Goal: Task Accomplishment & Management: Complete application form

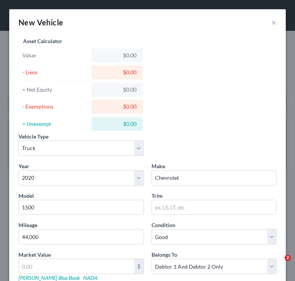
select select "1"
select select "6"
select select "2"
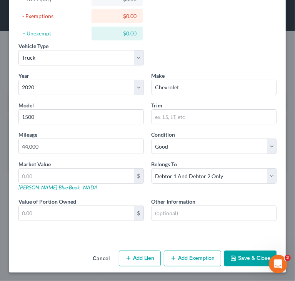
click at [242, 257] on button "Save & Close" at bounding box center [250, 258] width 52 height 16
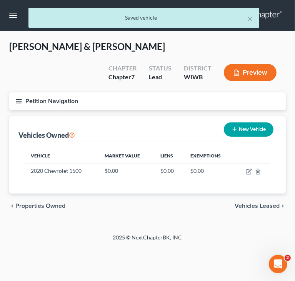
click at [242, 131] on button "New Vehicle" at bounding box center [249, 129] width 50 height 14
select select "0"
select select "2"
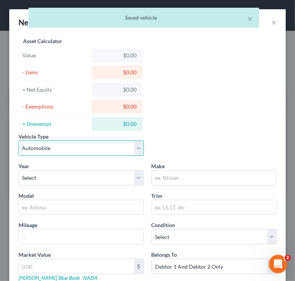
click at [96, 148] on select "Select Automobile Truck Trailer Watercraft Aircraft Motor Home Atv Other Vehicle" at bounding box center [80, 147] width 125 height 15
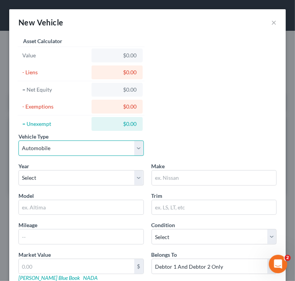
select select "1"
click at [18, 140] on select "Select Automobile Truck Trailer Watercraft Aircraft Motor Home Atv Other Vehicle" at bounding box center [80, 147] width 125 height 15
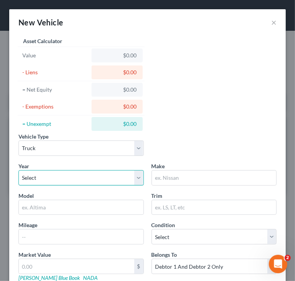
click at [87, 178] on select "Select 2026 2025 2024 2023 2022 2021 2020 2019 2018 2017 2016 2015 2014 2013 20…" at bounding box center [80, 177] width 125 height 15
select select "6"
click at [18, 170] on select "Select 2026 2025 2024 2023 2022 2021 2020 2019 2018 2017 2016 2015 2014 2013 20…" at bounding box center [80, 177] width 125 height 15
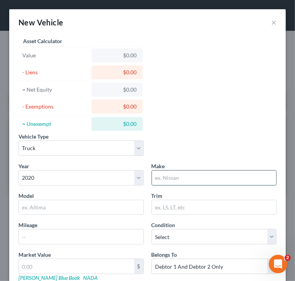
click at [185, 179] on input "text" at bounding box center [214, 177] width 125 height 15
type input "Chevrolet"
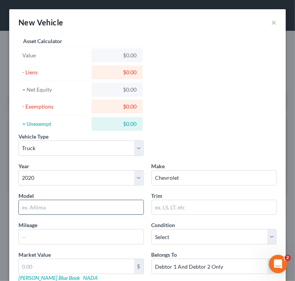
click at [89, 207] on input "text" at bounding box center [81, 207] width 125 height 15
type input "Equinox"
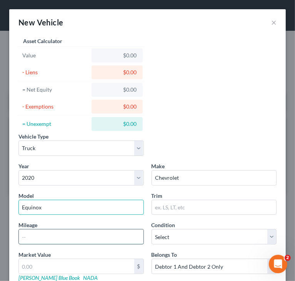
click at [106, 237] on input "text" at bounding box center [81, 236] width 125 height 15
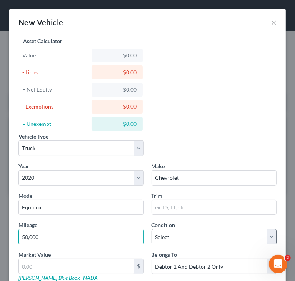
type input "50,000"
click at [231, 233] on select "Select Excellent Very Good Good Fair Poor" at bounding box center [213, 236] width 125 height 15
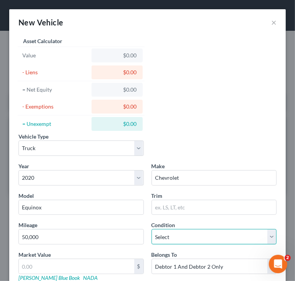
select select "2"
click at [151, 229] on select "Select Excellent Very Good Good Fair Poor" at bounding box center [213, 236] width 125 height 15
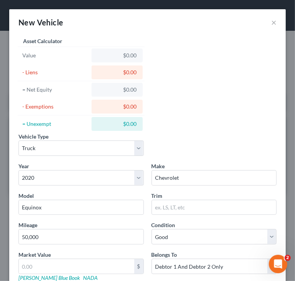
click at [218, 131] on div "Vehicle Type Select Automobile Truck Trailer Watercraft Aircraft Motor Home Atv…" at bounding box center [148, 179] width 266 height 288
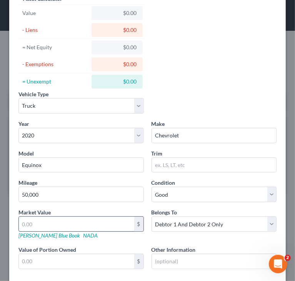
scroll to position [77, 0]
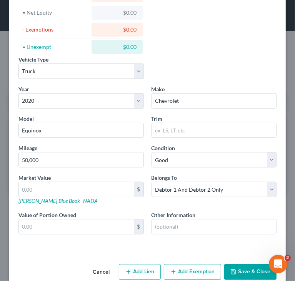
click at [214, 72] on div "Vehicle Type Select Automobile Truck Trailer Watercraft Aircraft Motor Home Atv…" at bounding box center [148, 70] width 266 height 30
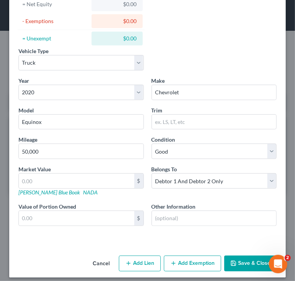
scroll to position [90, 0]
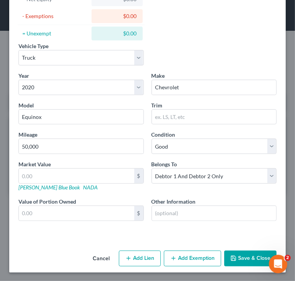
click at [237, 255] on button "Save & Close" at bounding box center [250, 258] width 52 height 16
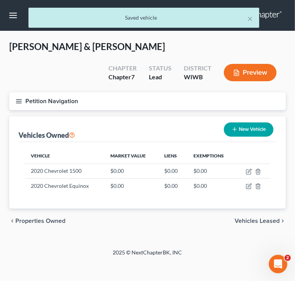
click at [246, 125] on button "New Vehicle" at bounding box center [249, 129] width 50 height 14
select select "0"
select select "2"
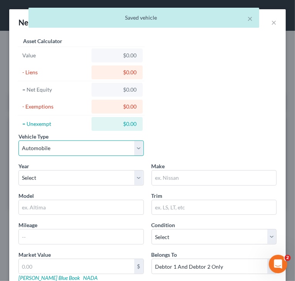
click at [123, 149] on select "Select Automobile Truck Trailer Watercraft Aircraft Motor Home Atv Other Vehicle" at bounding box center [80, 147] width 125 height 15
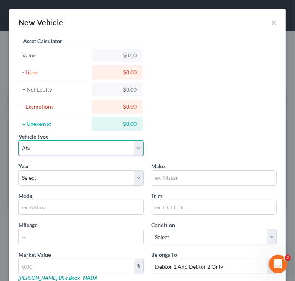
click at [18, 140] on select "Select Automobile Truck Trailer Watercraft Aircraft Motor Home Atv Other Vehicle" at bounding box center [80, 147] width 125 height 15
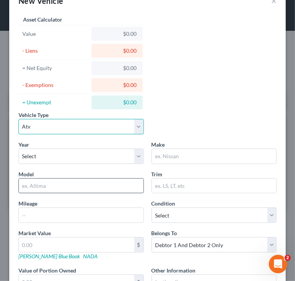
scroll to position [38, 0]
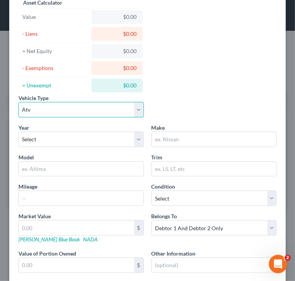
click at [103, 112] on select "Select Automobile Truck Trailer Watercraft Aircraft Motor Home Atv Other Vehicle" at bounding box center [80, 109] width 125 height 15
click at [18, 102] on select "Select Automobile Truck Trailer Watercraft Aircraft Motor Home Atv Other Vehicle" at bounding box center [80, 109] width 125 height 15
click at [128, 116] on select "Select Automobile Truck Trailer Watercraft Aircraft Motor Home Atv Other Vehicle" at bounding box center [80, 109] width 125 height 15
select select "6"
click at [18, 102] on select "Select Automobile Truck Trailer Watercraft Aircraft Motor Home Atv Other Vehicle" at bounding box center [80, 109] width 125 height 15
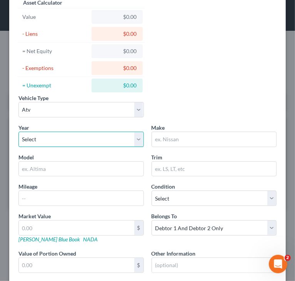
click at [81, 145] on select "Select 2026 2025 2024 2023 2022 2021 2020 2019 2018 2017 2016 2015 2014 2013 20…" at bounding box center [80, 138] width 125 height 15
select select "5"
click at [18, 131] on select "Select 2026 2025 2024 2023 2022 2021 2020 2019 2018 2017 2016 2015 2014 2013 20…" at bounding box center [80, 138] width 125 height 15
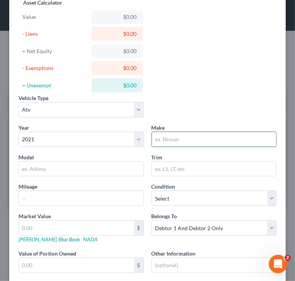
click at [186, 137] on input "text" at bounding box center [214, 139] width 125 height 15
type input "Polaris"
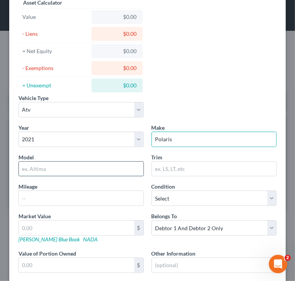
click at [106, 168] on input "text" at bounding box center [81, 168] width 125 height 15
drag, startPoint x: 40, startPoint y: 164, endPoint x: 126, endPoint y: 161, distance: 85.8
click at [125, 162] on input "Ranger Supercrew" at bounding box center [81, 168] width 125 height 15
type input "Ranger UTV"
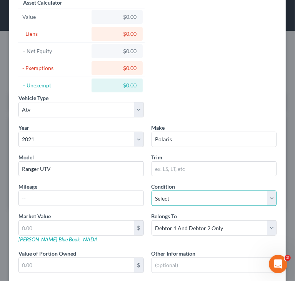
click at [192, 193] on select "Select Excellent Very Good Good Fair Poor" at bounding box center [213, 197] width 125 height 15
select select "1"
click at [151, 190] on select "Select Excellent Very Good Good Fair Poor" at bounding box center [213, 197] width 125 height 15
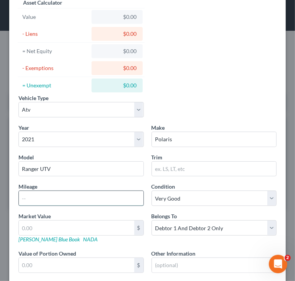
click at [126, 197] on input "text" at bounding box center [81, 198] width 125 height 15
click at [124, 214] on div "Market Value $ Kelly Blue Book NADA" at bounding box center [81, 227] width 133 height 31
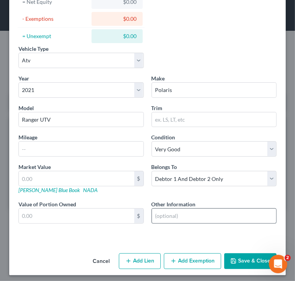
scroll to position [90, 0]
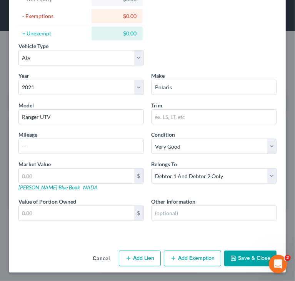
click at [232, 253] on button "Save & Close" at bounding box center [250, 258] width 52 height 16
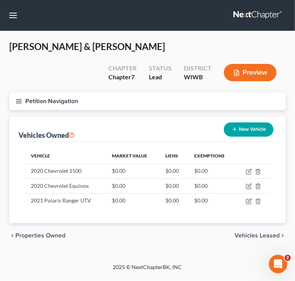
click at [241, 130] on button "New Vehicle" at bounding box center [249, 129] width 50 height 14
select select "0"
select select "2"
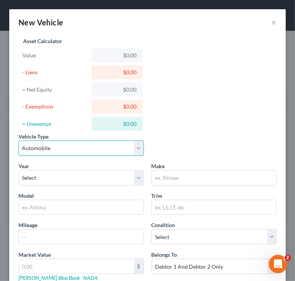
click at [102, 145] on select "Select Automobile Truck Trailer Watercraft Aircraft Motor Home Atv Other Vehicle" at bounding box center [80, 147] width 125 height 15
select select "3"
click at [18, 140] on select "Select Automobile Truck Trailer Watercraft Aircraft Motor Home Atv Other Vehicle" at bounding box center [80, 147] width 125 height 15
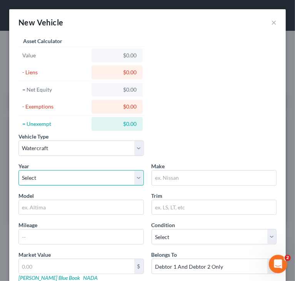
click at [70, 176] on select "Select 2026 2025 2024 2023 2022 2021 2020 2019 2018 2017 2016 2015 2014 2013 20…" at bounding box center [80, 177] width 125 height 15
select select "37"
click at [18, 170] on select "Select 2026 2025 2024 2023 2022 2021 2020 2019 2018 2017 2016 2015 2014 2013 20…" at bounding box center [80, 177] width 125 height 15
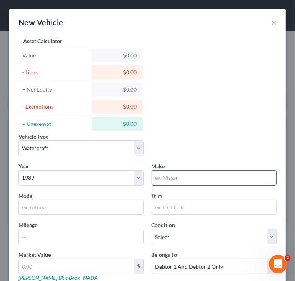
click at [201, 183] on input "text" at bounding box center [214, 177] width 125 height 15
type input "Ski Boat"
click at [57, 207] on input "text" at bounding box center [81, 207] width 125 height 15
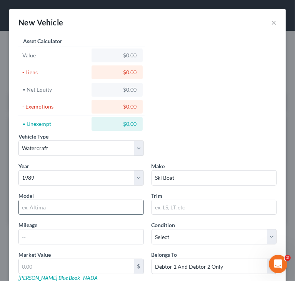
paste input "fishing machine"
drag, startPoint x: 23, startPoint y: 205, endPoint x: 8, endPoint y: 206, distance: 14.3
click at [8, 206] on div "New Vehicle × Vehicle Type Select Automobile Truck Trailer Watercraft Aircraft …" at bounding box center [147, 140] width 295 height 281
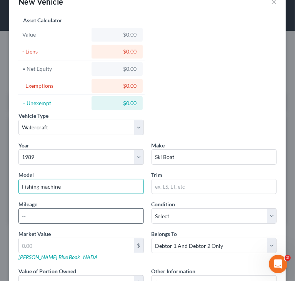
scroll to position [38, 0]
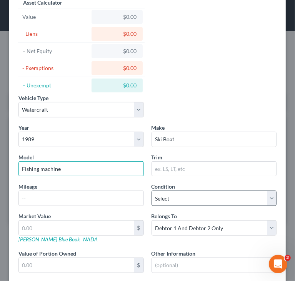
type input "Fishing machine"
click at [160, 197] on select "Select Excellent Very Good Good Fair Poor" at bounding box center [213, 197] width 125 height 15
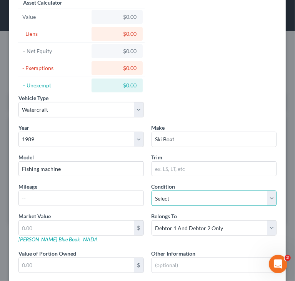
select select "3"
click at [151, 190] on select "Select Excellent Very Good Good Fair Poor" at bounding box center [213, 197] width 125 height 15
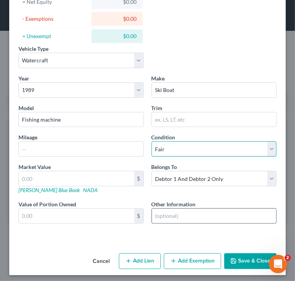
scroll to position [90, 0]
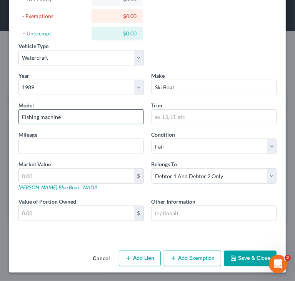
click at [114, 116] on input "Fishing machine" at bounding box center [81, 117] width 125 height 15
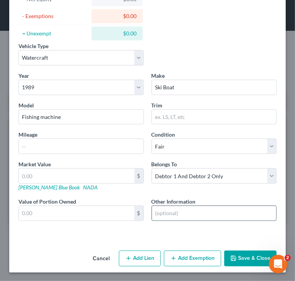
click at [187, 213] on input "text" at bounding box center [214, 213] width 125 height 15
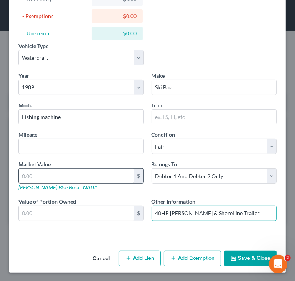
type input "40HP Johnson & ShoreLine Trailer"
click at [118, 170] on input "text" at bounding box center [76, 175] width 115 height 15
type input "1"
type input "1.00"
type input "15"
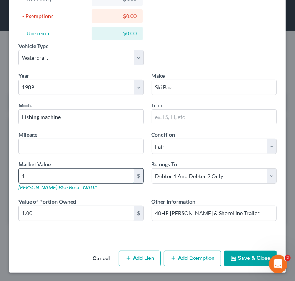
type input "15.00"
type input "1500"
type input "1,500.00"
click at [244, 257] on button "Save & Close" at bounding box center [250, 258] width 52 height 16
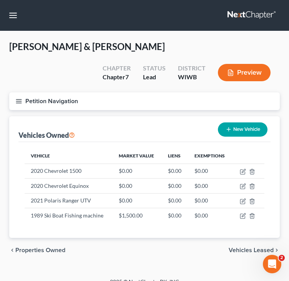
click at [17, 100] on icon "button" at bounding box center [18, 101] width 7 height 7
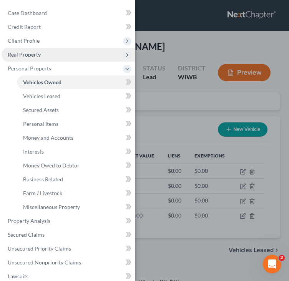
click at [49, 57] on span "Real Property" at bounding box center [69, 55] width 134 height 14
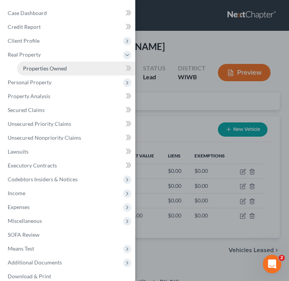
click at [45, 69] on span "Properties Owned" at bounding box center [45, 68] width 44 height 7
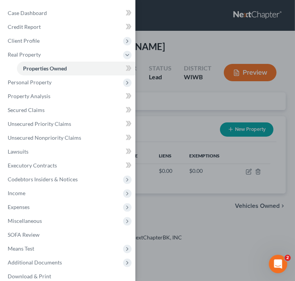
click at [195, 47] on div "Case Dashboard Payments Invoices Payments Payments Credit Report Client Profile" at bounding box center [147, 140] width 295 height 281
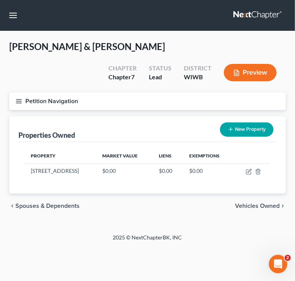
click at [233, 129] on icon "button" at bounding box center [231, 129] width 6 height 6
select select "52"
select select "43"
select select "2"
select select "0"
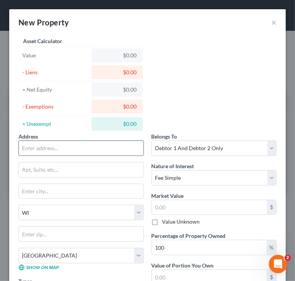
click at [80, 146] on input "text" at bounding box center [81, 148] width 125 height 15
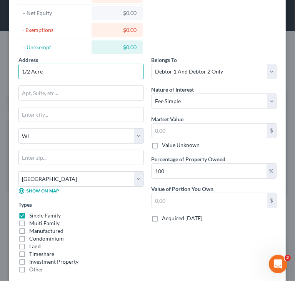
scroll to position [77, 0]
type input "1/2 Acre"
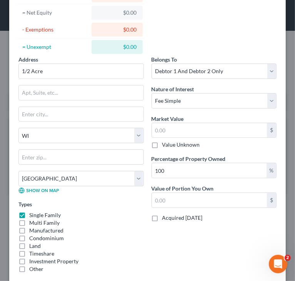
click at [32, 246] on label "Land" at bounding box center [35, 246] width 12 height 8
click at [32, 246] on input "Land" at bounding box center [34, 244] width 5 height 5
checkbox input "true"
click at [46, 214] on label "Single Family" at bounding box center [45, 215] width 32 height 8
click at [37, 214] on input "Single Family" at bounding box center [34, 213] width 5 height 5
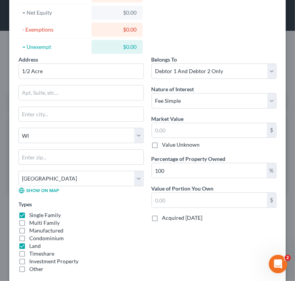
checkbox input "false"
click at [95, 201] on div "Types Single Family Multi Family Manufactured Condominium Land Timeshare Invest…" at bounding box center [80, 236] width 125 height 73
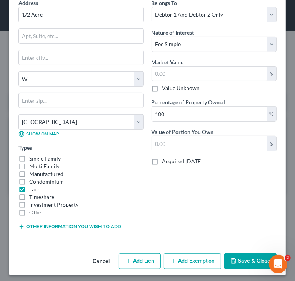
scroll to position [136, 0]
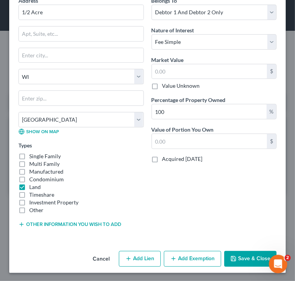
click at [240, 254] on button "Save & Close" at bounding box center [250, 259] width 52 height 16
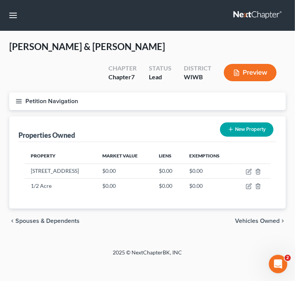
click at [20, 107] on button "Petition Navigation" at bounding box center [147, 101] width 276 height 18
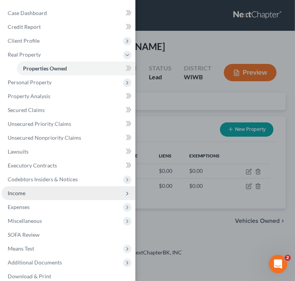
click at [33, 195] on span "Income" at bounding box center [69, 193] width 134 height 14
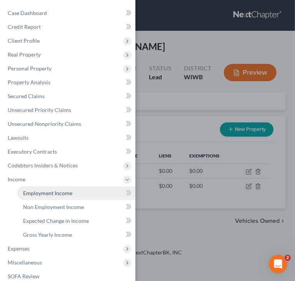
click at [60, 188] on link "Employment Income" at bounding box center [76, 193] width 118 height 14
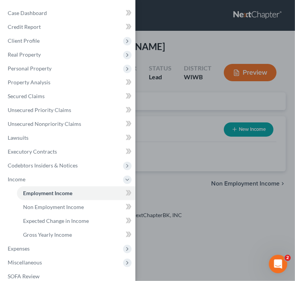
click at [237, 133] on div "Case Dashboard Payments Invoices Payments Payments Credit Report Client Profile" at bounding box center [147, 140] width 295 height 281
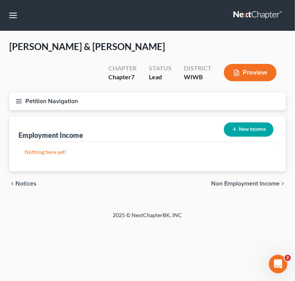
click at [228, 134] on button "New Income" at bounding box center [249, 129] width 50 height 14
select select "0"
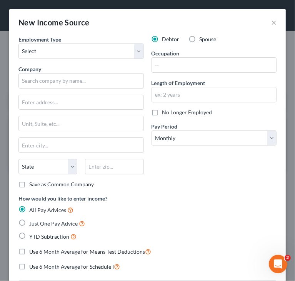
click at [199, 41] on label "Spouse" at bounding box center [207, 39] width 17 height 8
click at [203, 40] on input "Spouse" at bounding box center [205, 37] width 5 height 5
radio input "true"
click at [106, 55] on select "Select Full or Part Time Employment Self Employment" at bounding box center [80, 50] width 125 height 15
select select "0"
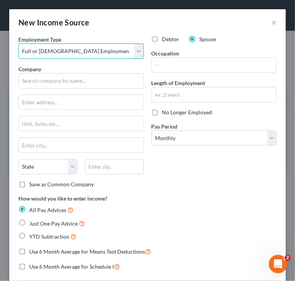
click at [18, 43] on select "Select Full or Part Time Employment Self Employment" at bounding box center [80, 50] width 125 height 15
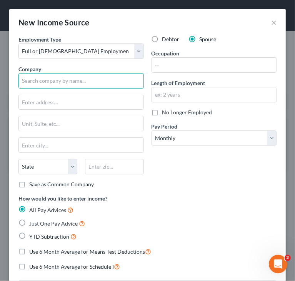
click at [61, 79] on input "text" at bounding box center [80, 80] width 125 height 15
type input "Rhinelander School District"
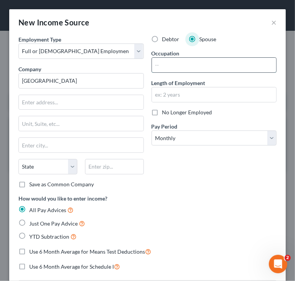
click at [172, 66] on input "text" at bounding box center [214, 65] width 125 height 15
type input "Sub Teacher"
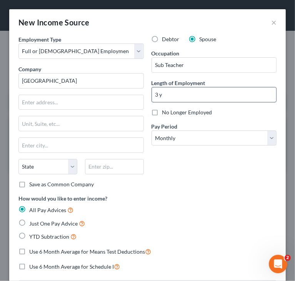
type input "3 years"
click at [200, 179] on div "Debtor Spouse Occupation Sub Teacher Length of Employment 3 years No Longer Emp…" at bounding box center [214, 114] width 133 height 159
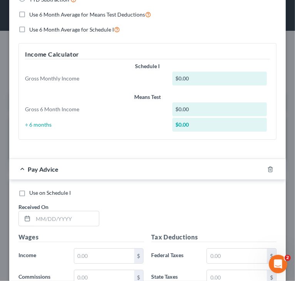
scroll to position [269, 0]
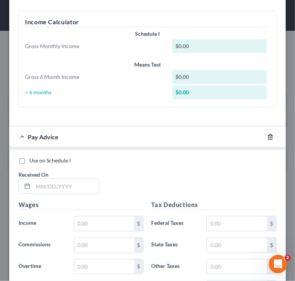
click at [267, 137] on icon "button" at bounding box center [270, 137] width 6 height 6
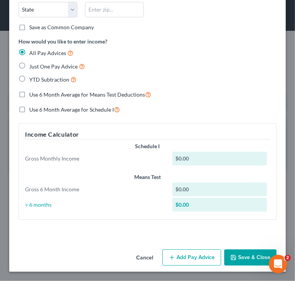
scroll to position [155, 0]
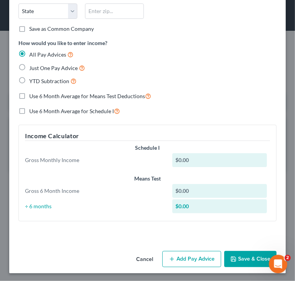
click at [244, 254] on button "Save & Close" at bounding box center [250, 259] width 52 height 16
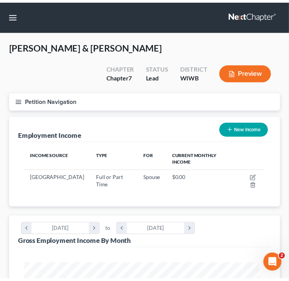
scroll to position [384223, 384088]
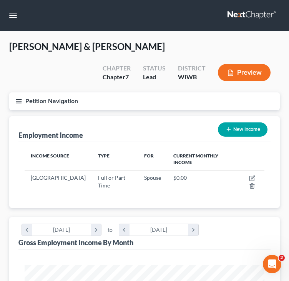
click at [77, 118] on div "Employment Income New Income" at bounding box center [144, 129] width 252 height 26
click at [25, 103] on button "Petition Navigation" at bounding box center [144, 101] width 271 height 18
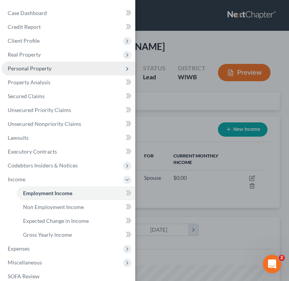
click at [52, 65] on span "Personal Property" at bounding box center [69, 68] width 134 height 14
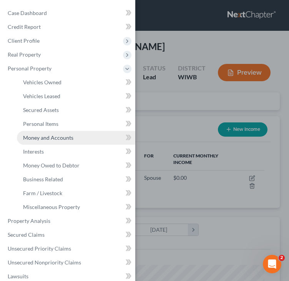
click at [50, 136] on span "Money and Accounts" at bounding box center [48, 137] width 50 height 7
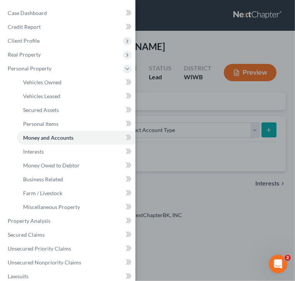
click at [205, 128] on div "Case Dashboard Payments Invoices Payments Payments Credit Report Client Profile" at bounding box center [147, 140] width 295 height 281
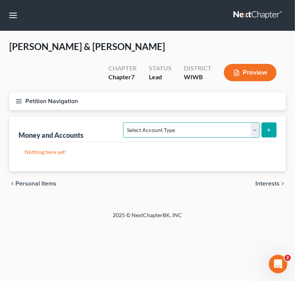
click at [161, 128] on select "Select Account Type Brokerage Cash on Hand Certificates of Deposit Checking Acc…" at bounding box center [191, 129] width 136 height 15
select select "cash_on_hand"
click at [125, 122] on select "Select Account Type Brokerage Cash on Hand Certificates of Deposit Checking Acc…" at bounding box center [191, 129] width 136 height 15
click at [271, 133] on button "submit" at bounding box center [268, 129] width 15 height 15
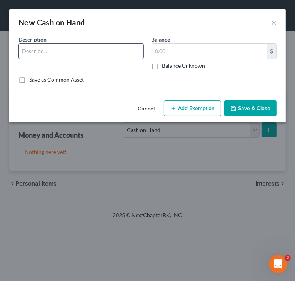
click at [125, 53] on input "text" at bounding box center [81, 51] width 125 height 15
type input "Cash"
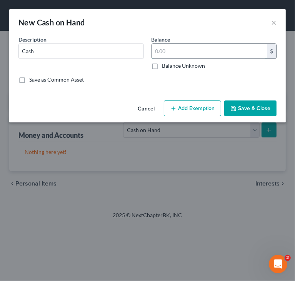
click at [191, 54] on input "text" at bounding box center [209, 51] width 115 height 15
type input "50"
click at [248, 108] on button "Save & Close" at bounding box center [250, 108] width 52 height 16
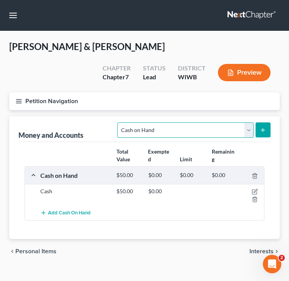
click at [156, 131] on select "Select Account Type Brokerage Cash on Hand Certificates of Deposit Checking Acc…" at bounding box center [185, 129] width 136 height 15
select select "checking"
click at [119, 122] on select "Select Account Type Brokerage Cash on Hand Certificates of Deposit Checking Acc…" at bounding box center [185, 129] width 136 height 15
click at [263, 133] on button "submit" at bounding box center [263, 129] width 15 height 15
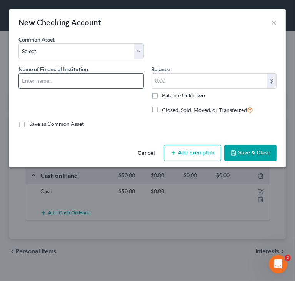
click at [103, 81] on input "text" at bounding box center [81, 80] width 125 height 15
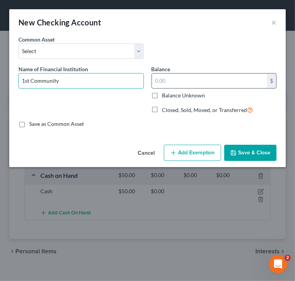
type input "1st Community"
click at [220, 82] on input "text" at bounding box center [209, 80] width 115 height 15
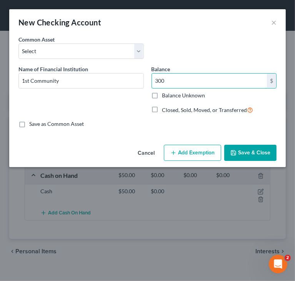
type input "300"
click at [248, 153] on button "Save & Close" at bounding box center [250, 153] width 52 height 16
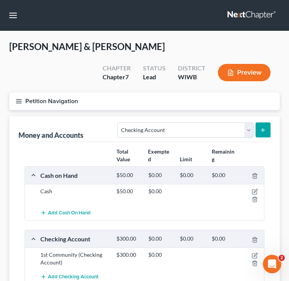
click at [269, 130] on button "submit" at bounding box center [263, 129] width 15 height 15
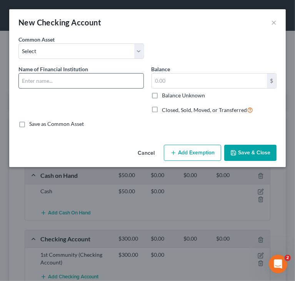
click at [136, 82] on input "text" at bounding box center [81, 80] width 125 height 15
type input "Nicolet Bank"
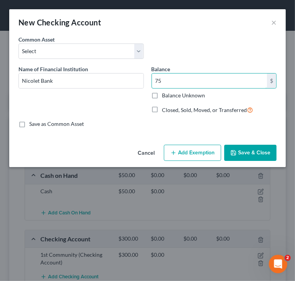
type input "75"
click at [249, 150] on button "Save & Close" at bounding box center [250, 153] width 52 height 16
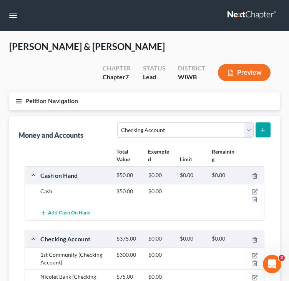
click at [279, 165] on div "Money and Accounts Select Account Type Brokerage Cash on Hand Certificates of D…" at bounding box center [144, 220] width 271 height 208
click at [249, 131] on select "Select Account Type Brokerage Cash on Hand Certificates of Deposit Checking Acc…" at bounding box center [185, 129] width 136 height 15
select select "savings"
click at [119, 122] on select "Select Account Type Brokerage Cash on Hand Certificates of Deposit Checking Acc…" at bounding box center [185, 129] width 136 height 15
click at [264, 130] on icon "submit" at bounding box center [263, 130] width 6 height 6
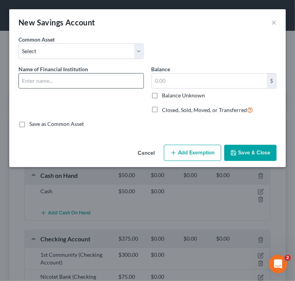
click at [111, 77] on input "text" at bounding box center [81, 80] width 125 height 15
type input "I"
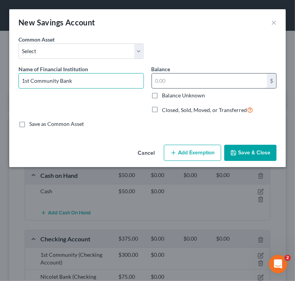
type input "1st Community Bank"
click at [169, 81] on input "text" at bounding box center [209, 80] width 115 height 15
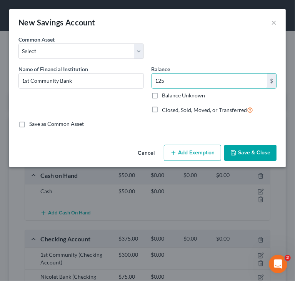
type input "125"
click at [254, 148] on button "Save & Close" at bounding box center [250, 153] width 52 height 16
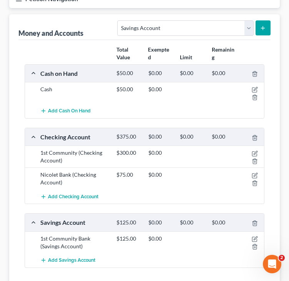
scroll to position [115, 0]
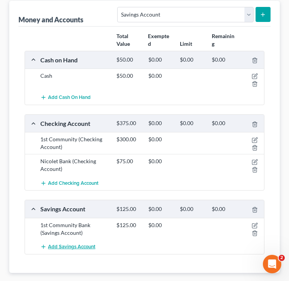
click at [82, 246] on span "Add Savings Account" at bounding box center [71, 246] width 47 height 6
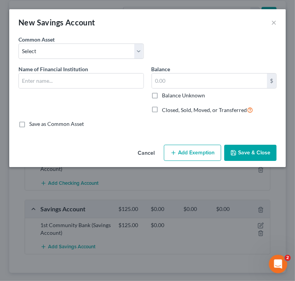
click at [121, 91] on div "Name of Financial Institution *" at bounding box center [81, 92] width 133 height 55
click at [114, 80] on input "text" at bounding box center [81, 80] width 125 height 15
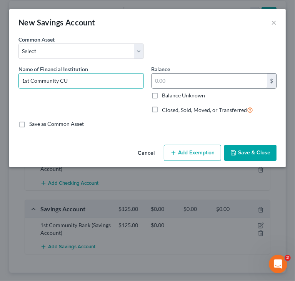
type input "1st Community CU"
click at [214, 80] on input "text" at bounding box center [209, 80] width 115 height 15
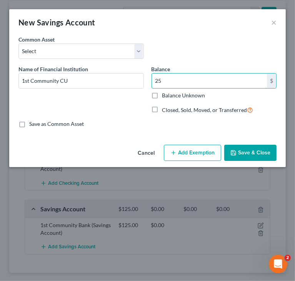
type input "25"
click at [244, 150] on button "Save & Close" at bounding box center [250, 153] width 52 height 16
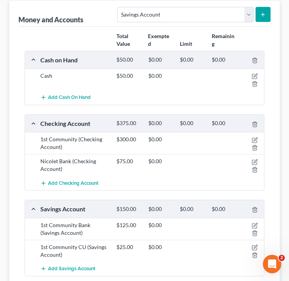
click at [208, 192] on div "Cash on Hand $50.00 $0.00 $0.00 $0.00 Cash $50.00 $0.00 Add Cash on Hand Checki…" at bounding box center [145, 163] width 240 height 225
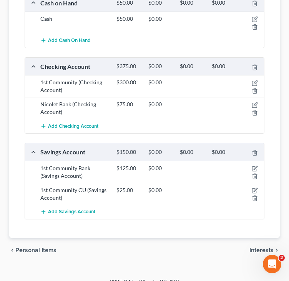
scroll to position [181, 0]
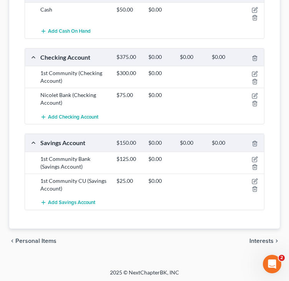
click at [260, 239] on span "Interests" at bounding box center [261, 241] width 24 height 6
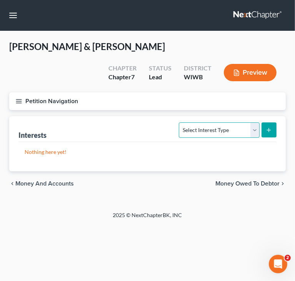
click at [232, 131] on select "Select Interest Type 401K Annuity Bond Education IRA Government Bond Government…" at bounding box center [219, 129] width 80 height 15
select select "401k"
click at [180, 122] on select "Select Interest Type 401K Annuity Bond Education IRA Government Bond Government…" at bounding box center [219, 129] width 80 height 15
click at [275, 131] on button "submit" at bounding box center [268, 129] width 15 height 15
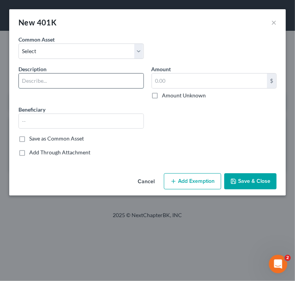
click at [113, 85] on input "text" at bounding box center [81, 80] width 125 height 15
type input "401(k)"
click at [246, 180] on button "Save & Close" at bounding box center [250, 181] width 52 height 16
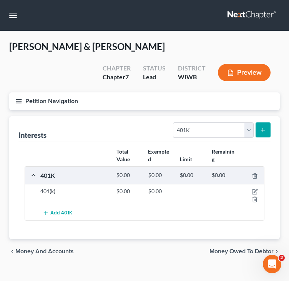
click at [157, 214] on div "Add 401K" at bounding box center [151, 213] width 228 height 14
click at [222, 249] on span "Money Owed to Debtor" at bounding box center [241, 251] width 64 height 6
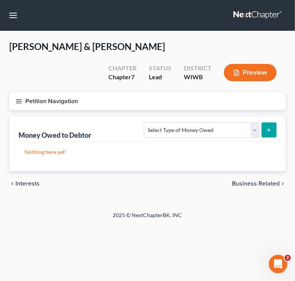
click at [249, 235] on div "Home New Case Client Portal Directory Cases DebtorCC Managed Cases Lein Law Off…" at bounding box center [147, 140] width 295 height 281
click at [252, 178] on div "chevron_left Interests Business Related chevron_right" at bounding box center [147, 183] width 276 height 25
click at [246, 187] on div "chevron_left Interests Business Related chevron_right" at bounding box center [147, 183] width 276 height 25
click at [247, 183] on span "Business Related" at bounding box center [256, 183] width 48 height 6
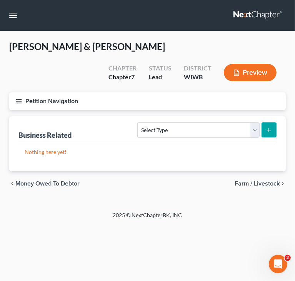
click at [17, 101] on line "button" at bounding box center [18, 101] width 5 height 0
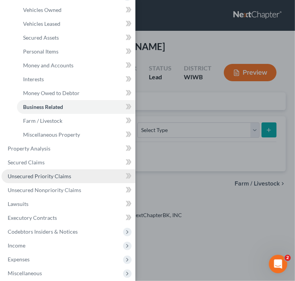
scroll to position [77, 0]
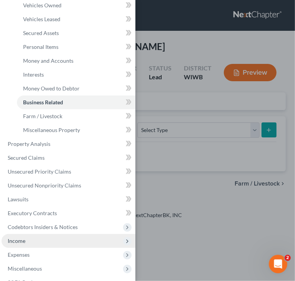
click at [26, 240] on span "Income" at bounding box center [69, 241] width 134 height 14
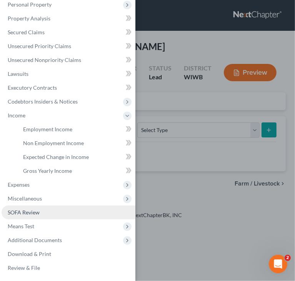
scroll to position [64, 0]
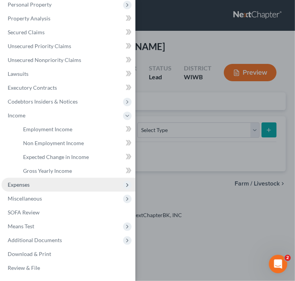
click at [22, 184] on span "Expenses" at bounding box center [19, 184] width 22 height 7
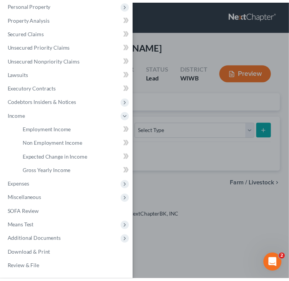
scroll to position [72, 0]
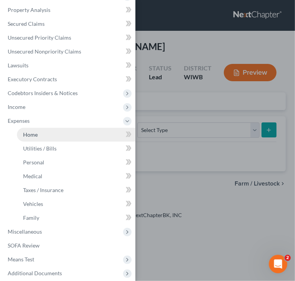
click at [38, 135] on link "Home" at bounding box center [76, 135] width 118 height 14
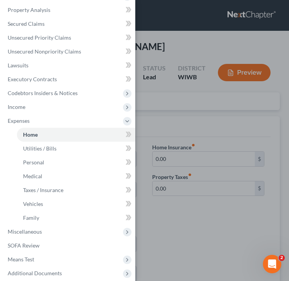
click at [176, 120] on div "Case Dashboard Payments Invoices Payments Payments Credit Report Client Profile" at bounding box center [144, 140] width 289 height 281
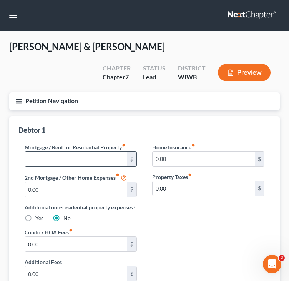
click at [91, 158] on input "text" at bounding box center [76, 158] width 102 height 15
type input "678"
click at [187, 268] on div "Mortgage / Rent for Residential Property fiber_manual_record 678 $ 2nd Mortgage…" at bounding box center [144, 230] width 255 height 174
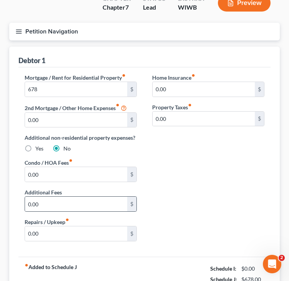
scroll to position [77, 0]
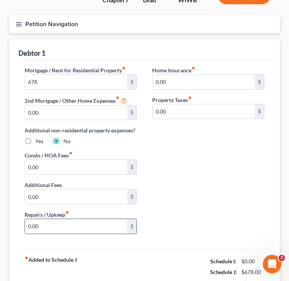
click at [95, 223] on input "0.00" at bounding box center [76, 226] width 102 height 15
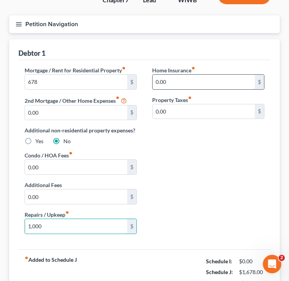
type input "1,000"
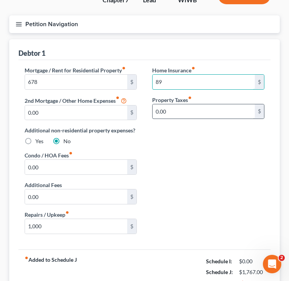
type input "89"
click at [194, 113] on input "0.00" at bounding box center [204, 111] width 102 height 15
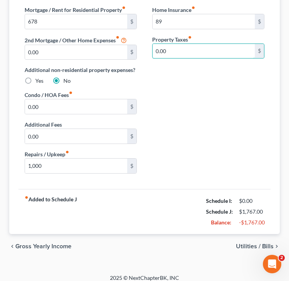
scroll to position [143, 0]
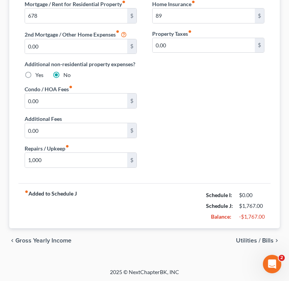
click at [255, 156] on div "Mortgage / Rent for Residential Property fiber_manual_record 678 $ 2nd Mortgage…" at bounding box center [144, 87] width 255 height 174
click at [256, 239] on span "Utilities / Bills" at bounding box center [255, 240] width 38 height 6
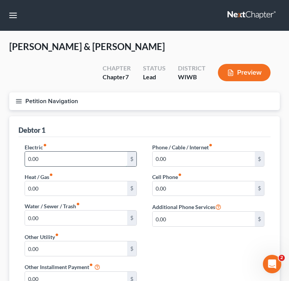
click at [60, 155] on input "0.00" at bounding box center [76, 158] width 102 height 15
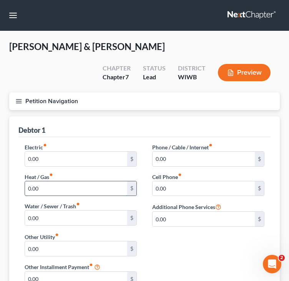
click at [58, 186] on input "0.00" at bounding box center [76, 188] width 102 height 15
type input "90"
click at [58, 159] on input "0.00" at bounding box center [76, 158] width 102 height 15
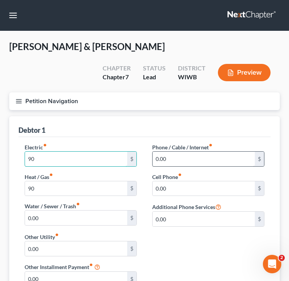
type input "90"
click at [239, 155] on input "0.00" at bounding box center [204, 158] width 102 height 15
type input "180.00"
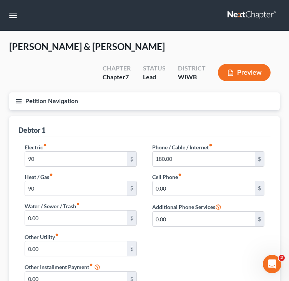
click at [261, 139] on div "Electric fiber_manual_record 90 $ Heat / Gas fiber_manual_record 90 $ Water / S…" at bounding box center [144, 219] width 252 height 165
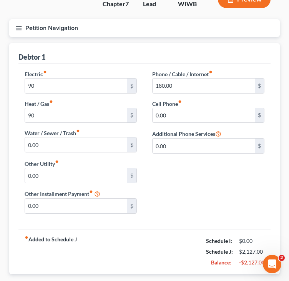
scroll to position [119, 0]
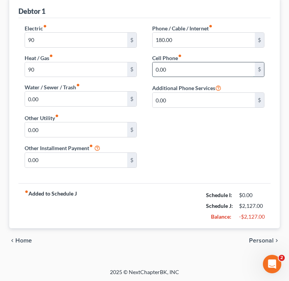
click at [221, 68] on input "0.00" at bounding box center [204, 69] width 102 height 15
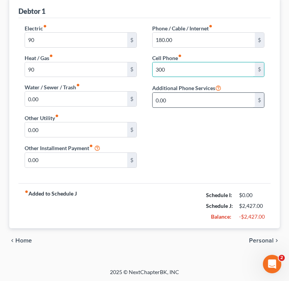
type input "300.00"
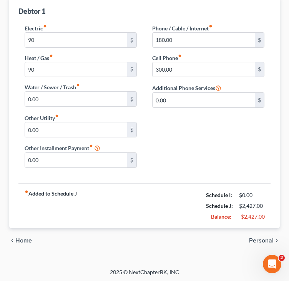
drag, startPoint x: 208, startPoint y: 133, endPoint x: 241, endPoint y: 141, distance: 34.5
click at [208, 133] on div "Electric fiber_manual_record 90 $ Heat / Gas fiber_manual_record 90 $ Water / S…" at bounding box center [144, 99] width 255 height 150
click at [263, 240] on span "Personal" at bounding box center [261, 240] width 25 height 6
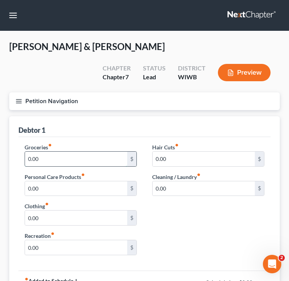
click at [69, 159] on input "0.00" at bounding box center [76, 158] width 102 height 15
type input "400.00"
click at [179, 139] on div "Groceries fiber_manual_record 400.00 $ Personal Care Products fiber_manual_reco…" at bounding box center [144, 203] width 252 height 133
click at [231, 221] on div "Groceries fiber_manual_record 400.00 $ Personal Care Products fiber_manual_reco…" at bounding box center [144, 202] width 255 height 118
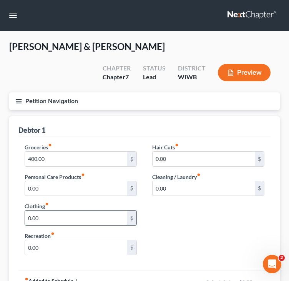
click at [91, 214] on input "0.00" at bounding box center [76, 217] width 102 height 15
type input "25"
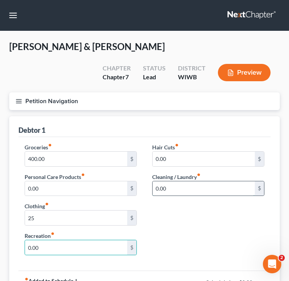
click at [235, 188] on input "0.00" at bounding box center [204, 188] width 102 height 15
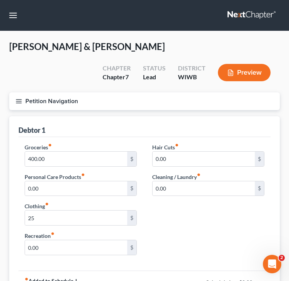
click at [98, 131] on div "Debtor 1" at bounding box center [144, 126] width 252 height 21
click at [175, 183] on input "0.00" at bounding box center [204, 188] width 102 height 15
type input "42"
click at [96, 246] on input "0.00" at bounding box center [76, 247] width 102 height 15
type input "175"
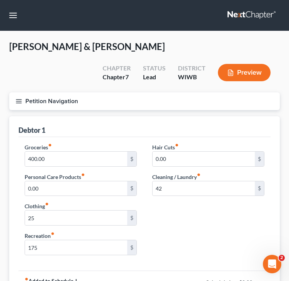
click at [173, 238] on div "Groceries fiber_manual_record 400.00 $ Personal Care Products fiber_manual_reco…" at bounding box center [144, 202] width 255 height 118
click at [198, 218] on div "Groceries fiber_manual_record 400.00 $ Personal Care Products fiber_manual_reco…" at bounding box center [144, 202] width 255 height 118
click at [81, 181] on input "0.00" at bounding box center [76, 188] width 102 height 15
type input "100"
click at [194, 213] on div "Groceries fiber_manual_record 400.00 $ Personal Care Products fiber_manual_reco…" at bounding box center [144, 202] width 255 height 118
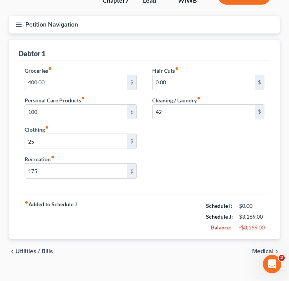
scroll to position [77, 0]
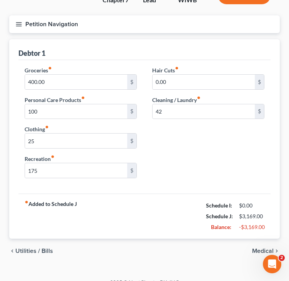
click at [254, 248] on span "Medical" at bounding box center [263, 251] width 22 height 6
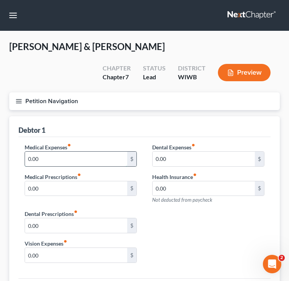
click at [87, 158] on input "0.00" at bounding box center [76, 158] width 102 height 15
type input "33"
click at [200, 129] on div "Debtor 1" at bounding box center [144, 126] width 252 height 21
click at [224, 217] on div "Medical Expenses fiber_manual_record 33 $ Medical Prescriptions fiber_manual_re…" at bounding box center [144, 206] width 255 height 126
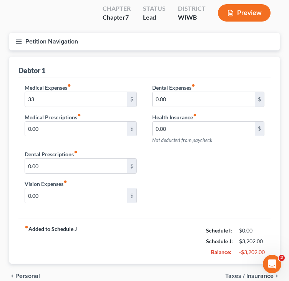
scroll to position [77, 0]
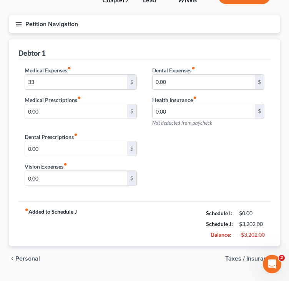
click at [234, 259] on span "Taxes / Insurance" at bounding box center [249, 258] width 48 height 6
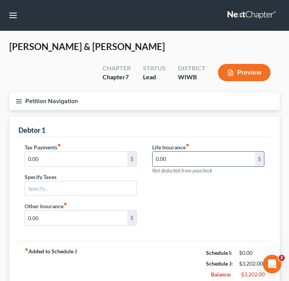
click at [188, 161] on input "0.00" at bounding box center [204, 158] width 102 height 15
type input "12"
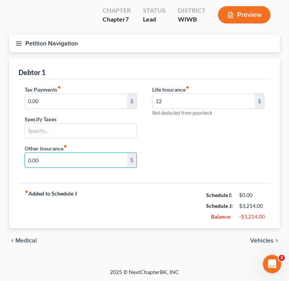
scroll to position [58, 0]
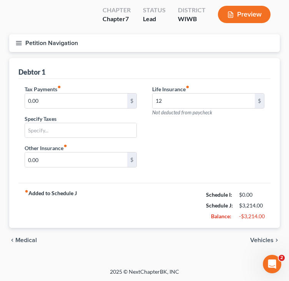
click at [47, 193] on strong "fiber_manual_record Added to Schedule J" at bounding box center [51, 205] width 52 height 32
click at [21, 242] on span "Medical" at bounding box center [26, 240] width 22 height 6
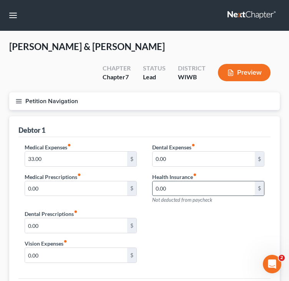
click at [201, 189] on input "0.00" at bounding box center [204, 188] width 102 height 15
type input "209"
click at [88, 121] on div "Debtor 1" at bounding box center [144, 126] width 252 height 21
click at [230, 216] on div "Medical Expenses fiber_manual_record 33.00 $ Medical Prescriptions fiber_manual…" at bounding box center [144, 206] width 255 height 126
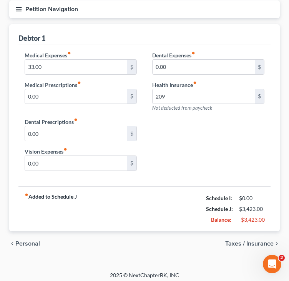
scroll to position [95, 0]
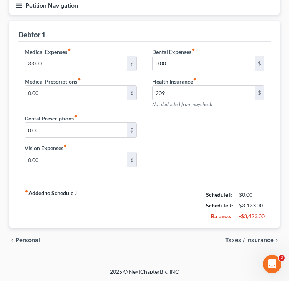
click at [251, 243] on div "chevron_left Personal Taxes / Insurance chevron_right" at bounding box center [144, 240] width 271 height 25
click at [247, 237] on span "Taxes / Insurance" at bounding box center [249, 240] width 48 height 6
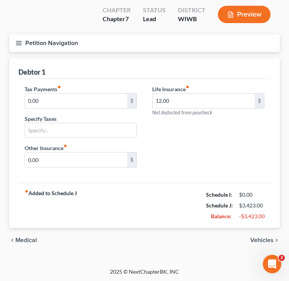
click at [260, 238] on span "Vehicles" at bounding box center [261, 240] width 23 height 6
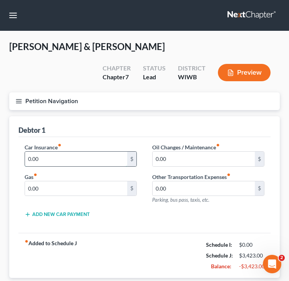
click at [68, 160] on input "0.00" at bounding box center [76, 158] width 102 height 15
type input "96"
click at [216, 213] on div "Car Insurance fiber_manual_record 96 $ Gas fiber_manual_record 0.00 $ Oil Chang…" at bounding box center [144, 183] width 255 height 81
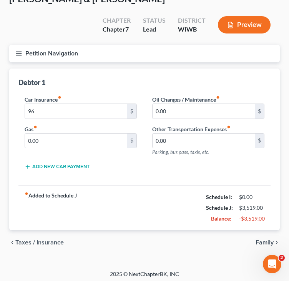
scroll to position [50, 0]
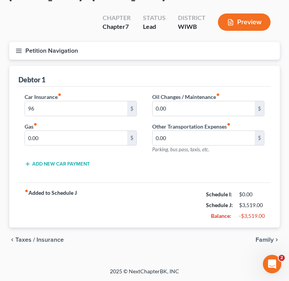
click at [263, 239] on span "Family" at bounding box center [265, 239] width 18 height 6
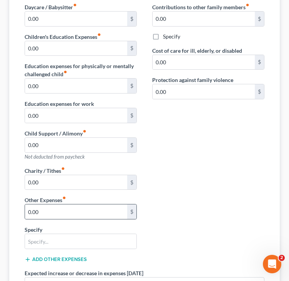
scroll to position [154, 0]
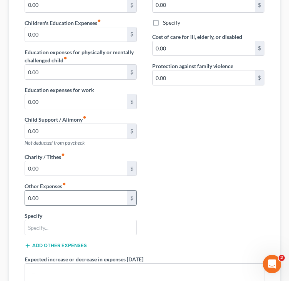
click at [83, 196] on input "0.00" at bounding box center [76, 197] width 102 height 15
type input "50"
click at [55, 220] on input "text" at bounding box center [80, 227] width 111 height 15
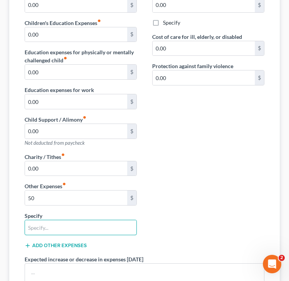
type input "Gifts"
click at [170, 167] on div "Daycare / Babysitter fiber_manual_record 0.00 $ Children's Education Expenses f…" at bounding box center [144, 155] width 255 height 333
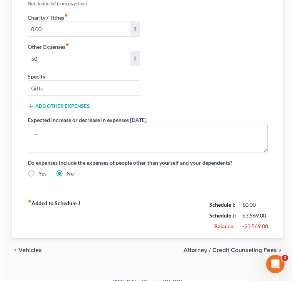
scroll to position [302, 0]
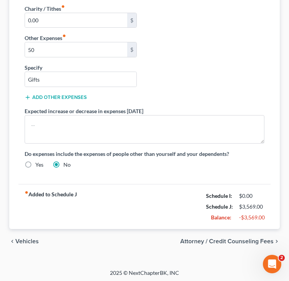
click at [261, 240] on span "Attorney / Credit Counseling Fees" at bounding box center [226, 241] width 93 height 6
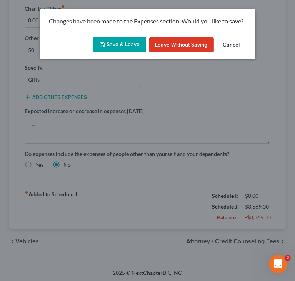
click at [120, 46] on button "Save & Leave" at bounding box center [119, 45] width 53 height 16
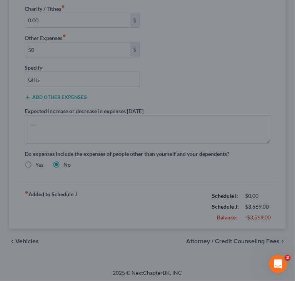
type input "50.00"
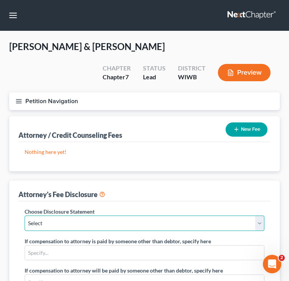
click at [103, 222] on select "Select Wisconsin - Eastern Fee Disclosure Wisconsin - Western Fee Disclosure" at bounding box center [145, 222] width 240 height 15
select select "1"
click at [25, 215] on select "Select Wisconsin - Eastern Fee Disclosure Wisconsin - Western Fee Disclosure" at bounding box center [145, 222] width 240 height 15
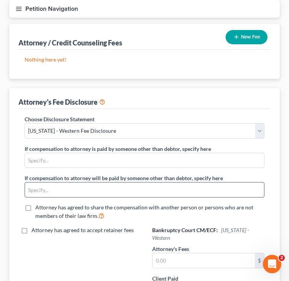
scroll to position [115, 0]
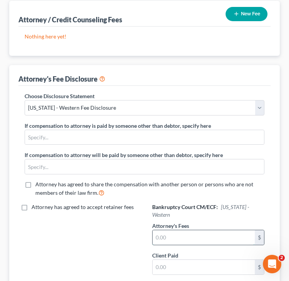
click at [176, 237] on input "text" at bounding box center [204, 237] width 102 height 15
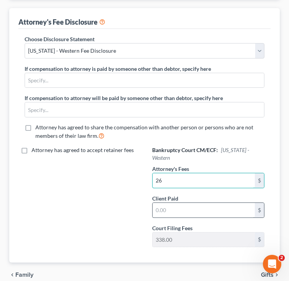
scroll to position [192, 0]
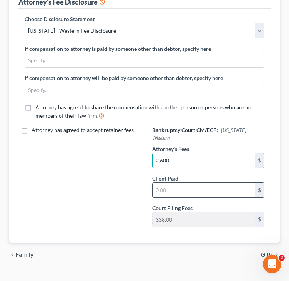
type input "2,600"
click at [206, 193] on input "text" at bounding box center [204, 190] width 102 height 15
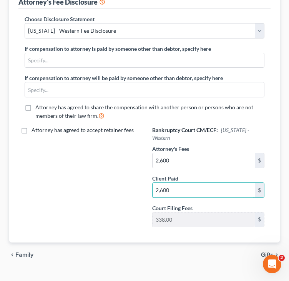
type input "2,600"
click at [105, 203] on div "Attorney has agreed to accept retainer fees" at bounding box center [81, 179] width 128 height 107
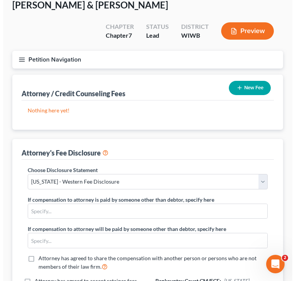
scroll to position [38, 0]
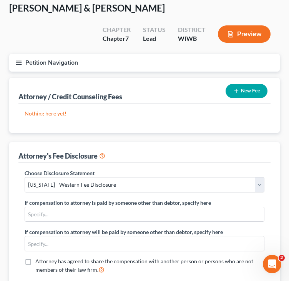
click at [262, 87] on button "New Fee" at bounding box center [247, 91] width 42 height 14
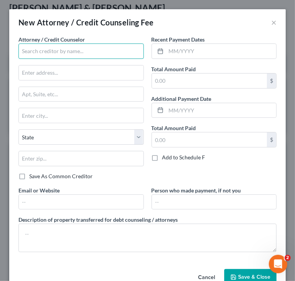
click at [60, 54] on input "text" at bounding box center [80, 50] width 125 height 15
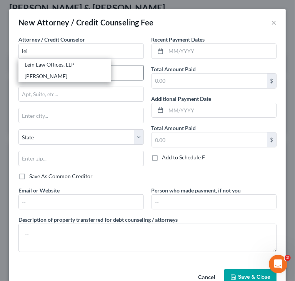
click at [57, 65] on div "Lein Law Offices, LLP" at bounding box center [65, 65] width 80 height 8
type input "Lein Law Offices, LLP"
type input "15692 Hwy 63 North"
type input "Hayward"
select select "52"
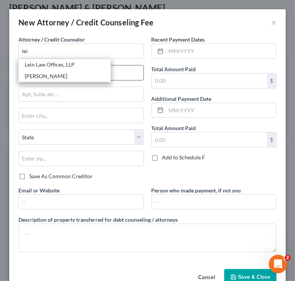
type input "54843"
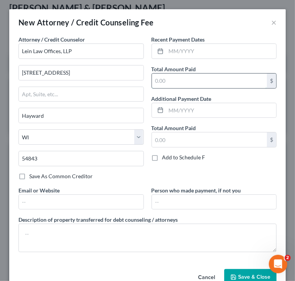
click at [193, 77] on input "text" at bounding box center [209, 80] width 115 height 15
type input "2600"
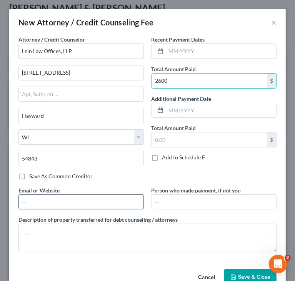
click at [125, 201] on input "text" at bounding box center [81, 201] width 125 height 15
paste input "25022@notices.nextchapterbk.com"
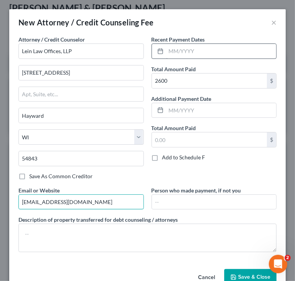
type input "25022@notices.nextchapterbk.com"
click at [173, 45] on input "text" at bounding box center [221, 51] width 110 height 15
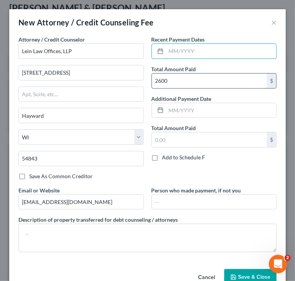
type input "04/2025"
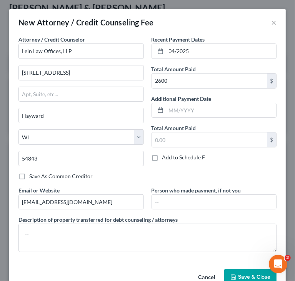
click at [236, 123] on div "Recent Payment Dates 04/2025 Total Amount Paid 2600 $ Additional Payment Date T…" at bounding box center [214, 110] width 133 height 151
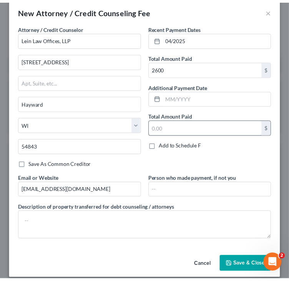
scroll to position [18, 0]
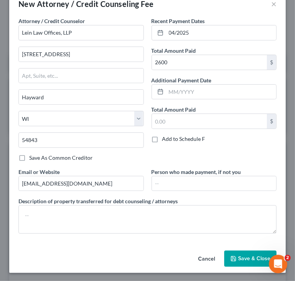
click at [252, 256] on span "Save & Close" at bounding box center [254, 258] width 32 height 7
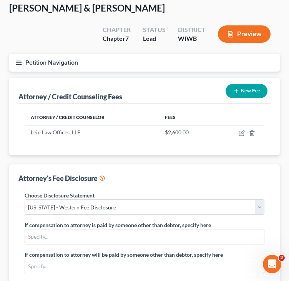
click at [237, 90] on icon "button" at bounding box center [236, 91] width 6 height 6
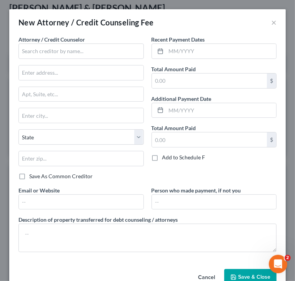
click at [123, 62] on div "Attorney / Credit Counselor * State AL AK AR AZ CA CO CT DE DC FL GA GU HI ID I…" at bounding box center [80, 103] width 125 height 137
click at [123, 56] on input "text" at bounding box center [80, 50] width 125 height 15
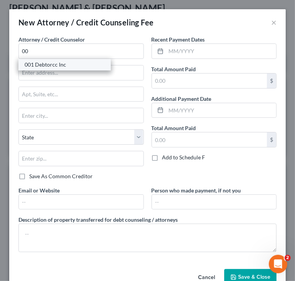
click at [57, 63] on div "001 Debtorcc Inc" at bounding box center [65, 65] width 80 height 8
type input "001 Debtorcc Inc"
type input "378 Summit Avenue"
type input "Jersey City"
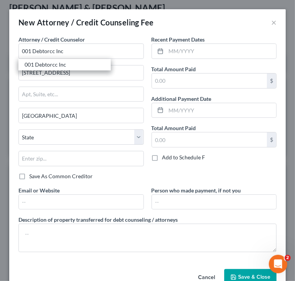
select select "33"
type input "07306"
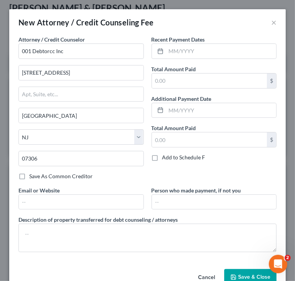
click at [234, 271] on button "Save & Close" at bounding box center [250, 277] width 52 height 16
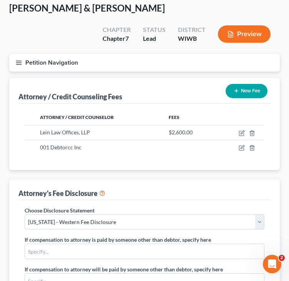
click at [154, 84] on div "Attorney / Credit Counseling Fees New Fee" at bounding box center [144, 91] width 252 height 26
click at [264, 8] on div "McLellan, James & Michelle Upgraded Chapter Chapter 7 Status Lead District WIWB…" at bounding box center [144, 28] width 271 height 52
click at [17, 63] on line "button" at bounding box center [18, 63] width 5 height 0
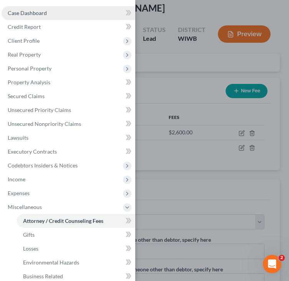
click at [44, 11] on span "Case Dashboard" at bounding box center [27, 13] width 39 height 7
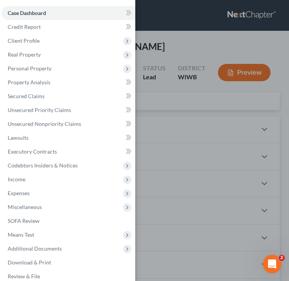
click at [252, 39] on div "Case Dashboard Payments Invoices Payments Payments Credit Report Client Profile" at bounding box center [144, 140] width 289 height 281
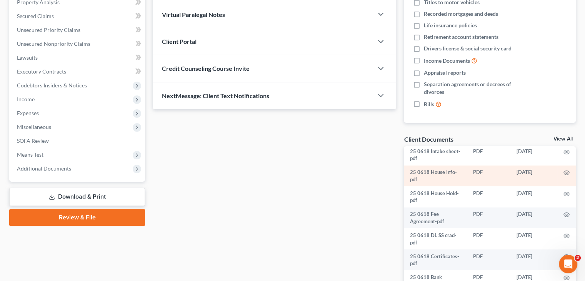
scroll to position [115, 0]
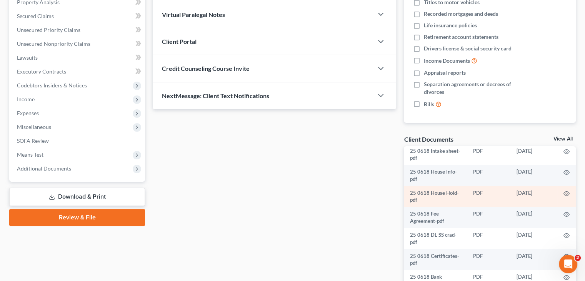
click at [294, 205] on td at bounding box center [566, 196] width 18 height 21
click at [294, 196] on icon "button" at bounding box center [566, 193] width 6 height 6
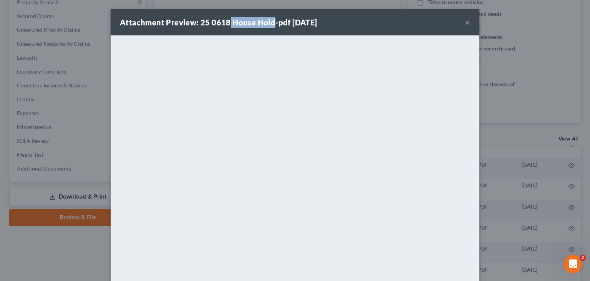
drag, startPoint x: 226, startPoint y: 20, endPoint x: 307, endPoint y: 27, distance: 81.7
click at [268, 20] on strong "Attachment Preview: 25 0618 House Hold-pdf 06/18/2025" at bounding box center [219, 22] width 198 height 9
copy strong "House Hold"
drag, startPoint x: 353, startPoint y: 22, endPoint x: 430, endPoint y: 22, distance: 77.6
click at [294, 22] on div "Attachment Preview: 25 0618 House Hold-pdf 06/18/2025 ×" at bounding box center [295, 22] width 369 height 26
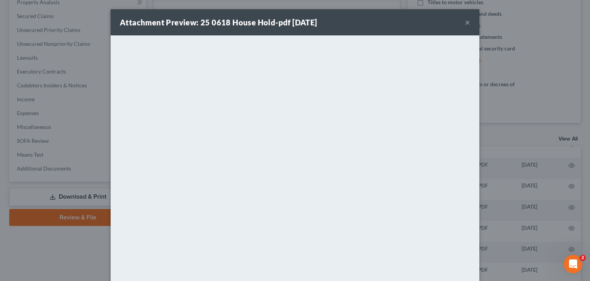
click at [294, 22] on button "×" at bounding box center [467, 22] width 5 height 9
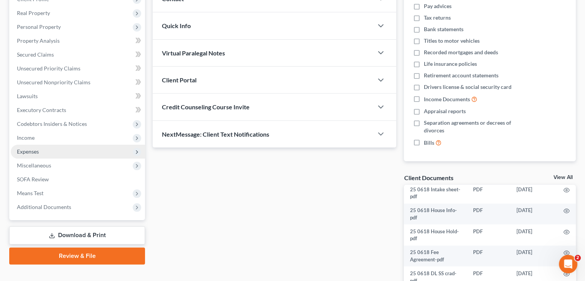
click at [34, 149] on span "Expenses" at bounding box center [28, 151] width 22 height 7
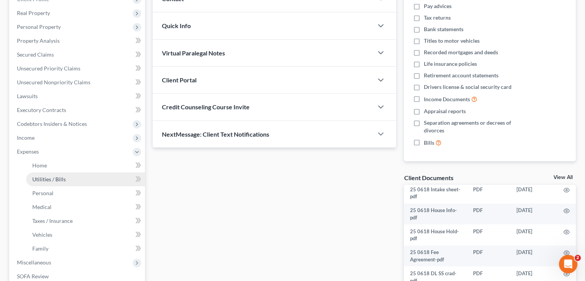
click at [65, 176] on link "Utilities / Bills" at bounding box center [85, 179] width 119 height 14
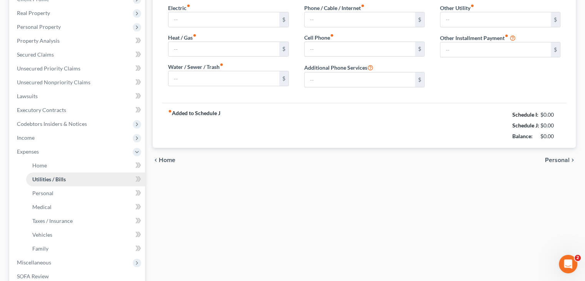
type input "90.00"
type input "0.00"
type input "180.00"
type input "300.00"
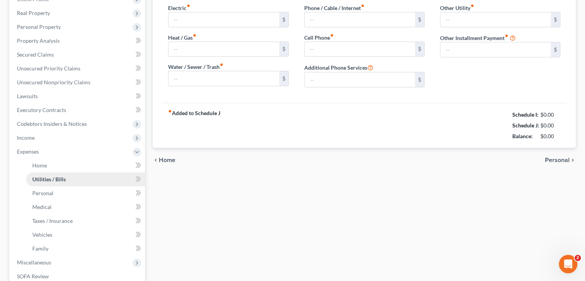
type input "0.00"
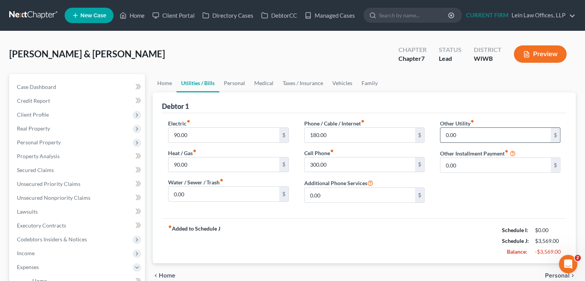
click at [294, 134] on input "0.00" at bounding box center [495, 135] width 110 height 15
type input "45"
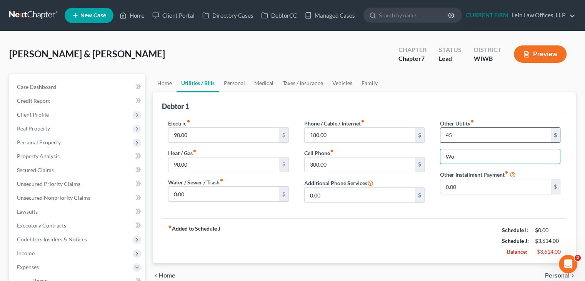
type input "W"
type input "Fire Wood"
click at [294, 223] on div "fiber_manual_record Added to Schedule J Schedule I: $0.00 Schedule J: $3,614.00…" at bounding box center [364, 240] width 404 height 45
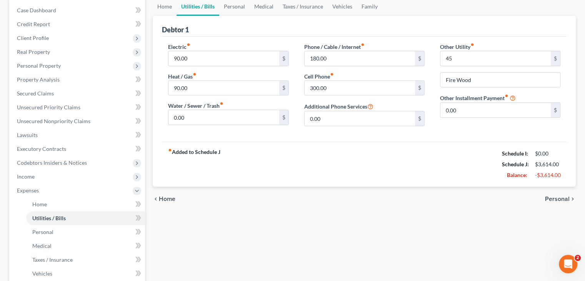
scroll to position [77, 0]
click at [294, 193] on div "chevron_left Home Personal chevron_right" at bounding box center [364, 198] width 423 height 25
click at [294, 198] on span "Personal" at bounding box center [557, 198] width 25 height 6
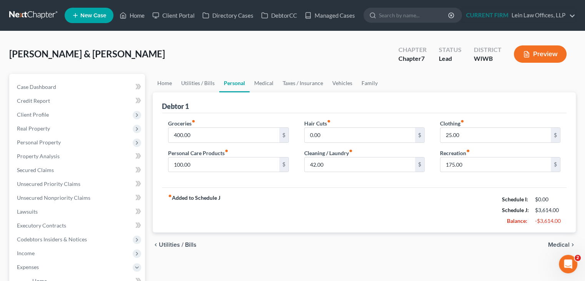
click at [294, 248] on div "chevron_left Utilities / Bills Medical chevron_right" at bounding box center [364, 244] width 423 height 25
click at [294, 246] on span "Medical" at bounding box center [559, 244] width 22 height 6
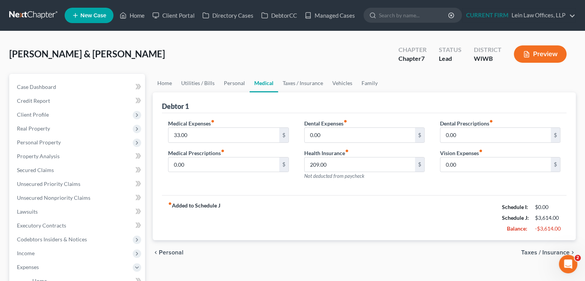
click at [294, 249] on span "Taxes / Insurance" at bounding box center [545, 252] width 48 height 6
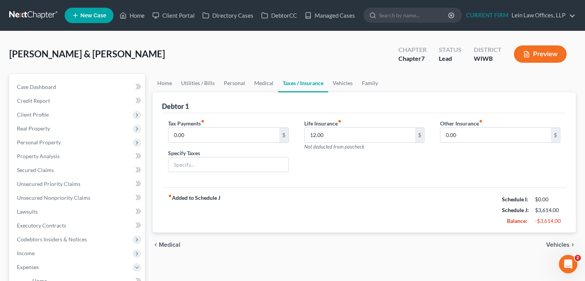
click at [294, 242] on span "Vehicles" at bounding box center [557, 244] width 23 height 6
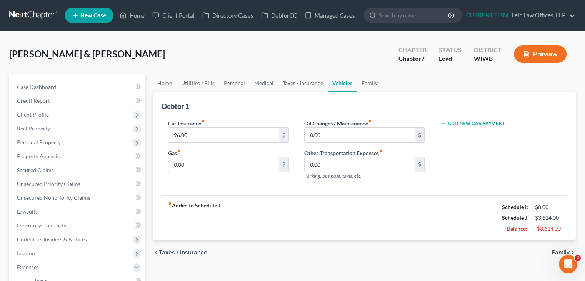
click at [294, 251] on span "Family" at bounding box center [560, 252] width 18 height 6
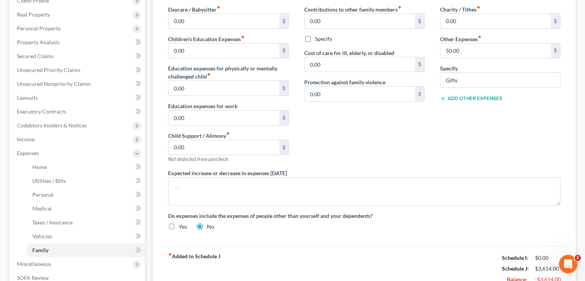
scroll to position [115, 0]
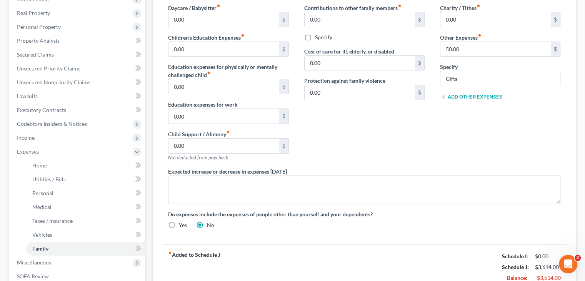
click at [160, 196] on div "Debtor 1 Daycare / Babysitter fiber_manual_record 0.00 $ Children's Education E…" at bounding box center [364, 133] width 423 height 312
click at [65, 27] on span "Personal Property" at bounding box center [78, 27] width 134 height 14
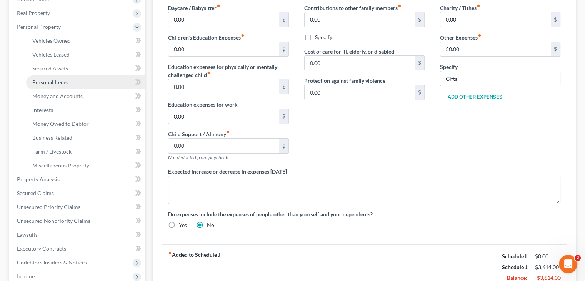
click at [56, 83] on span "Personal Items" at bounding box center [49, 82] width 35 height 7
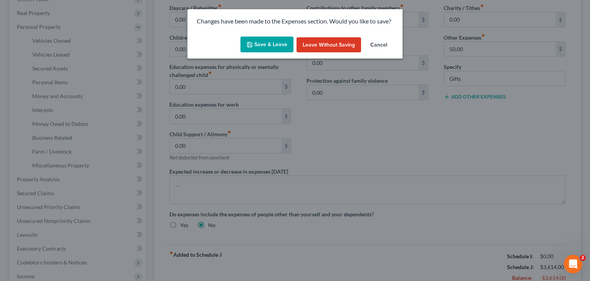
click at [272, 46] on button "Save & Leave" at bounding box center [267, 45] width 53 height 16
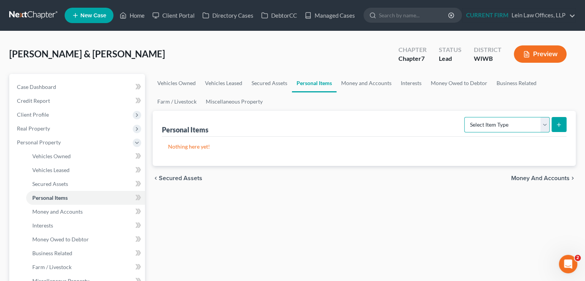
click at [294, 119] on select "Select Item Type Clothing Collectibles Of Value Electronics Firearms Household …" at bounding box center [506, 124] width 85 height 15
select select "clothing"
click at [294, 117] on select "Select Item Type Clothing Collectibles Of Value Electronics Firearms Household …" at bounding box center [506, 124] width 85 height 15
click at [294, 122] on icon "submit" at bounding box center [558, 124] width 6 height 6
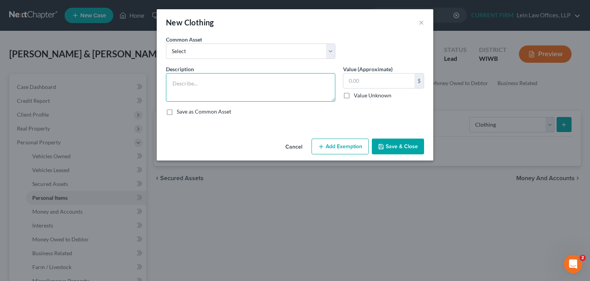
click at [219, 82] on textarea at bounding box center [250, 87] width 169 height 28
click at [214, 85] on textarea at bounding box center [250, 87] width 169 height 28
paste textarea "Seasonal clothing $500"
drag, startPoint x: 216, startPoint y: 85, endPoint x: 243, endPoint y: 88, distance: 27.5
click at [243, 88] on textarea "Seasonal clothing $500" at bounding box center [250, 87] width 169 height 28
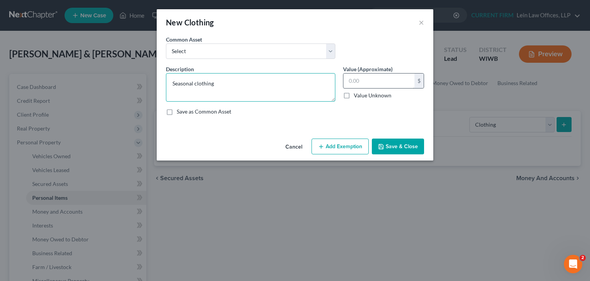
type textarea "Seasonal clothing"
click at [294, 76] on input "text" at bounding box center [379, 80] width 71 height 15
paste input "$500"
type input "500"
click at [294, 146] on button "Save & Close" at bounding box center [398, 146] width 52 height 16
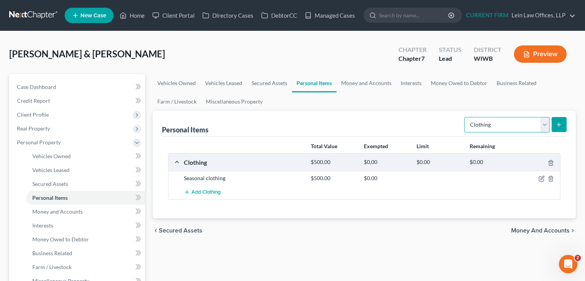
click at [294, 125] on select "Select Item Type Clothing Collectibles Of Value Electronics Firearms Household …" at bounding box center [506, 124] width 85 height 15
select select "collectibles_of_value"
click at [294, 117] on select "Select Item Type Clothing Collectibles Of Value Electronics Firearms Household …" at bounding box center [506, 124] width 85 height 15
click at [294, 126] on icon "submit" at bounding box center [558, 124] width 6 height 6
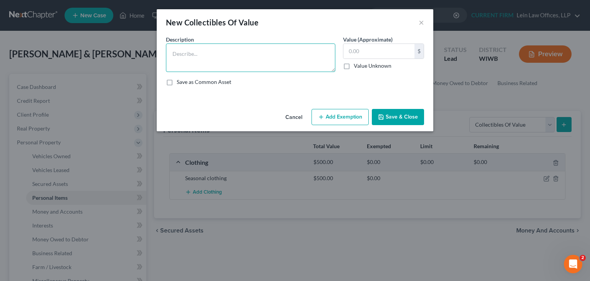
click at [240, 58] on textarea at bounding box center [250, 57] width 169 height 28
paste textarea "Paintings/Art $300"
drag, startPoint x: 206, startPoint y: 53, endPoint x: 225, endPoint y: 54, distance: 18.8
click at [225, 54] on textarea "Paintings/Art $300" at bounding box center [250, 57] width 169 height 28
type textarea "Paintings/Art"
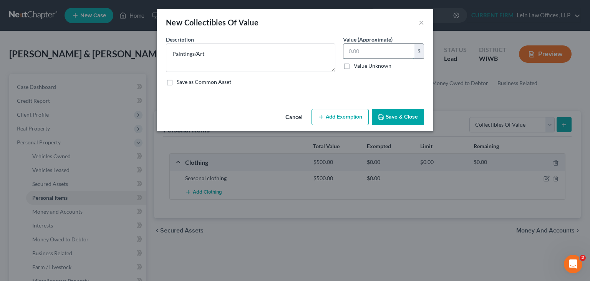
click at [294, 48] on input "text" at bounding box center [379, 51] width 71 height 15
paste input "$300"
type input "300"
click at [294, 115] on button "Save & Close" at bounding box center [398, 117] width 52 height 16
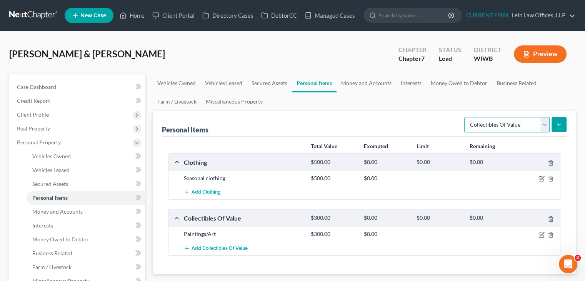
click at [294, 127] on select "Select Item Type Clothing Collectibles Of Value Electronics Firearms Household …" at bounding box center [506, 124] width 85 height 15
select select "sports_and_hobby_equipment"
click at [294, 117] on select "Select Item Type Clothing Collectibles Of Value Electronics Firearms Household …" at bounding box center [506, 124] width 85 height 15
click at [294, 123] on icon "submit" at bounding box center [558, 124] width 6 height 6
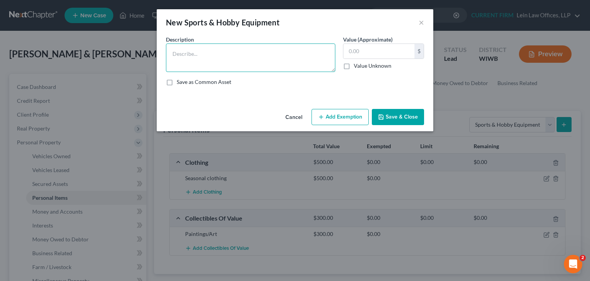
click at [239, 49] on textarea at bounding box center [250, 57] width 169 height 28
paste textarea "Hunting Gear $200, Fishing Gear $3000, Carpenter & Mechanic tools $250"
drag, startPoint x: 259, startPoint y: 51, endPoint x: 266, endPoint y: 48, distance: 7.2
click at [260, 52] on textarea "Hunting Gear $200, Fishing Gear $3000, Carpenter & Mechanic tools $250" at bounding box center [250, 57] width 169 height 28
click at [291, 54] on textarea "Hunting Gear $200, Fishing Gear $300, Carpenter & Mechanic tools $250" at bounding box center [250, 57] width 169 height 28
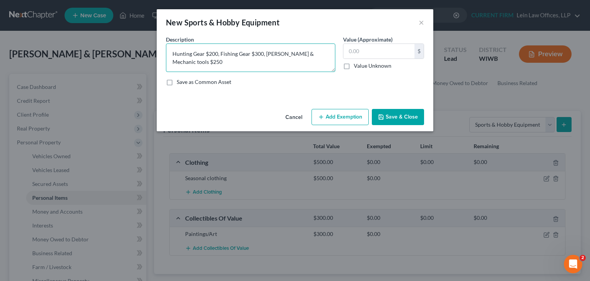
click at [191, 60] on textarea "Hunting Gear $200, Fishing Gear $300, Carpenter & Mechanic tools $250" at bounding box center [250, 57] width 169 height 28
type textarea "Hunting Gear $200, Fishing Gear $300, Carpenter & Mechanic tools $475,"
click at [242, 99] on div "An exemption set must first be selected from the Filing Information section. Co…" at bounding box center [295, 70] width 277 height 70
click at [294, 112] on button "Save & Close" at bounding box center [398, 117] width 52 height 16
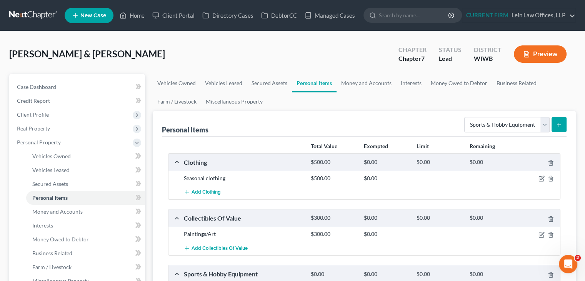
click at [294, 132] on div "Select Item Type Clothing Collectibles Of Value Electronics Firearms Household …" at bounding box center [513, 124] width 105 height 20
click at [294, 128] on select "Select Item Type Clothing Collectibles Of Value Electronics Firearms Household …" at bounding box center [506, 124] width 85 height 15
select select "jewelry"
click at [294, 117] on select "Select Item Type Clothing Collectibles Of Value Electronics Firearms Household …" at bounding box center [506, 124] width 85 height 15
click at [294, 126] on button "submit" at bounding box center [558, 124] width 15 height 15
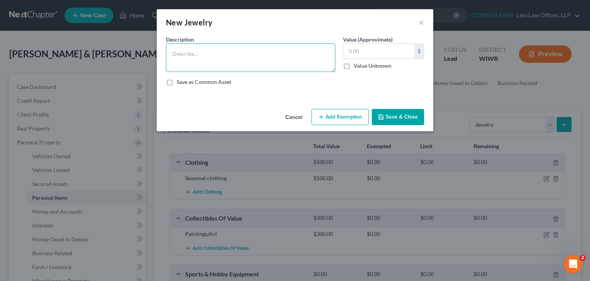
click at [273, 55] on textarea at bounding box center [250, 57] width 169 height 28
paste textarea "Wedding rings & costume jewelry"
type textarea "Wedding rings & costume jewelry"
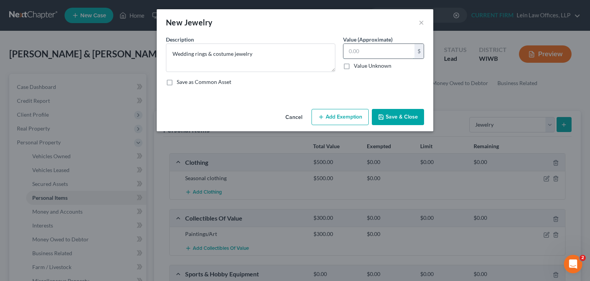
click at [294, 47] on input "text" at bounding box center [379, 51] width 71 height 15
type input "1,200"
click at [294, 120] on button "Save & Close" at bounding box center [398, 117] width 52 height 16
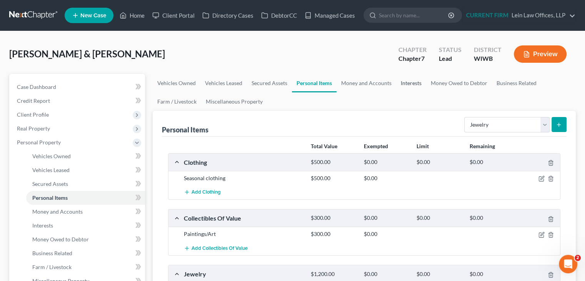
click at [294, 87] on link "Interests" at bounding box center [411, 83] width 30 height 18
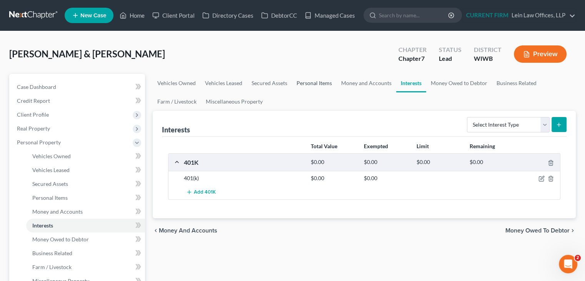
click at [294, 82] on link "Personal Items" at bounding box center [314, 83] width 45 height 18
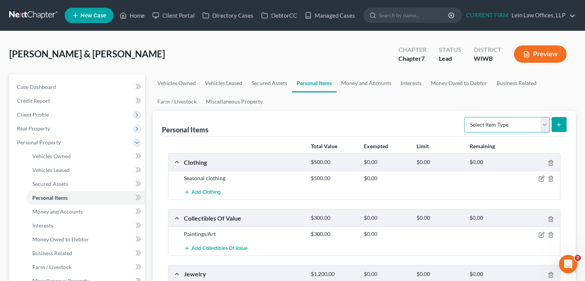
click at [294, 124] on select "Select Item Type Clothing Collectibles Of Value Electronics Firearms Household …" at bounding box center [506, 124] width 85 height 15
select select "other"
click at [294, 117] on select "Select Item Type Clothing Collectibles Of Value Electronics Firearms Household …" at bounding box center [506, 124] width 85 height 15
click at [294, 125] on icon "submit" at bounding box center [558, 124] width 6 height 6
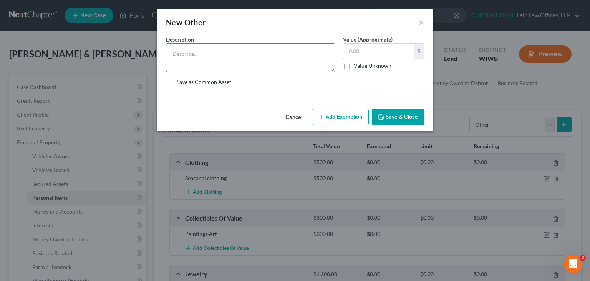
click at [270, 61] on textarea at bounding box center [250, 57] width 169 height 28
paste textarea "Ladders $10, Lawn mower $70, Snow blower $150"
click at [199, 53] on textarea "Ladders $10, Lawn mower $70, Snow blower $150" at bounding box center [250, 57] width 169 height 28
click at [244, 55] on textarea "Ladders $100, Lawn mower $70, Snow blower $150" at bounding box center [250, 57] width 169 height 28
drag, startPoint x: 291, startPoint y: 52, endPoint x: 296, endPoint y: 55, distance: 5.7
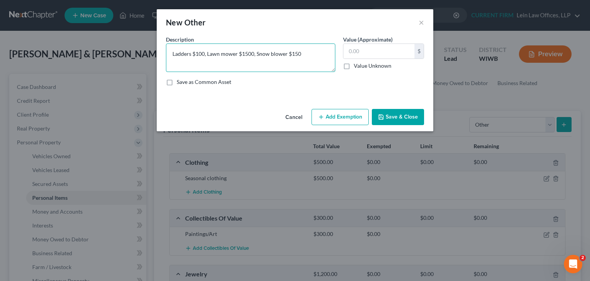
click at [294, 55] on textarea "Ladders $100, Lawn mower $1500, Snow blower $150" at bounding box center [250, 57] width 169 height 28
type textarea "Ladders $100, Lawn mower $1500, Snow blower $700"
click at [294, 114] on button "Save & Close" at bounding box center [398, 117] width 52 height 16
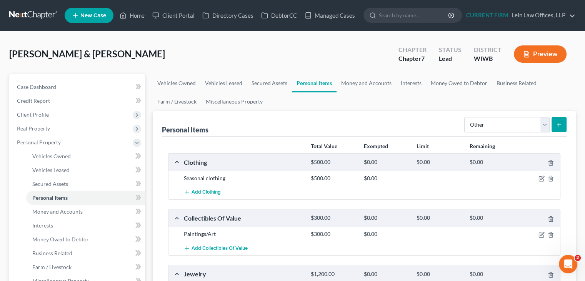
click at [294, 232] on div at bounding box center [539, 234] width 42 height 8
click at [294, 234] on icon "button" at bounding box center [541, 234] width 6 height 6
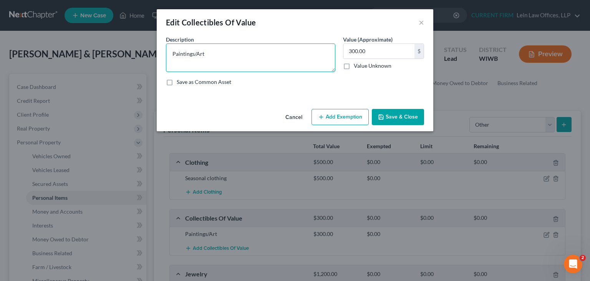
click at [241, 50] on textarea "Paintings/Art" at bounding box center [250, 57] width 169 height 28
paste textarea "$300, Books $25"
type textarea "Paintings/Art$300, Books $25"
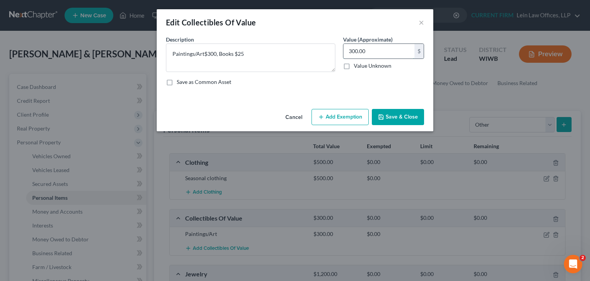
click at [294, 48] on input "300.00" at bounding box center [379, 51] width 71 height 15
click at [294, 47] on input "300.00" at bounding box center [379, 51] width 71 height 15
click at [294, 49] on input "300.00" at bounding box center [379, 51] width 71 height 15
click at [294, 52] on input "3,200.00" at bounding box center [379, 51] width 71 height 15
click at [294, 53] on input "32,500.00" at bounding box center [379, 51] width 71 height 15
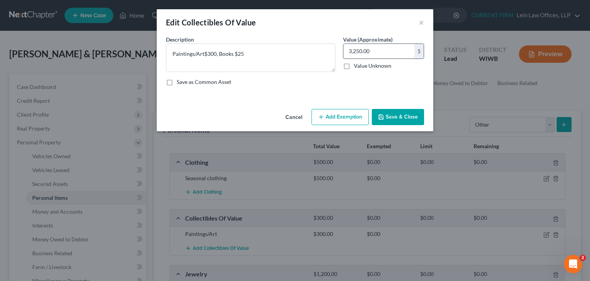
click at [294, 54] on input "3,250.00" at bounding box center [379, 51] width 71 height 15
drag, startPoint x: 351, startPoint y: 50, endPoint x: 360, endPoint y: 50, distance: 8.5
click at [294, 50] on input "3,25.00" at bounding box center [379, 51] width 71 height 15
type input "325.00"
click at [294, 114] on button "Save & Close" at bounding box center [398, 117] width 52 height 16
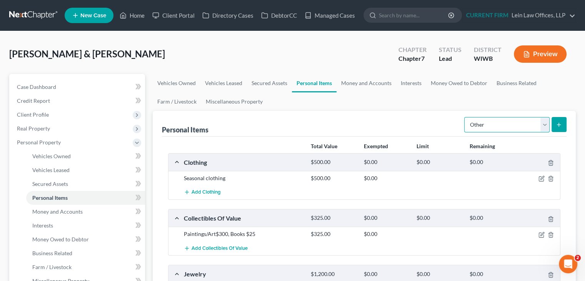
click at [294, 122] on select "Select Item Type Clothing Collectibles Of Value Electronics Firearms Household …" at bounding box center [506, 124] width 85 height 15
select select "electronics"
click at [294, 117] on select "Select Item Type Clothing Collectibles Of Value Electronics Firearms Household …" at bounding box center [506, 124] width 85 height 15
click at [294, 120] on button "submit" at bounding box center [558, 124] width 15 height 15
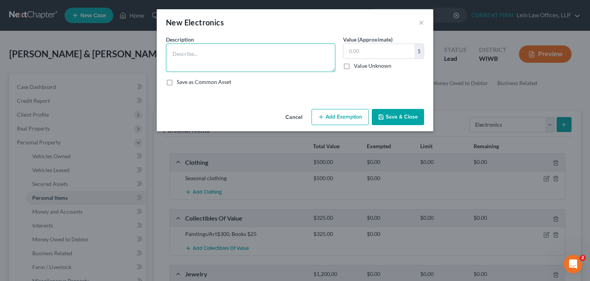
click at [204, 61] on textarea at bounding box center [250, 57] width 169 height 28
paste textarea "Television(s) $50, Stereo $100,"
paste textarea "Computer $150, Printer $50 Mobile Phones $80"
type textarea "Television(s) $50, Stereo $100, Computer $150, Printer $50 Mobile Phones $80"
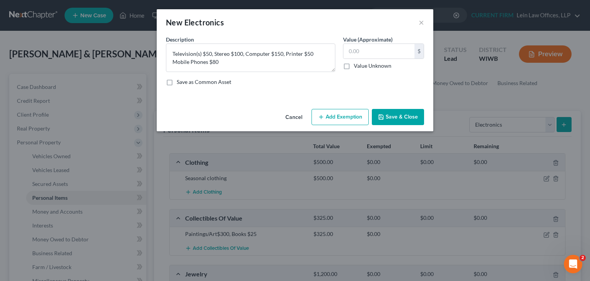
click at [294, 111] on button "Save & Close" at bounding box center [398, 117] width 52 height 16
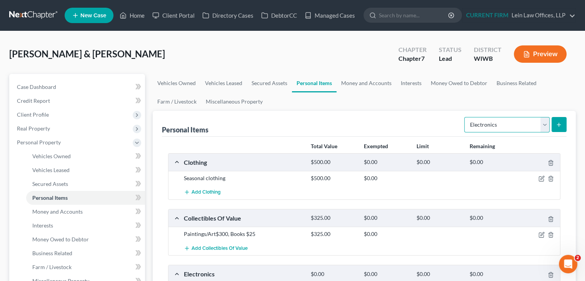
click at [294, 124] on select "Select Item Type Clothing Collectibles Of Value Electronics Firearms Household …" at bounding box center [506, 124] width 85 height 15
select select "jewelry"
click at [294, 117] on select "Select Item Type Clothing Collectibles Of Value Electronics Firearms Household …" at bounding box center [506, 124] width 85 height 15
click at [294, 122] on icon "submit" at bounding box center [558, 124] width 6 height 6
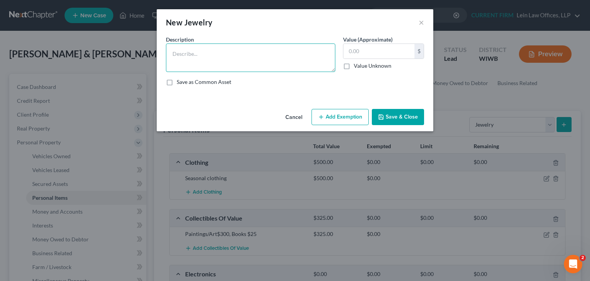
drag, startPoint x: 245, startPoint y: 55, endPoint x: 246, endPoint y: 61, distance: 7.0
click at [248, 55] on textarea at bounding box center [250, 57] width 169 height 28
paste textarea "Wedding rings & costume jewelry $1"
drag, startPoint x: 253, startPoint y: 54, endPoint x: 288, endPoint y: 53, distance: 35.4
click at [288, 53] on textarea "Wedding rings & costume jewelry $1" at bounding box center [250, 57] width 169 height 28
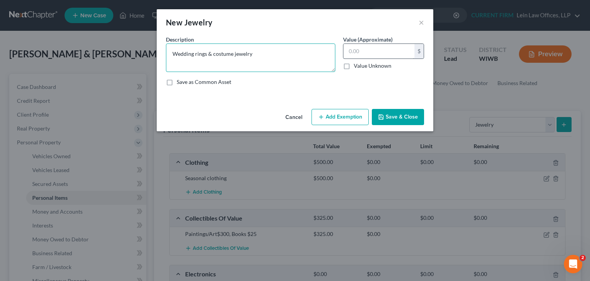
type textarea "Wedding rings & costume jewelry"
click at [294, 55] on input "text" at bounding box center [379, 51] width 71 height 15
type input "1,200"
click at [294, 119] on button "Save & Close" at bounding box center [398, 117] width 52 height 16
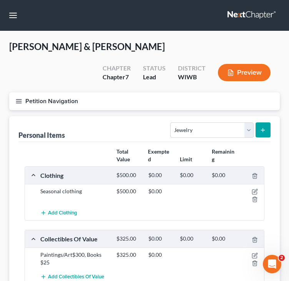
drag, startPoint x: 84, startPoint y: 215, endPoint x: 97, endPoint y: 213, distance: 13.2
click at [84, 215] on div "Add Clothing" at bounding box center [151, 213] width 228 height 14
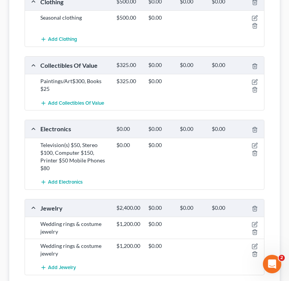
scroll to position [192, 0]
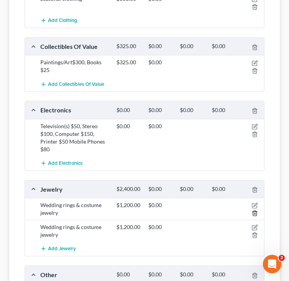
click at [256, 216] on icon "button" at bounding box center [255, 213] width 6 height 6
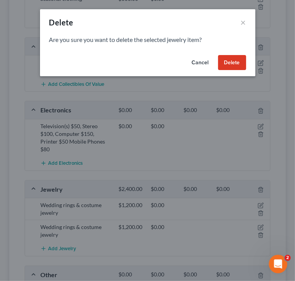
click at [244, 59] on button "Delete" at bounding box center [232, 62] width 28 height 15
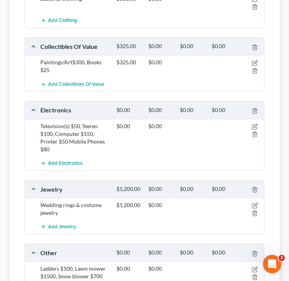
click at [22, 231] on div "Add Jewelry" at bounding box center [144, 226] width 247 height 14
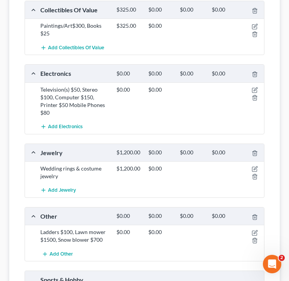
scroll to position [269, 0]
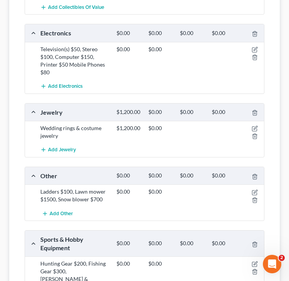
drag, startPoint x: 24, startPoint y: 226, endPoint x: 33, endPoint y: 228, distance: 9.7
click at [25, 226] on div "Total Value Exempted Limit Remaining Clothing $500.00 $0.00 $0.00 $0.00 Seasona…" at bounding box center [144, 100] width 252 height 454
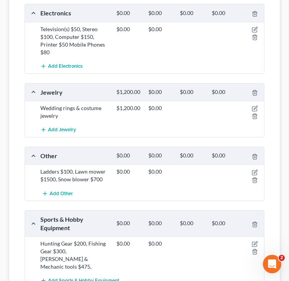
scroll to position [307, 0]
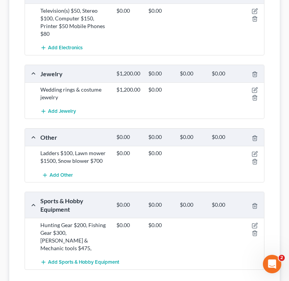
click at [25, 126] on div "Clothing $500.00 $0.00 $0.00 $0.00 Seasonal clothing $500.00 $0.00 Add Clothing…" at bounding box center [145, 64] width 240 height 411
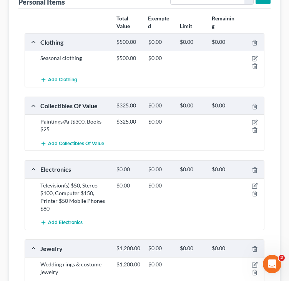
scroll to position [115, 0]
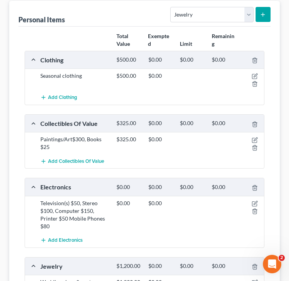
click at [25, 217] on div "Electronics $0.00 $0.00 $0.00 $0.00 Television(s) $50, Stereo $100, Computer $1…" at bounding box center [145, 213] width 240 height 70
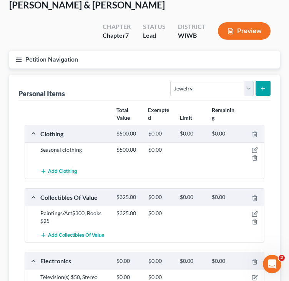
scroll to position [0, 0]
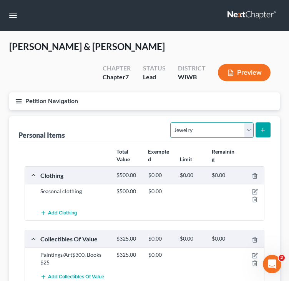
click at [210, 132] on select "Select Item Type Clothing Collectibles Of Value Electronics Firearms Household …" at bounding box center [211, 129] width 83 height 15
select select "firearms"
click at [171, 122] on select "Select Item Type Clothing Collectibles Of Value Electronics Firearms Household …" at bounding box center [211, 129] width 83 height 15
click at [263, 130] on icon "submit" at bounding box center [263, 130] width 6 height 6
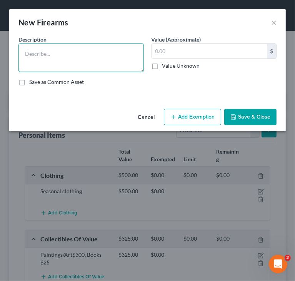
click at [75, 54] on textarea at bounding box center [80, 57] width 125 height 28
click at [86, 53] on textarea at bounding box center [80, 57] width 125 height 28
type textarea "22-9mm Pistol $400, Rifle $600"
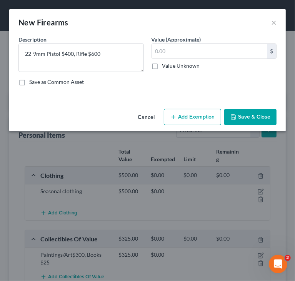
click at [260, 118] on button "Save & Close" at bounding box center [250, 117] width 52 height 16
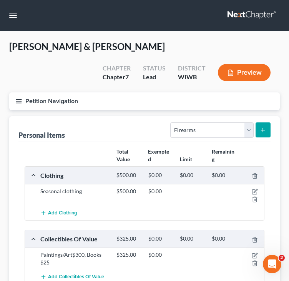
click at [81, 149] on div "Total Value Exempted Limit Remaining" at bounding box center [145, 155] width 248 height 21
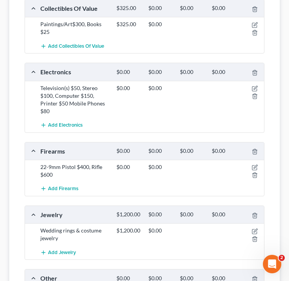
scroll to position [231, 0]
click at [254, 169] on div at bounding box center [251, 170] width 25 height 15
click at [255, 164] on icon "button" at bounding box center [255, 167] width 6 height 6
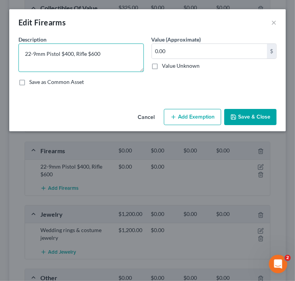
click at [30, 52] on textarea "22-9mm Pistol $400, Rifle $600" at bounding box center [80, 57] width 125 height 28
type textarea "22/9mm Pistol $400, Rifle $600"
click at [239, 115] on button "Save & Close" at bounding box center [250, 117] width 52 height 16
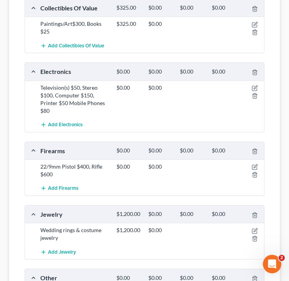
click at [155, 123] on div "Add Electronics" at bounding box center [151, 125] width 228 height 14
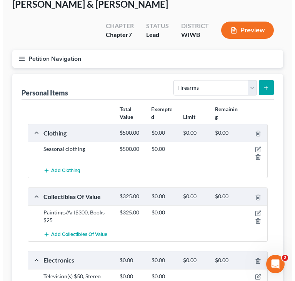
scroll to position [38, 0]
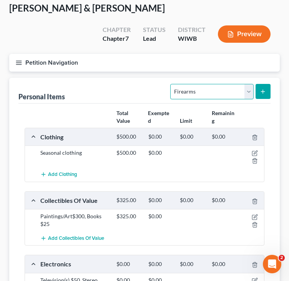
click at [194, 88] on select "Select Item Type Clothing Collectibles Of Value Electronics Firearms Household …" at bounding box center [211, 91] width 83 height 15
select select "household_goods"
click at [171, 84] on select "Select Item Type Clothing Collectibles Of Value Electronics Firearms Household …" at bounding box center [211, 91] width 83 height 15
click at [258, 91] on button "submit" at bounding box center [263, 91] width 15 height 15
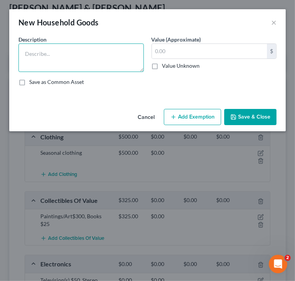
click at [121, 65] on textarea at bounding box center [80, 57] width 125 height 28
paste textarea "Stove/Cooking Unit $150, Refrigerator freezer $150, Deep freezer $25, Dishwashe…"
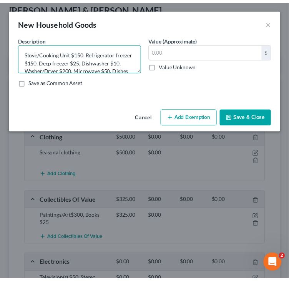
scroll to position [58, 0]
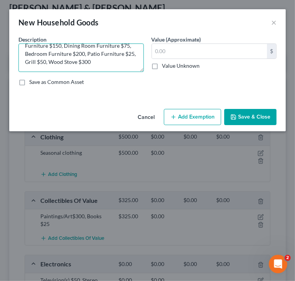
type textarea "Stove/Cooking Unit $150, Refrigerator freezer $150, Deep freezer $25, Dishwashe…"
click at [248, 116] on button "Save & Close" at bounding box center [250, 117] width 52 height 16
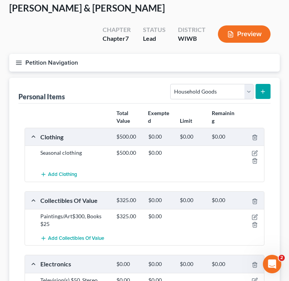
click at [23, 60] on button "Petition Navigation" at bounding box center [144, 63] width 271 height 18
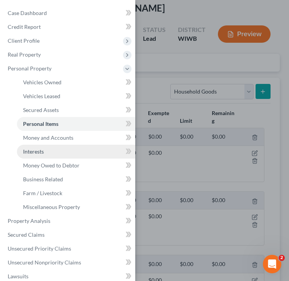
click at [37, 150] on span "Interests" at bounding box center [33, 151] width 21 height 7
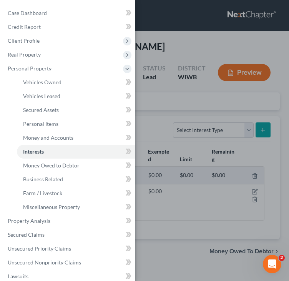
click at [211, 131] on div "Case Dashboard Payments Invoices Payments Payments Credit Report Client Profile" at bounding box center [144, 140] width 289 height 281
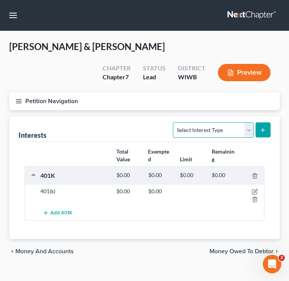
click at [211, 131] on select "Select Interest Type 401K Annuity Bond Education IRA Government Bond Government…" at bounding box center [213, 129] width 80 height 15
click at [174, 122] on select "Select Interest Type 401K Annuity Bond Education IRA Government Bond Government…" at bounding box center [213, 129] width 80 height 15
click at [246, 131] on select "Select Interest Type 401K Annuity Bond Education IRA Government Bond Government…" at bounding box center [213, 129] width 80 height 15
select select "annuity"
click at [174, 122] on select "Select Interest Type 401K Annuity Bond Education IRA Government Bond Government…" at bounding box center [213, 129] width 80 height 15
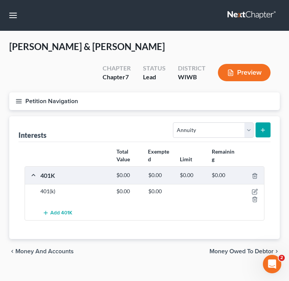
click at [78, 136] on div "Interests Select Interest Type 401K Annuity Bond Education IRA Government Bond …" at bounding box center [144, 129] width 252 height 26
click at [261, 130] on line "submit" at bounding box center [262, 130] width 3 height 0
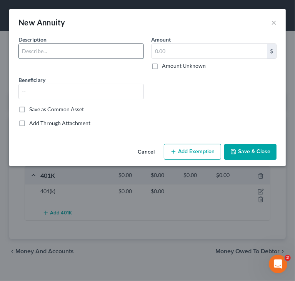
click at [121, 50] on input "text" at bounding box center [81, 51] width 125 height 15
click at [95, 56] on input "text" at bounding box center [81, 51] width 125 height 15
type input "WI Dept ETF"
click at [222, 53] on input "text" at bounding box center [209, 51] width 115 height 15
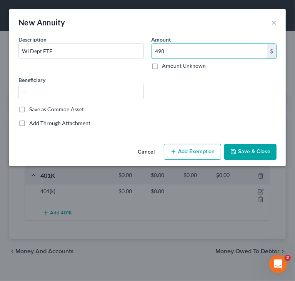
type input "498"
click at [231, 151] on icon "button" at bounding box center [233, 151] width 6 height 6
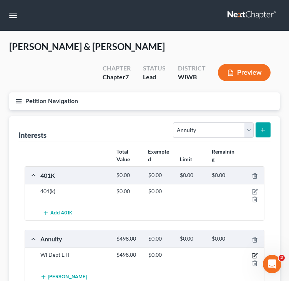
drag, startPoint x: 254, startPoint y: 253, endPoint x: 245, endPoint y: 248, distance: 9.6
click at [254, 253] on icon "button" at bounding box center [255, 255] width 6 height 6
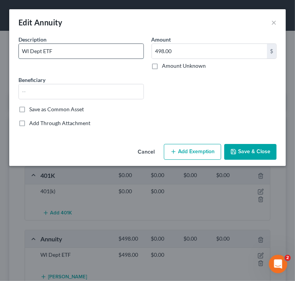
click at [131, 50] on input "WI Dept ETF" at bounding box center [81, 51] width 125 height 15
click at [252, 154] on button "Save & Close" at bounding box center [250, 152] width 52 height 16
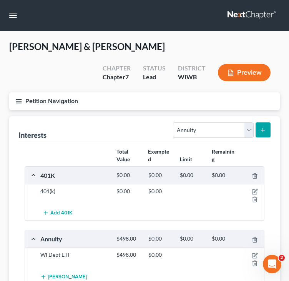
click at [73, 133] on div "Interests Select Interest Type 401K Annuity Bond Education IRA Government Bond …" at bounding box center [144, 129] width 252 height 26
click at [18, 100] on icon "button" at bounding box center [18, 101] width 7 height 7
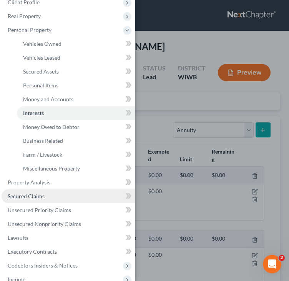
scroll to position [77, 0]
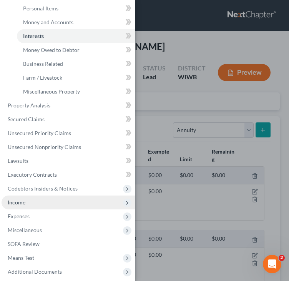
click at [32, 204] on span "Income" at bounding box center [69, 202] width 134 height 14
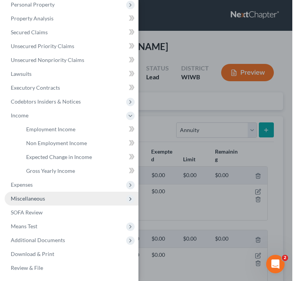
scroll to position [64, 0]
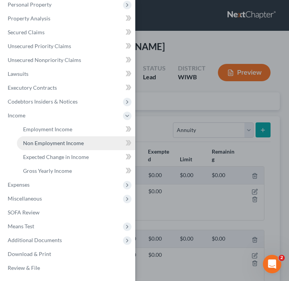
click at [48, 141] on span "Non Employment Income" at bounding box center [53, 143] width 61 height 7
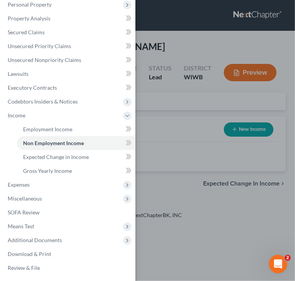
click at [172, 104] on div "Case Dashboard Payments Invoices Payments Payments Credit Report Client Profile" at bounding box center [147, 140] width 295 height 281
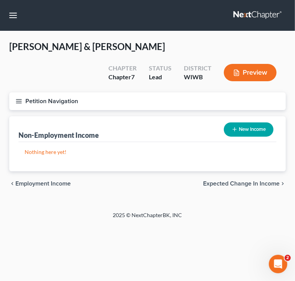
click at [226, 131] on button "New Income" at bounding box center [249, 129] width 50 height 14
select select "0"
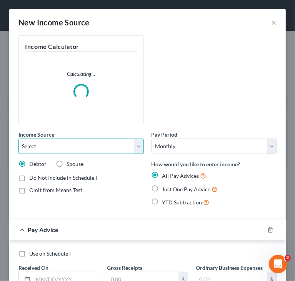
click at [66, 153] on select "Select Unemployment Disability (from employer) Pension Retirement Social Securi…" at bounding box center [80, 145] width 125 height 15
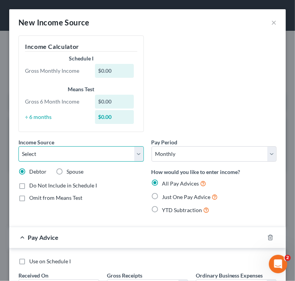
select select "4"
click at [18, 146] on select "Select Unemployment Disability (from employer) Pension Retirement Social Securi…" at bounding box center [80, 153] width 125 height 15
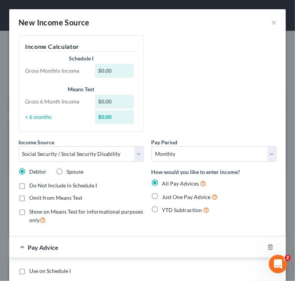
click at [212, 107] on div "Income Source * Select Unemployment Disability (from employer) Pension Retireme…" at bounding box center [148, 132] width 266 height 195
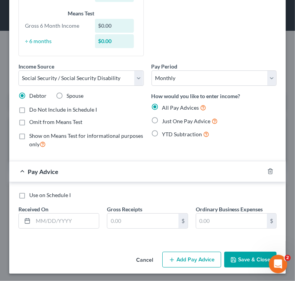
scroll to position [77, 0]
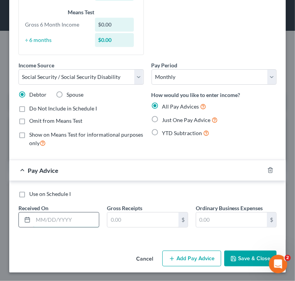
click at [70, 218] on input "text" at bounding box center [66, 219] width 66 height 15
type input "02/19/2025"
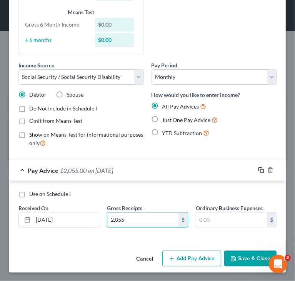
type input "2,055"
click at [260, 170] on rect "button" at bounding box center [261, 170] width 3 height 3
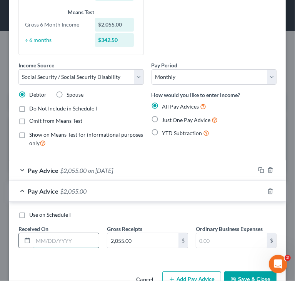
click at [55, 238] on input "text" at bounding box center [66, 240] width 66 height 15
type input "03/19/2025"
click at [258, 190] on icon "button" at bounding box center [261, 191] width 6 height 6
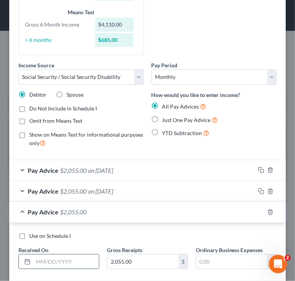
click at [68, 259] on input "text" at bounding box center [66, 261] width 66 height 15
type input "04/16/2025"
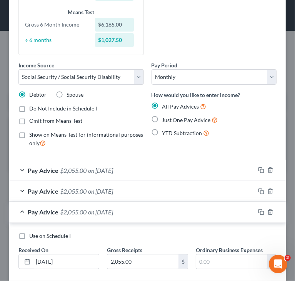
click at [25, 213] on div "Pay Advice $2,055.00 on 04/16/2025" at bounding box center [132, 211] width 246 height 20
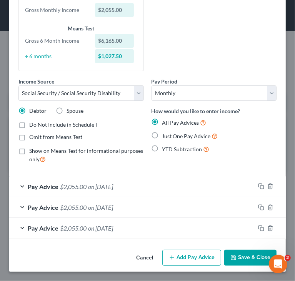
scroll to position [60, 0]
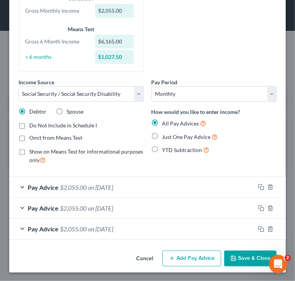
click at [19, 171] on form "Income Source * Select Unemployment Disability (from employer) Pension Retireme…" at bounding box center [147, 107] width 258 height 264
click at [233, 256] on button "Save & Close" at bounding box center [250, 258] width 52 height 16
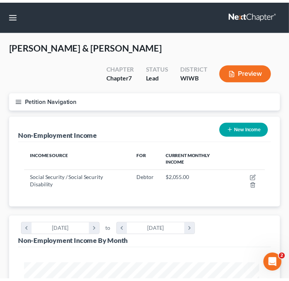
scroll to position [384223, 384088]
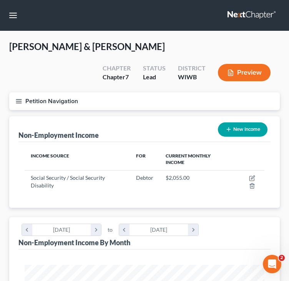
click at [17, 100] on icon "button" at bounding box center [18, 101] width 7 height 7
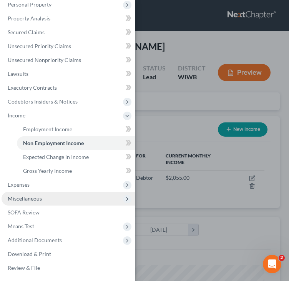
click at [25, 197] on span "Miscellaneous" at bounding box center [25, 198] width 34 height 7
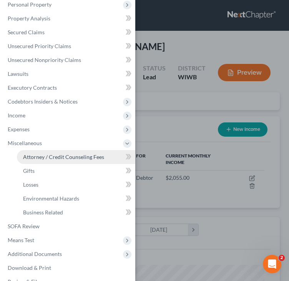
click at [50, 160] on link "Attorney / Credit Counseling Fees" at bounding box center [76, 157] width 118 height 14
select select "1"
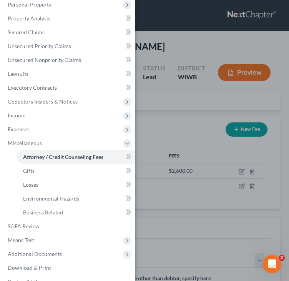
drag, startPoint x: 171, startPoint y: 123, endPoint x: 164, endPoint y: 123, distance: 6.9
click at [171, 123] on div "Case Dashboard Payments Invoices Payments Payments Credit Report Client Profile" at bounding box center [144, 140] width 289 height 281
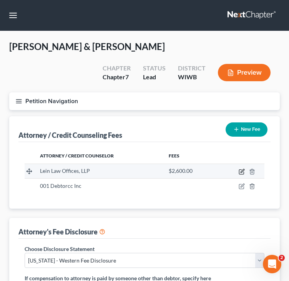
click at [243, 172] on icon "button" at bounding box center [242, 171] width 6 height 6
select select "52"
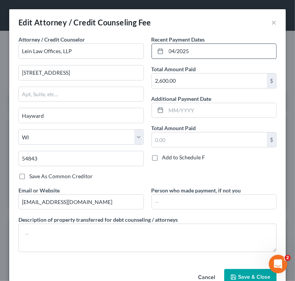
click at [169, 49] on input "04/2025" at bounding box center [221, 51] width 110 height 15
type input "05/2025"
click at [230, 274] on icon "button" at bounding box center [233, 277] width 6 height 6
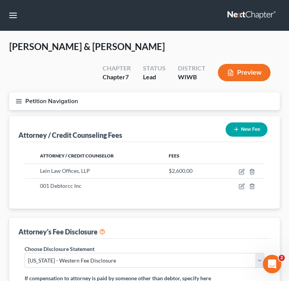
click at [81, 85] on div "McLellan, James & Michelle Upgraded Chapter Chapter 7 Status Lead District WIWB…" at bounding box center [144, 66] width 271 height 52
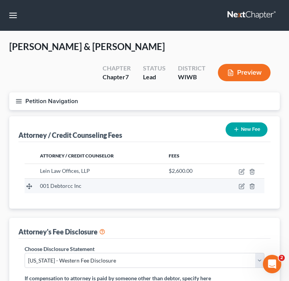
drag, startPoint x: 76, startPoint y: 184, endPoint x: 86, endPoint y: 184, distance: 10.8
click at [76, 184] on span "001 Debtorcc Inc" at bounding box center [61, 185] width 42 height 7
click at [243, 189] on td at bounding box center [241, 185] width 48 height 15
click at [240, 185] on icon "button" at bounding box center [242, 186] width 6 height 6
select select "33"
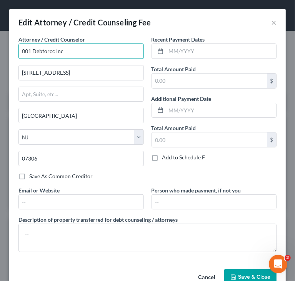
drag, startPoint x: 109, startPoint y: 54, endPoint x: 1, endPoint y: 53, distance: 108.0
click at [1, 53] on div "Edit Attorney / Credit Counseling Fee × Attorney / Credit Counselor * 001 Debto…" at bounding box center [147, 140] width 295 height 281
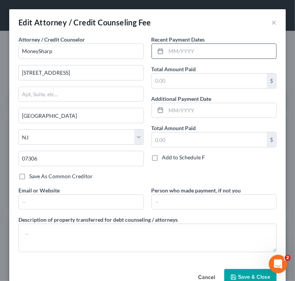
click at [241, 49] on input "text" at bounding box center [221, 51] width 110 height 15
type input "MoneySharp"
type input "06/2025"
click at [254, 160] on div "Add to Schedule F" at bounding box center [213, 157] width 125 height 8
click at [244, 271] on button "Save & Close" at bounding box center [250, 277] width 52 height 16
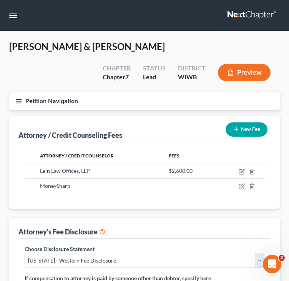
click at [20, 100] on icon "button" at bounding box center [18, 101] width 7 height 7
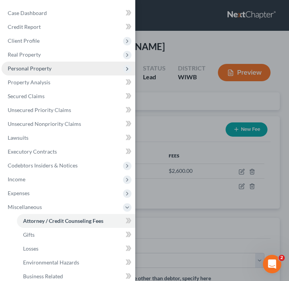
click at [45, 69] on span "Personal Property" at bounding box center [30, 68] width 44 height 7
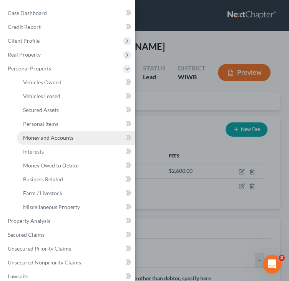
click at [45, 136] on span "Money and Accounts" at bounding box center [48, 137] width 50 height 7
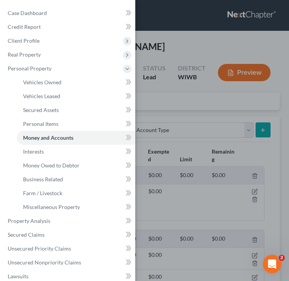
click at [184, 47] on div "Case Dashboard Payments Invoices Payments Payments Credit Report Client Profile" at bounding box center [144, 140] width 289 height 281
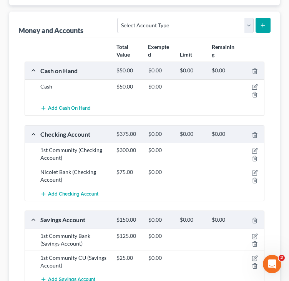
scroll to position [115, 0]
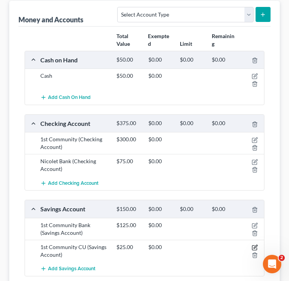
click at [255, 245] on icon "button" at bounding box center [255, 245] width 3 height 3
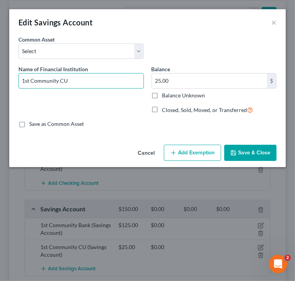
drag, startPoint x: 27, startPoint y: 79, endPoint x: 7, endPoint y: 81, distance: 20.5
click at [7, 81] on div "Edit Savings Account × An exemption set must first be selected from the Filing …" at bounding box center [147, 140] width 295 height 281
click at [111, 83] on input "First Community CU" at bounding box center [81, 80] width 125 height 15
type input "First Community CU -"
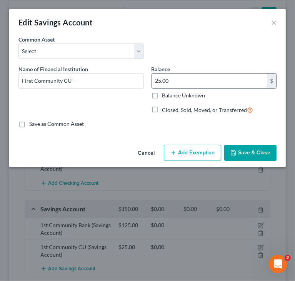
click at [158, 79] on input "25.00" at bounding box center [209, 80] width 115 height 15
type input "5.00"
click at [251, 152] on button "Save & Close" at bounding box center [250, 153] width 52 height 16
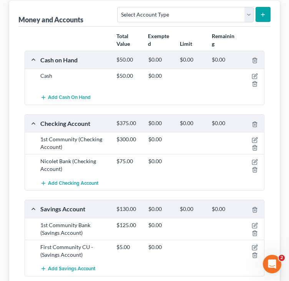
click at [23, 129] on div "Total Value Exempted Limit Remaining Cash on Hand $50.00 $0.00 $0.00 $0.00 Cash…" at bounding box center [144, 161] width 252 height 268
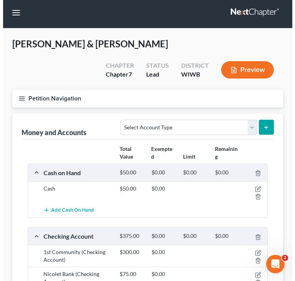
scroll to position [0, 0]
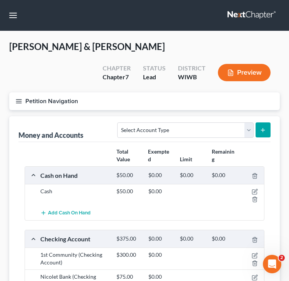
click at [17, 100] on icon "button" at bounding box center [18, 101] width 7 height 7
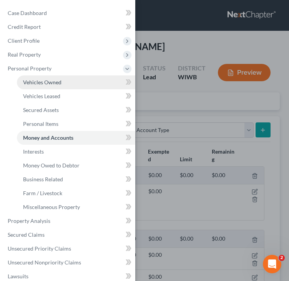
click at [38, 87] on link "Vehicles Owned" at bounding box center [76, 82] width 118 height 14
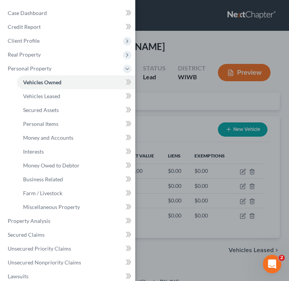
click at [186, 103] on div "Case Dashboard Payments Invoices Payments Payments Credit Report Client Profile" at bounding box center [144, 140] width 289 height 281
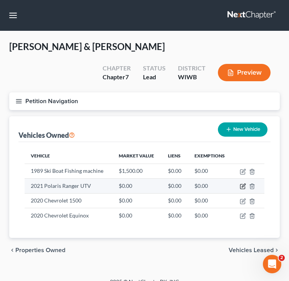
click at [240, 186] on icon "button" at bounding box center [242, 186] width 5 height 5
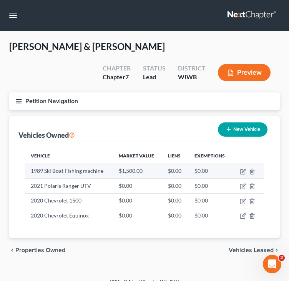
select select "6"
select select "5"
select select "1"
select select "2"
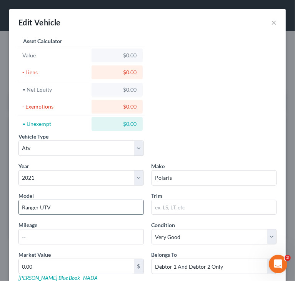
click at [65, 207] on input "Ranger UTV" at bounding box center [81, 207] width 125 height 15
type input "Ranger XP"
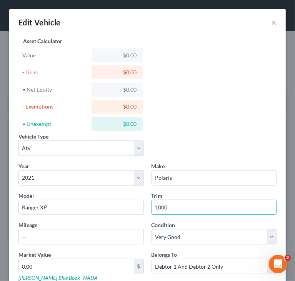
type input "1000"
click at [200, 153] on div "Vehicle Type Select Automobile Truck Trailer Watercraft Aircraft Motor Home Atv…" at bounding box center [148, 147] width 266 height 30
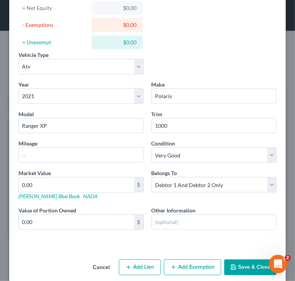
scroll to position [90, 0]
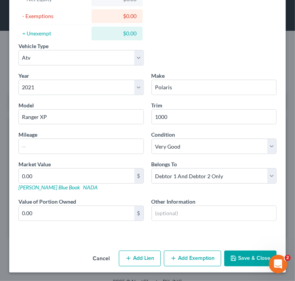
click at [237, 253] on button "Save & Close" at bounding box center [250, 258] width 52 height 16
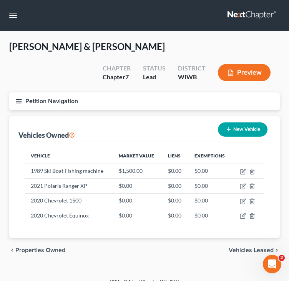
click at [52, 76] on div "McLellan, James & Michelle Upgraded Chapter Chapter 7 Status Lead District WIWB…" at bounding box center [144, 66] width 271 height 52
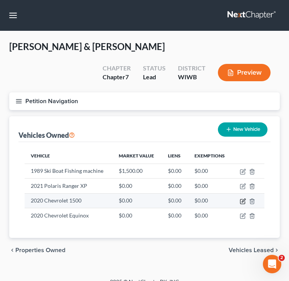
click at [243, 200] on icon "button" at bounding box center [243, 199] width 3 height 3
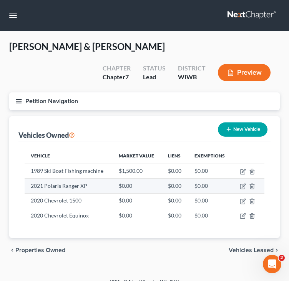
select select "1"
select select "6"
select select "2"
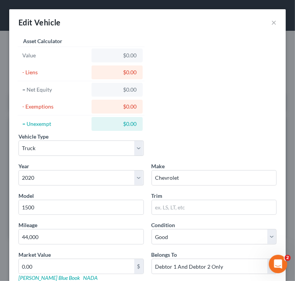
click at [208, 123] on div "Vehicle Type Select Automobile Truck Trailer Watercraft Aircraft Motor Home Atv…" at bounding box center [148, 179] width 266 height 288
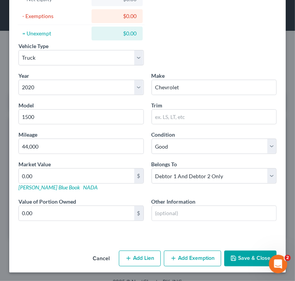
click at [98, 259] on button "Cancel" at bounding box center [100, 258] width 29 height 15
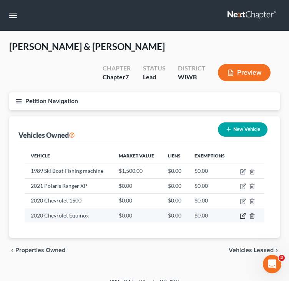
click at [241, 216] on icon "button" at bounding box center [243, 216] width 6 height 6
select select "1"
select select "6"
select select "2"
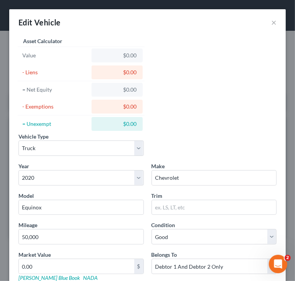
click at [218, 136] on div "Vehicle Type Select Automobile Truck Trailer Watercraft Aircraft Motor Home Atv…" at bounding box center [148, 147] width 266 height 30
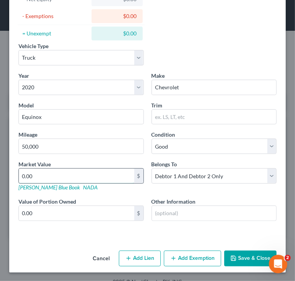
type input "1"
type input "1.00"
type input "17"
type input "17.00"
type input "173"
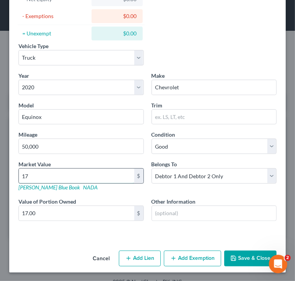
type input "173.00"
type input "1731"
type input "1,731.00"
type input "1,7316"
type input "17,316.00"
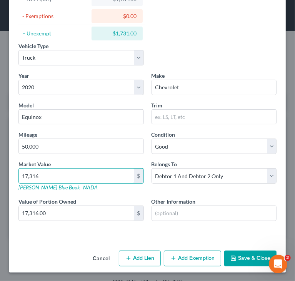
type input "17,316"
click at [240, 256] on button "Save & Close" at bounding box center [250, 258] width 52 height 16
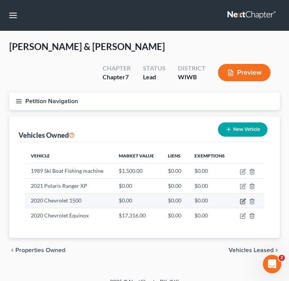
click at [243, 201] on icon "button" at bounding box center [243, 201] width 6 height 6
select select "1"
select select "6"
select select "2"
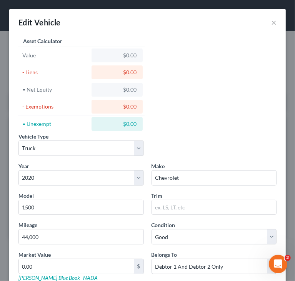
click at [191, 123] on div "Vehicle Type Select Automobile Truck Trailer Watercraft Aircraft Motor Home Atv…" at bounding box center [148, 179] width 266 height 288
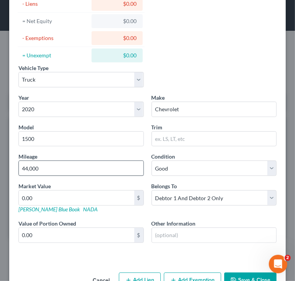
scroll to position [77, 0]
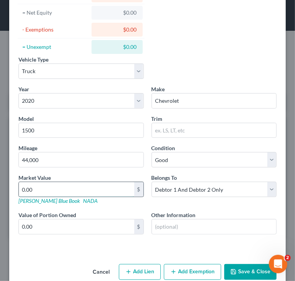
click at [66, 184] on input "0.00" at bounding box center [76, 189] width 115 height 15
type input "3"
type input "3.00"
type input "34"
type input "34.00"
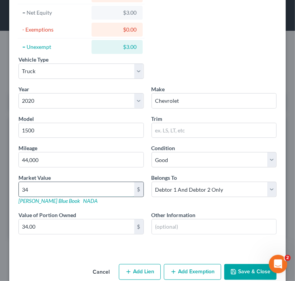
type input "348"
type input "348.00"
type input "3484"
type input "3,484.00"
type input "3,4848"
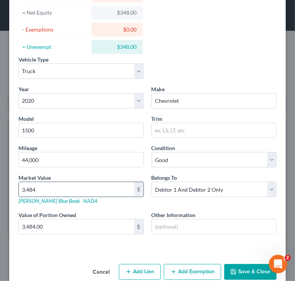
type input "34,848.00"
type input "34,848"
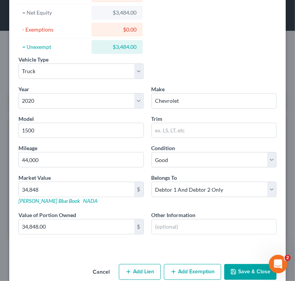
click at [235, 268] on button "Save & Close" at bounding box center [250, 272] width 52 height 16
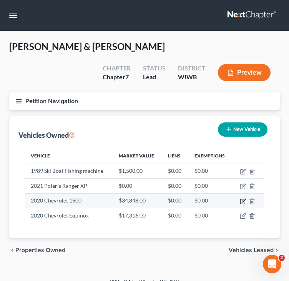
click at [244, 199] on icon "button" at bounding box center [243, 199] width 3 height 3
select select "1"
select select "6"
select select "2"
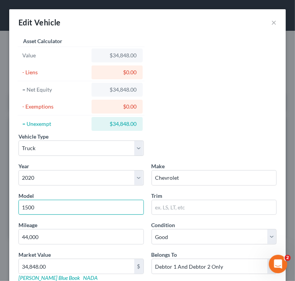
drag, startPoint x: 69, startPoint y: 209, endPoint x: 7, endPoint y: 206, distance: 62.3
click at [8, 206] on div "Edit Vehicle × Vehicle Type Select Automobile Truck Trailer Watercraft Aircraft…" at bounding box center [147, 140] width 295 height 281
paste input "Silverado 1500 Crew Cab"
type input "Silverado 1500 Crew Cab"
click at [200, 126] on div "Vehicle Type Select Automobile Truck Trailer Watercraft Aircraft Motor Home Atv…" at bounding box center [148, 179] width 266 height 288
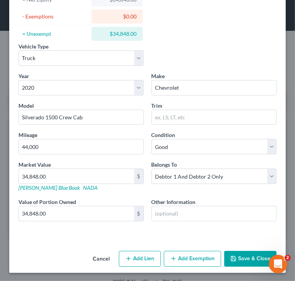
scroll to position [90, 0]
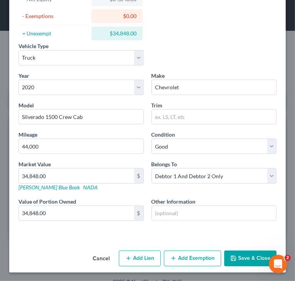
click at [244, 253] on button "Save & Close" at bounding box center [250, 258] width 52 height 16
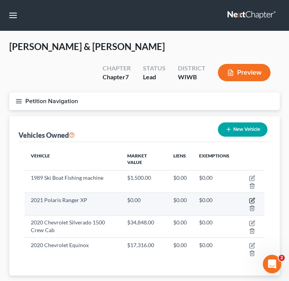
click at [252, 198] on icon "button" at bounding box center [252, 200] width 6 height 6
select select "6"
select select "5"
select select "1"
select select "2"
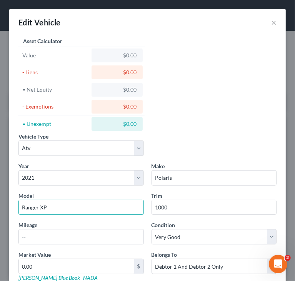
drag, startPoint x: 71, startPoint y: 207, endPoint x: 0, endPoint y: 206, distance: 71.1
click at [0, 206] on div "Edit Vehicle × Vehicle Type Select Automobile Truck Trailer Watercraft Aircraft…" at bounding box center [147, 140] width 295 height 281
click at [201, 176] on input "Polaris" at bounding box center [214, 177] width 125 height 15
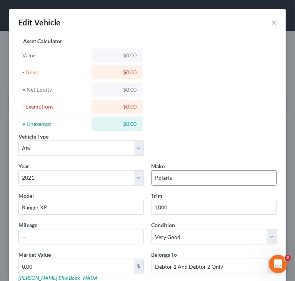
paste input "Ranger XP"
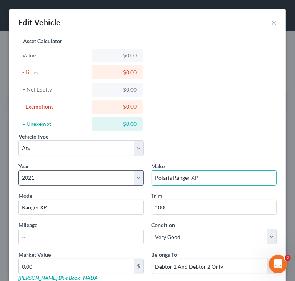
drag, startPoint x: 206, startPoint y: 175, endPoint x: 138, endPoint y: 184, distance: 69.4
click at [139, 183] on div "Year Select 2026 2025 2024 2023 2022 2021 2020 2019 2018 2017 2016 2015 2014 20…" at bounding box center [148, 243] width 266 height 162
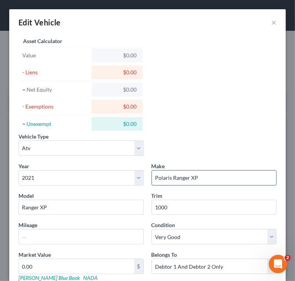
click at [152, 179] on input "Polaris Ranger XP" at bounding box center [214, 177] width 125 height 15
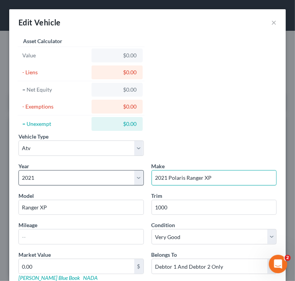
drag, startPoint x: 214, startPoint y: 176, endPoint x: 126, endPoint y: 178, distance: 87.7
click at [126, 178] on div "Year Select 2026 2025 2024 2023 2022 2021 2020 2019 2018 2017 2016 2015 2014 20…" at bounding box center [148, 243] width 266 height 162
type input "2021 Polaris Ranger XP"
click at [172, 139] on div "Vehicle Type Select Automobile Truck Trailer Watercraft Aircraft Motor Home Atv…" at bounding box center [148, 147] width 266 height 30
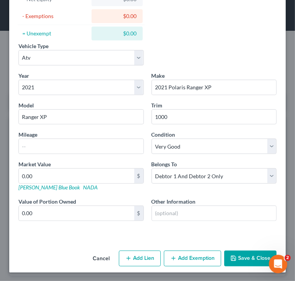
click at [98, 257] on button "Cancel" at bounding box center [100, 258] width 29 height 15
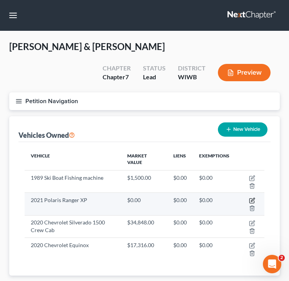
click at [252, 199] on icon "button" at bounding box center [252, 199] width 3 height 3
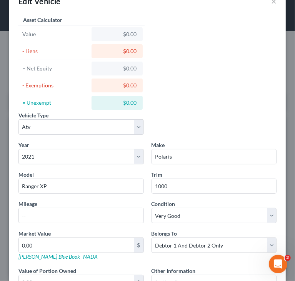
scroll to position [38, 0]
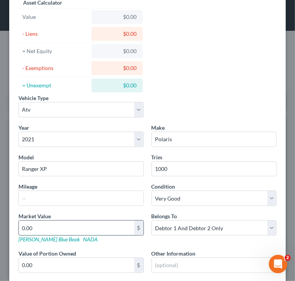
click at [76, 228] on input "0.00" at bounding box center [76, 227] width 115 height 15
paste input "$12,03"
drag, startPoint x: 25, startPoint y: 223, endPoint x: 29, endPoint y: 230, distance: 7.8
click at [27, 230] on input "12,030" at bounding box center [76, 227] width 115 height 15
click at [110, 183] on div "Mileage" at bounding box center [81, 193] width 133 height 23
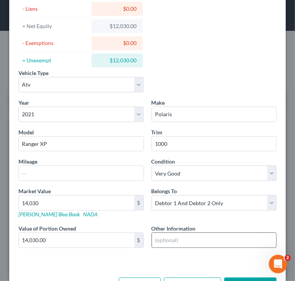
scroll to position [90, 0]
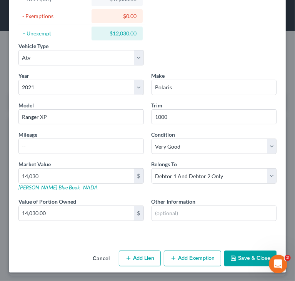
click at [249, 263] on button "Save & Close" at bounding box center [250, 258] width 52 height 16
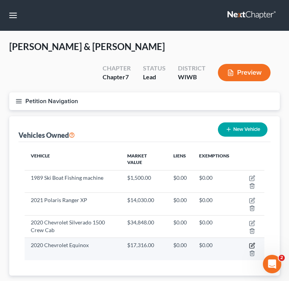
click at [252, 245] on icon "button" at bounding box center [252, 244] width 3 height 3
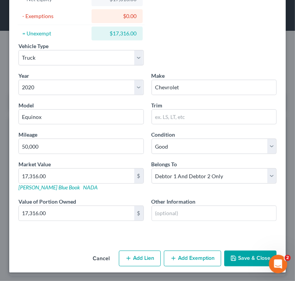
click at [101, 258] on button "Cancel" at bounding box center [100, 258] width 29 height 15
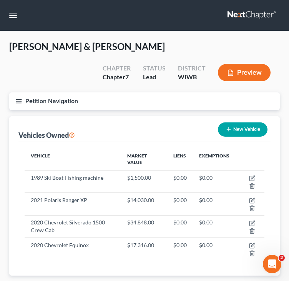
click at [17, 99] on line "button" at bounding box center [18, 99] width 5 height 0
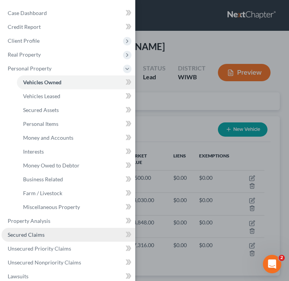
click at [43, 233] on span "Secured Claims" at bounding box center [26, 234] width 37 height 7
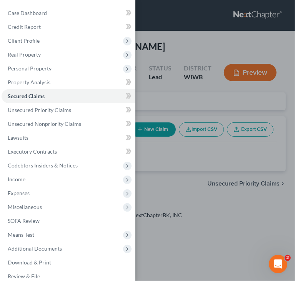
click at [177, 109] on div "Case Dashboard Payments Invoices Payments Payments Credit Report Client Profile" at bounding box center [147, 140] width 295 height 281
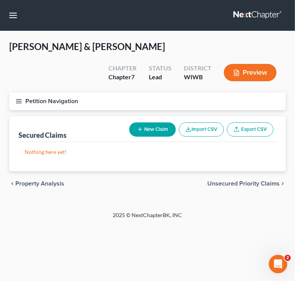
click at [147, 135] on button "New Claim" at bounding box center [152, 129] width 47 height 14
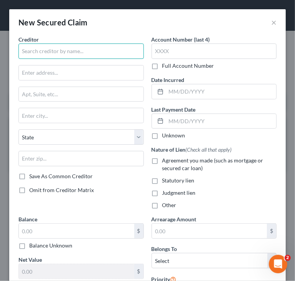
click at [125, 47] on input "text" at bounding box center [80, 50] width 125 height 15
click at [106, 200] on div "Creditor * State AL AK AR AZ CA CO CT DE DC FL GA GU HI ID IL IN IA KS KY LA ME…" at bounding box center [81, 124] width 133 height 179
click at [271, 22] on button "×" at bounding box center [273, 22] width 5 height 9
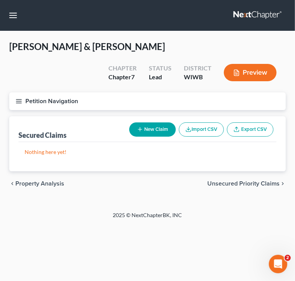
click at [20, 99] on icon "button" at bounding box center [18, 101] width 7 height 7
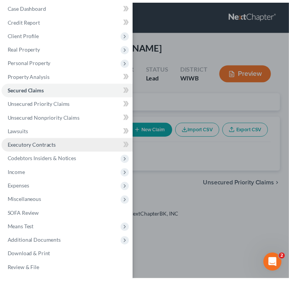
scroll to position [8, 0]
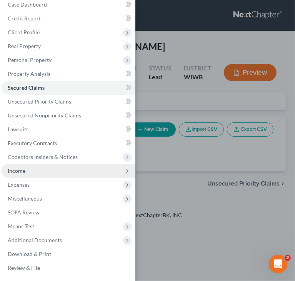
click at [36, 176] on span "Income" at bounding box center [69, 171] width 134 height 14
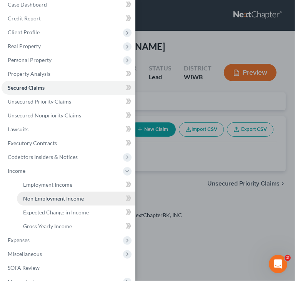
click at [66, 199] on span "Non Employment Income" at bounding box center [53, 198] width 61 height 7
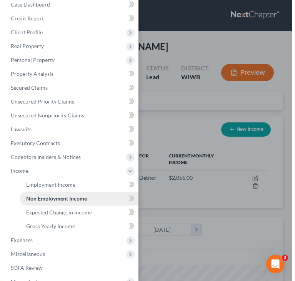
scroll to position [120, 255]
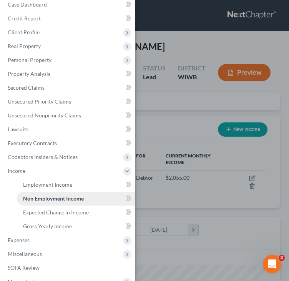
click at [86, 199] on link "Non Employment Income" at bounding box center [76, 198] width 118 height 14
click at [200, 130] on div "Case Dashboard Payments Invoices Payments Payments Credit Report Client Profile" at bounding box center [144, 140] width 289 height 281
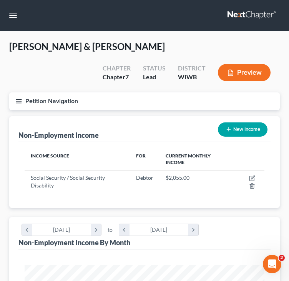
click at [253, 131] on button "New Income" at bounding box center [243, 129] width 50 height 14
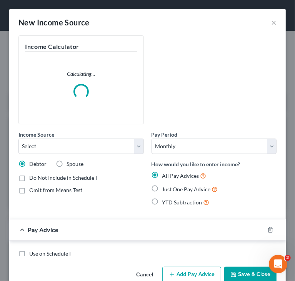
scroll to position [123, 261]
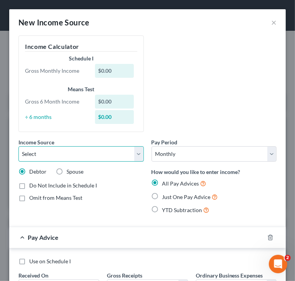
click at [101, 154] on select "Select Unemployment Disability (from employer) Pension Retirement Social Securi…" at bounding box center [80, 153] width 125 height 15
click at [197, 95] on div "Income Source * Select Unemployment Disability (from employer) Pension Retireme…" at bounding box center [148, 127] width 266 height 185
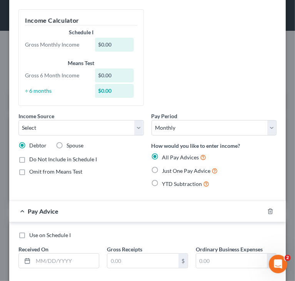
scroll to position [68, 0]
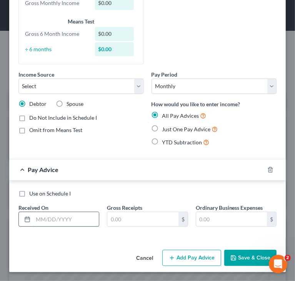
click at [74, 219] on input "text" at bounding box center [66, 219] width 66 height 15
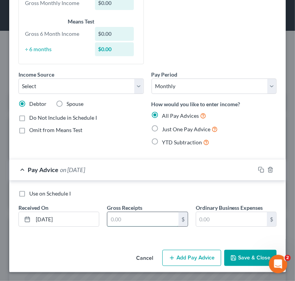
click at [126, 220] on input "text" at bounding box center [142, 219] width 71 height 15
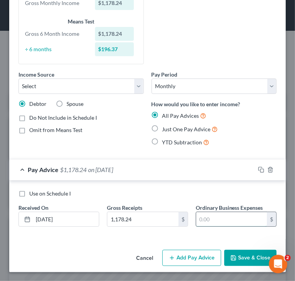
click at [223, 220] on input "text" at bounding box center [231, 219] width 71 height 15
click at [215, 55] on div "Income Source * Select Unemployment Disability (from employer) Pension Retireme…" at bounding box center [148, 60] width 266 height 185
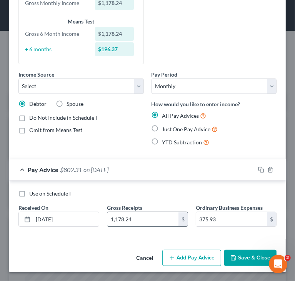
click at [120, 219] on input "1,178.24" at bounding box center [142, 219] width 71 height 15
click at [125, 218] on input "11,768.24" at bounding box center [142, 219] width 71 height 15
click at [247, 254] on button "Save & Close" at bounding box center [250, 257] width 52 height 16
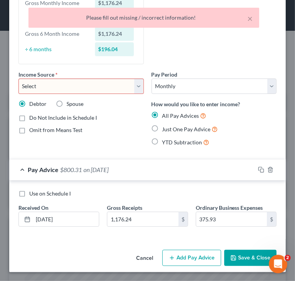
click at [113, 84] on select "Select Unemployment Disability (from employer) Pension Retirement Social Securi…" at bounding box center [80, 85] width 125 height 15
click at [18, 78] on select "Select Unemployment Disability (from employer) Pension Retirement Social Securi…" at bounding box center [80, 85] width 125 height 15
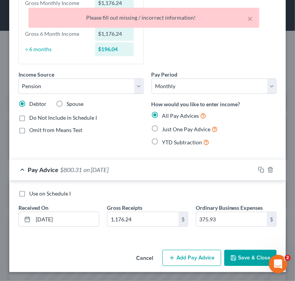
click at [197, 58] on div "Income Source * Select Unemployment Disability (from employer) Pension Retireme…" at bounding box center [148, 60] width 266 height 185
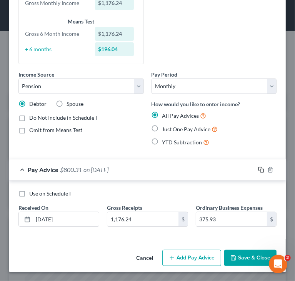
click at [258, 169] on icon "button" at bounding box center [261, 169] width 6 height 6
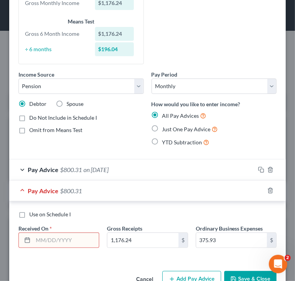
click at [72, 239] on input "text" at bounding box center [66, 240] width 66 height 15
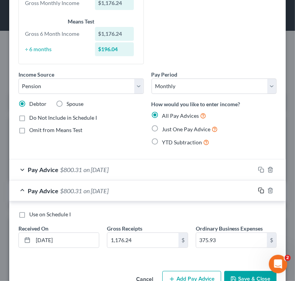
click at [258, 191] on icon "button" at bounding box center [261, 190] width 6 height 6
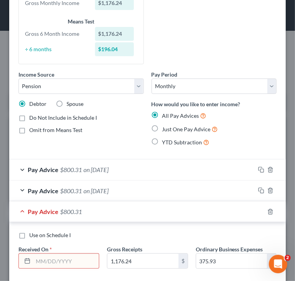
click at [51, 261] on input "text" at bounding box center [66, 260] width 66 height 15
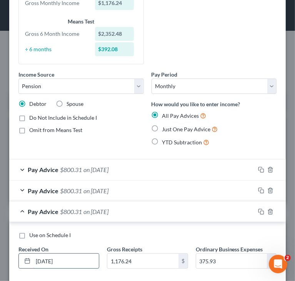
drag, startPoint x: 79, startPoint y: 261, endPoint x: 29, endPoint y: 260, distance: 49.6
click at [29, 260] on div "03/01/2025" at bounding box center [58, 260] width 81 height 15
click at [258, 209] on icon "button" at bounding box center [259, 210] width 3 height 3
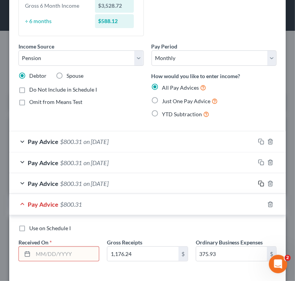
scroll to position [130, 0]
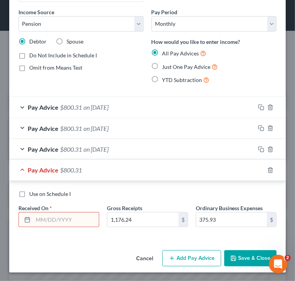
click at [60, 222] on input "text" at bounding box center [66, 219] width 66 height 15
paste input "03/01/2025"
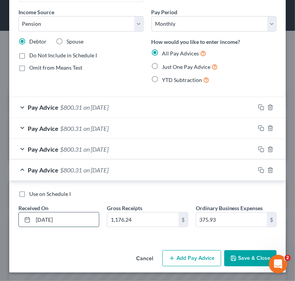
click at [40, 216] on input "03/01/2025" at bounding box center [66, 219] width 66 height 15
click at [258, 168] on icon "button" at bounding box center [261, 170] width 6 height 6
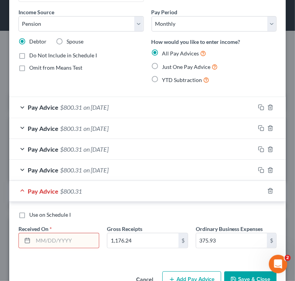
click at [81, 239] on input "text" at bounding box center [66, 240] width 66 height 15
paste input "03/01/2025"
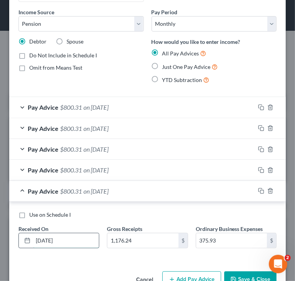
click at [42, 241] on input "03/01/2025" at bounding box center [66, 240] width 66 height 15
click at [258, 190] on icon "button" at bounding box center [259, 189] width 3 height 3
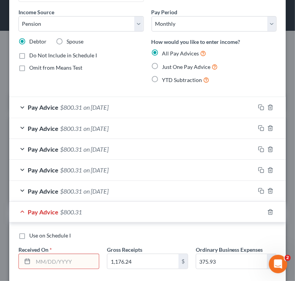
click at [71, 261] on input "text" at bounding box center [66, 261] width 66 height 15
paste input "03/01/2025"
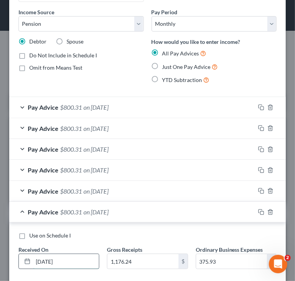
click at [41, 260] on input "03/01/2025" at bounding box center [66, 261] width 66 height 15
click at [135, 231] on div "Use on Schedule I" at bounding box center [147, 235] width 258 height 8
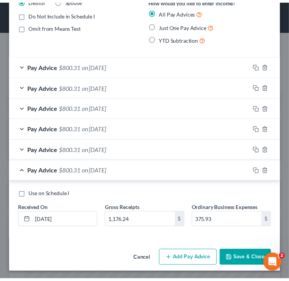
scroll to position [171, 0]
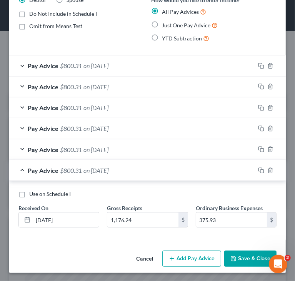
click at [243, 259] on button "Save & Close" at bounding box center [250, 258] width 52 height 16
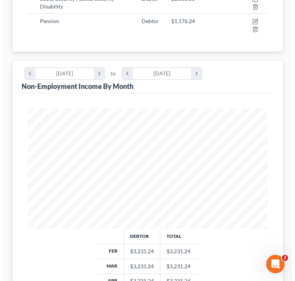
scroll to position [115, 0]
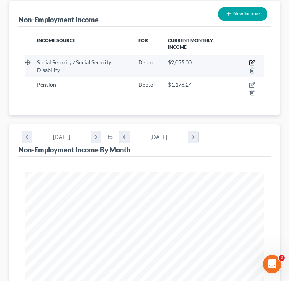
click at [252, 62] on icon "button" at bounding box center [252, 61] width 3 height 3
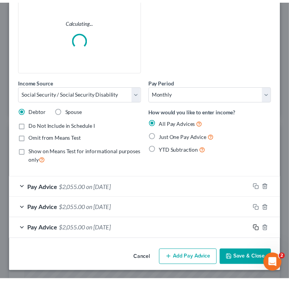
scroll to position [60, 0]
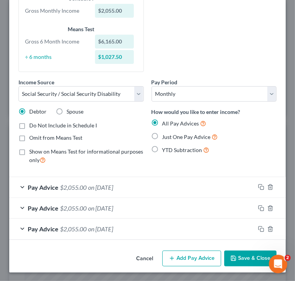
click at [141, 257] on button "Cancel" at bounding box center [144, 258] width 29 height 15
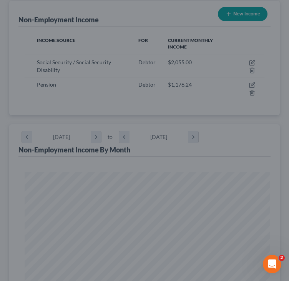
scroll to position [384223, 384088]
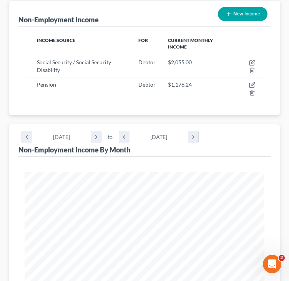
click at [152, 21] on div "Non-Employment Income New Income" at bounding box center [144, 14] width 252 height 26
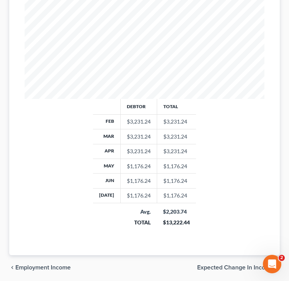
scroll to position [335, 0]
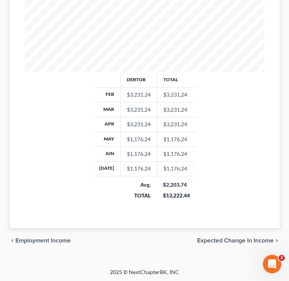
click at [38, 237] on span "Employment Income" at bounding box center [42, 240] width 55 height 6
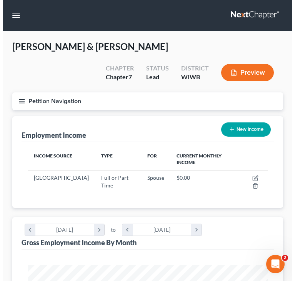
scroll to position [120, 255]
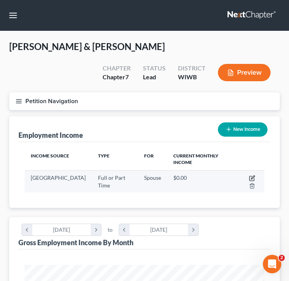
click at [253, 176] on icon "button" at bounding box center [252, 176] width 3 height 3
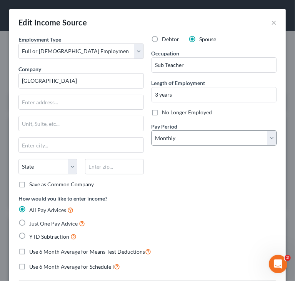
scroll to position [123, 261]
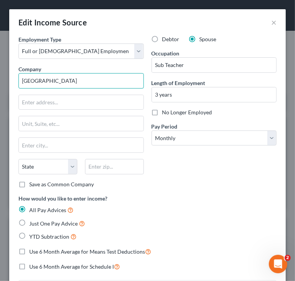
drag, startPoint x: 50, startPoint y: 80, endPoint x: 12, endPoint y: 79, distance: 38.4
click at [12, 79] on div "Employment Type * Select Full or Part Time Employment Self Employment Company *…" at bounding box center [147, 218] width 276 height 367
click at [70, 78] on input "School District" at bounding box center [80, 80] width 125 height 15
paste input "Rhinelander"
click at [22, 80] on input "School District of Rhinelander" at bounding box center [80, 80] width 125 height 15
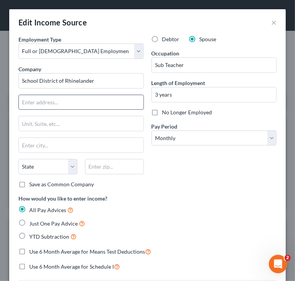
click at [47, 107] on input "text" at bounding box center [81, 102] width 125 height 15
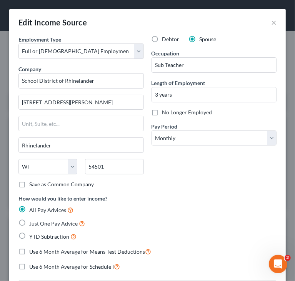
click at [189, 171] on div "Debtor Spouse Occupation Sub Teacher Length of Employment 3 years No Longer Emp…" at bounding box center [214, 114] width 133 height 159
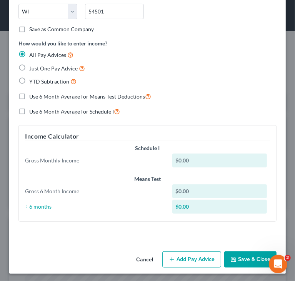
scroll to position [155, 0]
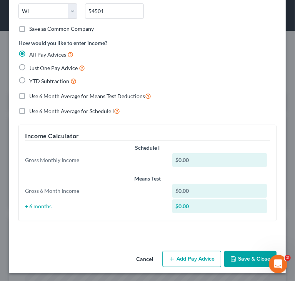
click at [183, 257] on button "Add Pay Advice" at bounding box center [191, 259] width 59 height 16
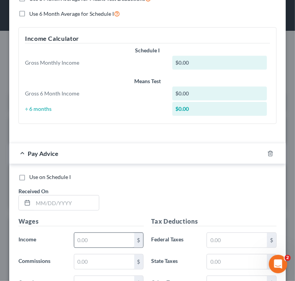
scroll to position [271, 0]
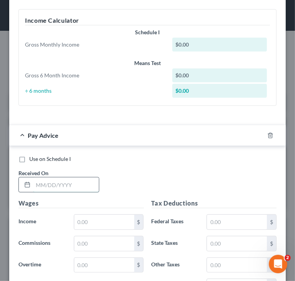
click at [85, 183] on input "text" at bounding box center [66, 184] width 66 height 15
click at [140, 177] on div "Use on Schedule I Received On * 05/01/2025" at bounding box center [148, 176] width 266 height 43
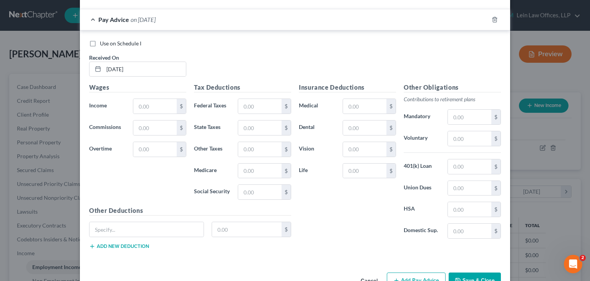
scroll to position [180, 0]
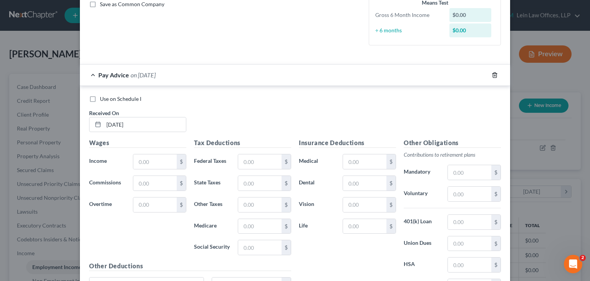
click at [294, 75] on icon "button" at bounding box center [495, 75] width 6 height 6
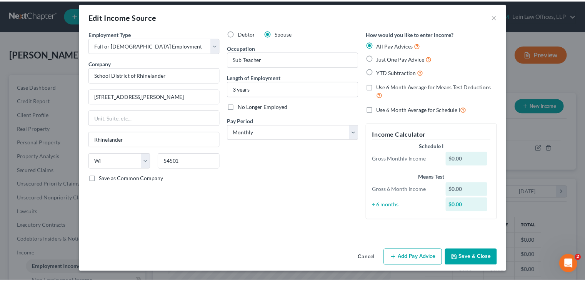
scroll to position [5, 0]
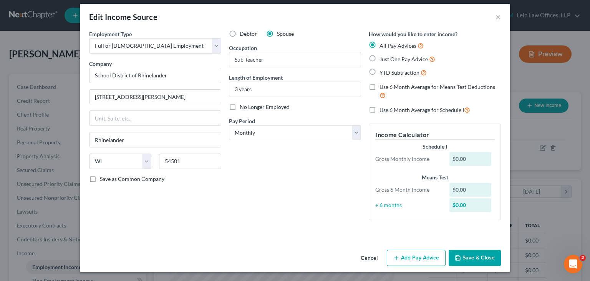
click at [294, 260] on button "Save & Close" at bounding box center [475, 257] width 52 height 16
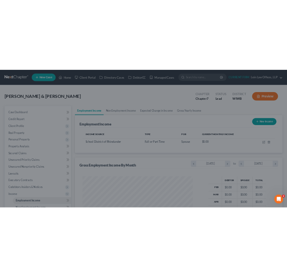
scroll to position [384206, 384105]
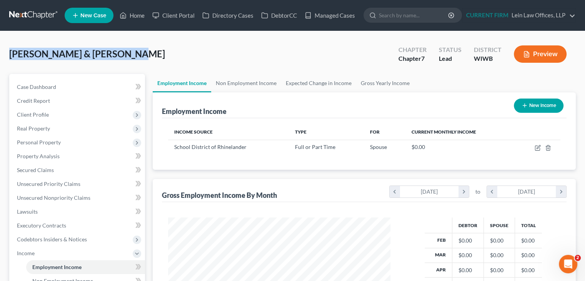
drag, startPoint x: 8, startPoint y: 54, endPoint x: 125, endPoint y: 56, distance: 117.2
click at [125, 56] on div "McLellan, James & Michelle Upgraded Chapter Chapter 7 Status Lead District WIWB…" at bounding box center [292, 240] width 585 height 419
copy span "McLellan, James & Michelle"
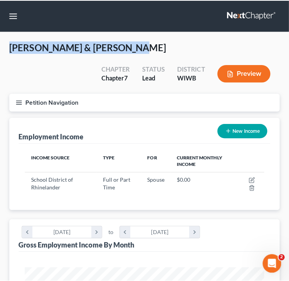
scroll to position [120, 255]
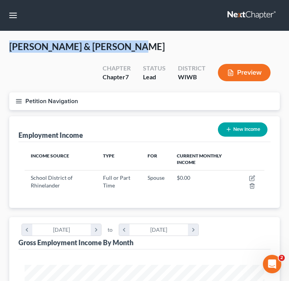
click at [16, 101] on line "button" at bounding box center [18, 101] width 5 height 0
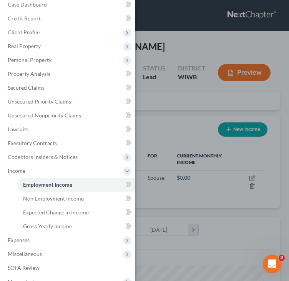
click at [153, 102] on div "Case Dashboard Payments Invoices Payments Payments Credit Report Client Profile" at bounding box center [144, 140] width 289 height 281
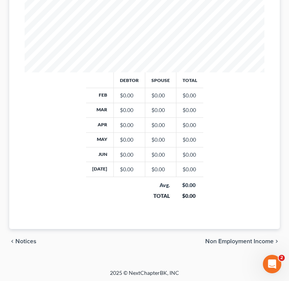
scroll to position [312, 0]
click at [234, 241] on span "Non Employment Income" at bounding box center [239, 241] width 68 height 6
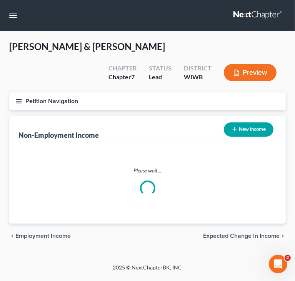
click at [235, 237] on span "Expected Change in Income" at bounding box center [241, 236] width 76 height 6
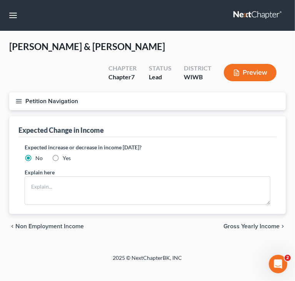
click at [236, 225] on span "Gross Yearly Income" at bounding box center [251, 226] width 56 height 6
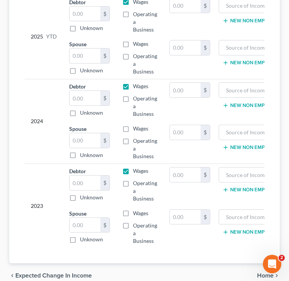
scroll to position [192, 0]
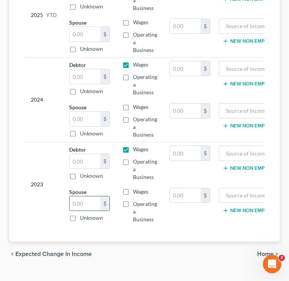
click at [90, 204] on input "text" at bounding box center [85, 203] width 31 height 15
click at [79, 123] on input "text" at bounding box center [85, 118] width 31 height 15
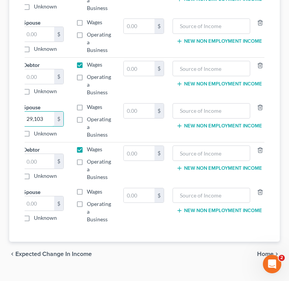
scroll to position [0, 49]
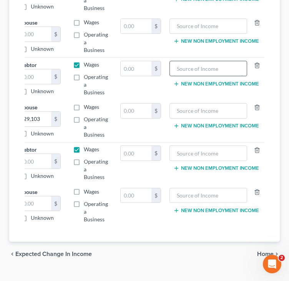
click at [207, 68] on input "text" at bounding box center [209, 68] width 70 height 15
drag, startPoint x: 233, startPoint y: 68, endPoint x: 245, endPoint y: 68, distance: 12.3
click at [245, 68] on div "Social Security Benefits26" at bounding box center [208, 68] width 78 height 15
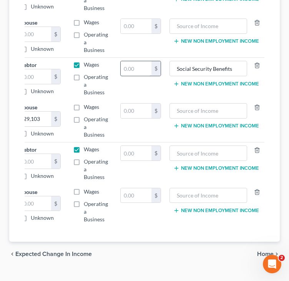
click at [143, 68] on input "text" at bounding box center [136, 68] width 31 height 15
click at [199, 83] on button "New Non Employment Income" at bounding box center [216, 84] width 86 height 6
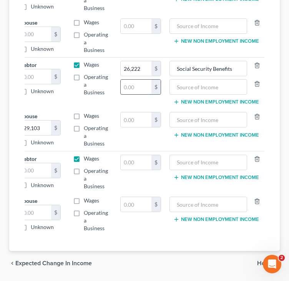
click at [137, 88] on input "text" at bounding box center [136, 87] width 31 height 15
click at [198, 85] on input "text" at bounding box center [209, 87] width 70 height 15
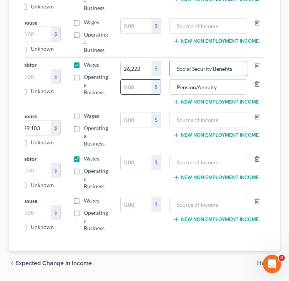
click at [144, 84] on input "text" at bounding box center [136, 87] width 31 height 15
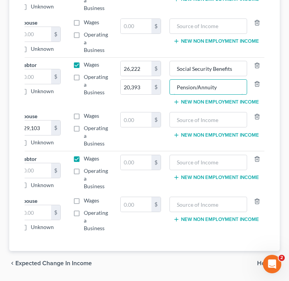
drag, startPoint x: 227, startPoint y: 86, endPoint x: 168, endPoint y: 96, distance: 60.0
click at [168, 95] on td "Social Security Benefits Pension/Annuity New Non Employment Income" at bounding box center [216, 82] width 98 height 51
click at [192, 172] on td "New Non Employment Income" at bounding box center [216, 172] width 98 height 42
click at [192, 174] on button "New Non Employment Income" at bounding box center [216, 177] width 86 height 6
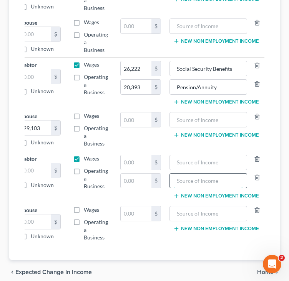
click at [192, 177] on input "text" at bounding box center [209, 180] width 70 height 15
paste input "Pension/Annuity"
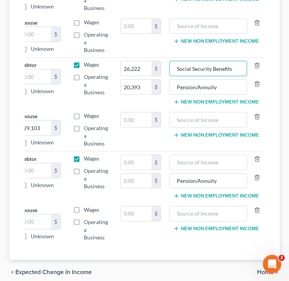
drag, startPoint x: 234, startPoint y: 69, endPoint x: 167, endPoint y: 71, distance: 66.9
click at [168, 71] on td "Social Security Benefits Pension/Annuity New Non Employment Income" at bounding box center [216, 82] width 98 height 51
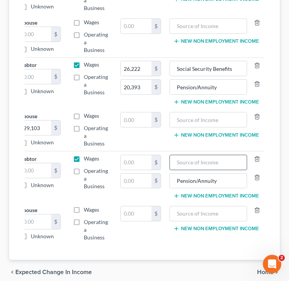
click at [190, 161] on input "text" at bounding box center [209, 162] width 70 height 15
paste input "Social Security Benefits"
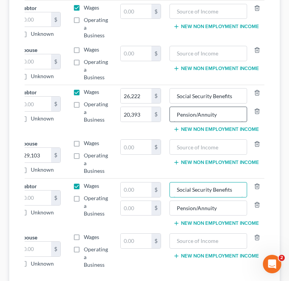
scroll to position [154, 0]
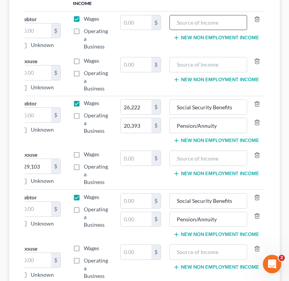
click at [205, 22] on input "text" at bounding box center [209, 22] width 70 height 15
paste input "Social Security Benefits"
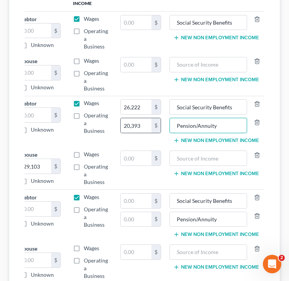
drag, startPoint x: 223, startPoint y: 123, endPoint x: 156, endPoint y: 128, distance: 66.7
click at [156, 128] on tr "2024 Debtor $ Unknown Balance Undetermined $ Unknown Wages Operating a Business…" at bounding box center [120, 121] width 290 height 51
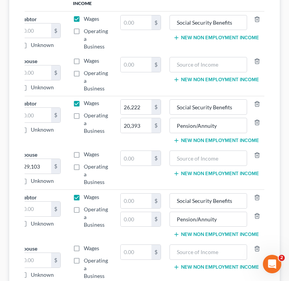
click at [221, 39] on button "New Non Employment Income" at bounding box center [216, 38] width 86 height 6
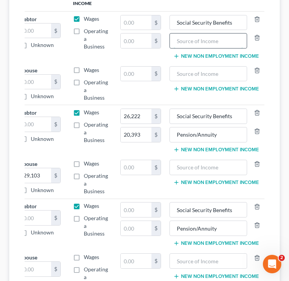
click at [203, 40] on input "text" at bounding box center [209, 40] width 70 height 15
paste input "Pension/Annuity"
click at [275, 236] on div "Gross Yearly Income Year Income (AGI) Source of Income Non Employment Income 20…" at bounding box center [144, 134] width 271 height 345
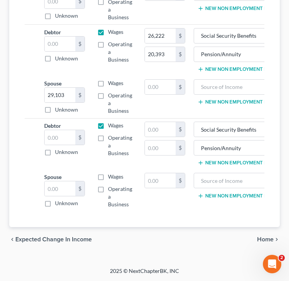
scroll to position [0, 0]
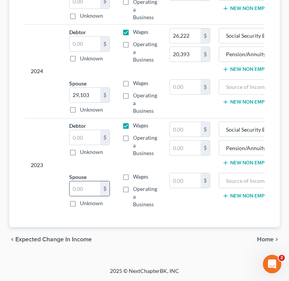
click at [90, 183] on input "text" at bounding box center [85, 188] width 31 height 15
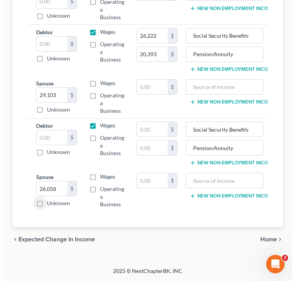
scroll to position [0, 49]
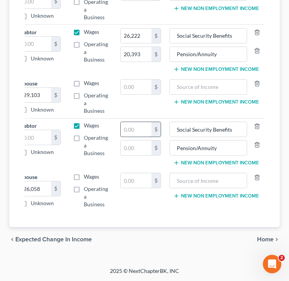
click at [143, 123] on input "text" at bounding box center [136, 129] width 31 height 15
click at [131, 143] on input "text" at bounding box center [136, 147] width 31 height 15
click at [264, 239] on span "Home" at bounding box center [265, 239] width 17 height 6
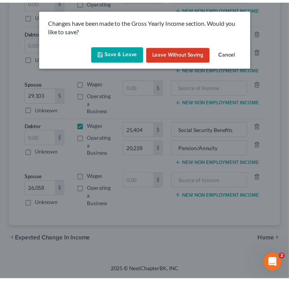
scroll to position [0, 43]
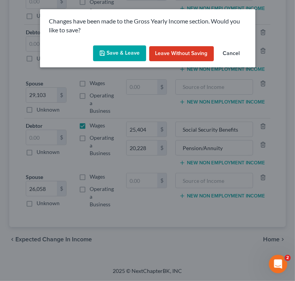
click at [118, 55] on button "Save & Leave" at bounding box center [119, 53] width 53 height 16
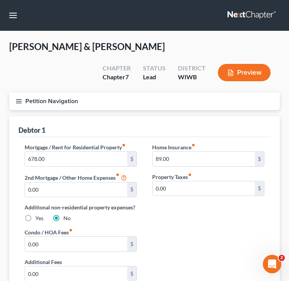
click at [121, 137] on div "Mortgage / Rent for Residential Property fiber_manual_record 678.00 $ 2nd Mortg…" at bounding box center [144, 231] width 252 height 189
click at [130, 128] on div "Debtor 1" at bounding box center [144, 126] width 252 height 21
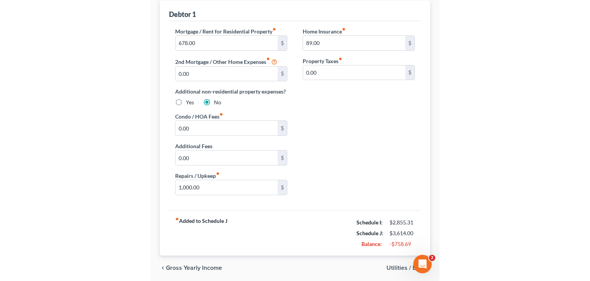
scroll to position [143, 0]
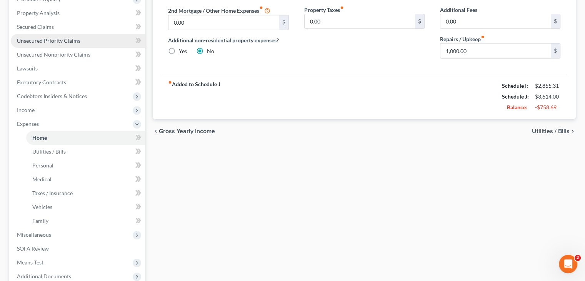
click at [66, 42] on span "Unsecured Priority Claims" at bounding box center [48, 40] width 63 height 7
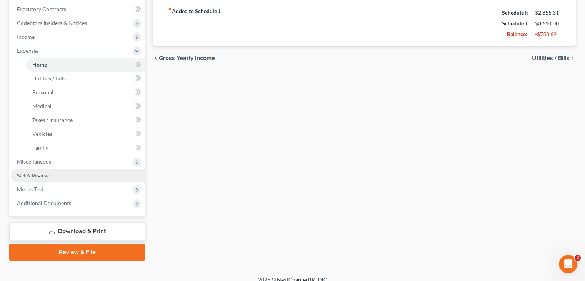
scroll to position [224, 0]
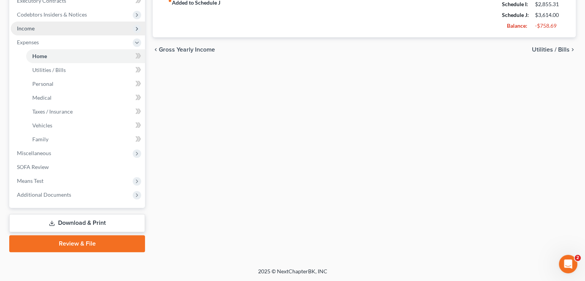
click at [66, 28] on span "Income" at bounding box center [78, 29] width 134 height 14
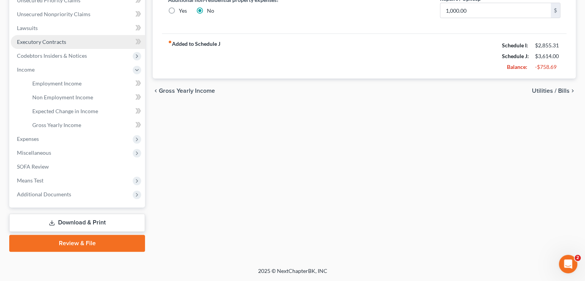
scroll to position [183, 0]
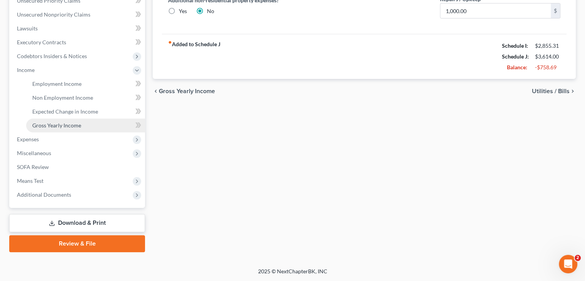
click at [65, 121] on link "Gross Yearly Income" at bounding box center [85, 125] width 119 height 14
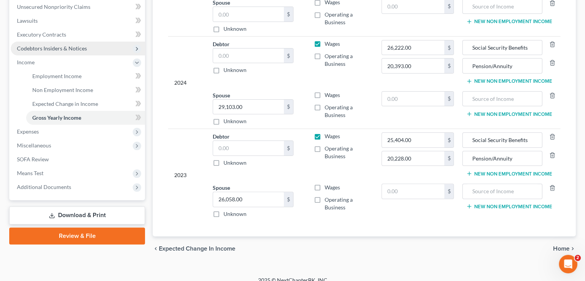
scroll to position [198, 0]
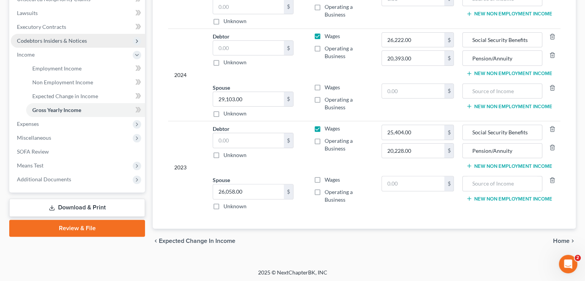
click at [76, 41] on span "Codebtors Insiders & Notices" at bounding box center [52, 40] width 70 height 7
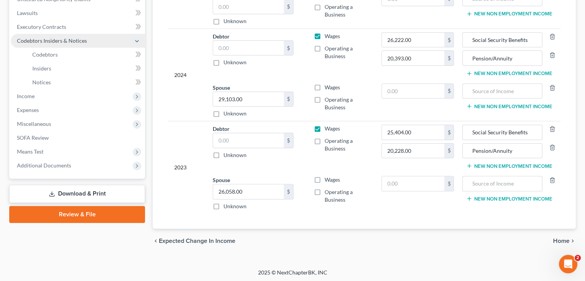
click at [68, 41] on span "Codebtors Insiders & Notices" at bounding box center [52, 40] width 70 height 7
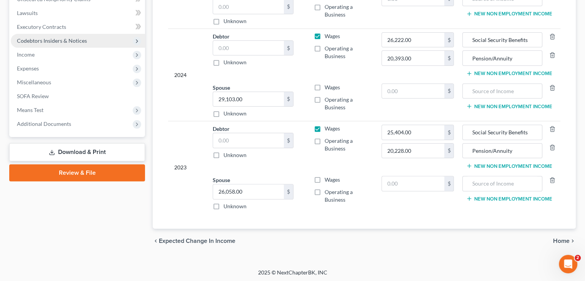
click at [68, 42] on span "Codebtors Insiders & Notices" at bounding box center [52, 40] width 70 height 7
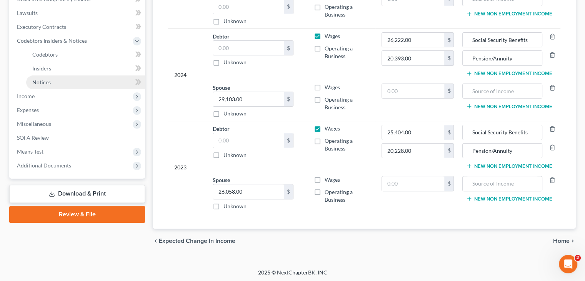
click at [56, 79] on link "Notices" at bounding box center [85, 82] width 119 height 14
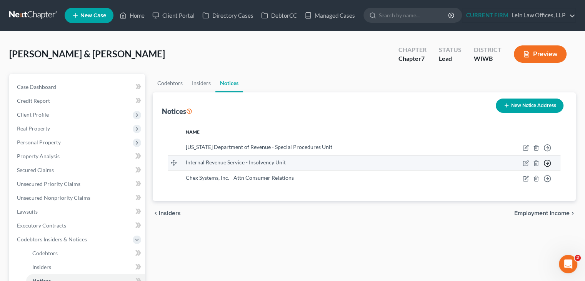
click at [547, 149] on polyline "button" at bounding box center [547, 147] width 1 height 3
click at [518, 180] on link "Move to E" at bounding box center [521, 181] width 43 height 13
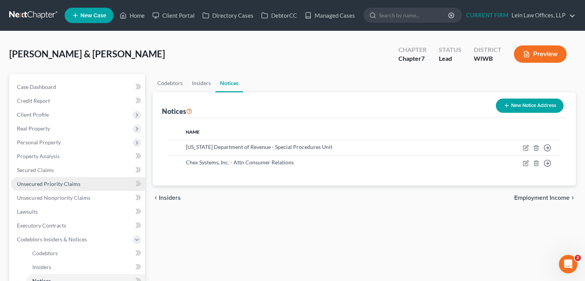
click at [43, 184] on span "Unsecured Priority Claims" at bounding box center [48, 183] width 63 height 7
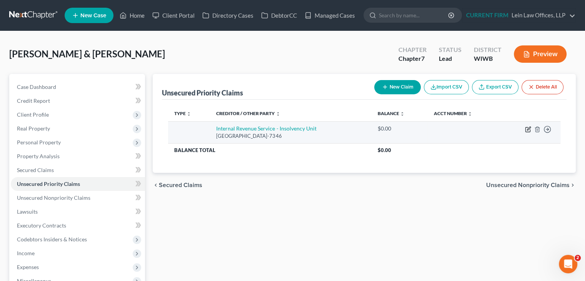
click at [527, 130] on icon "button" at bounding box center [528, 127] width 3 height 3
select select "39"
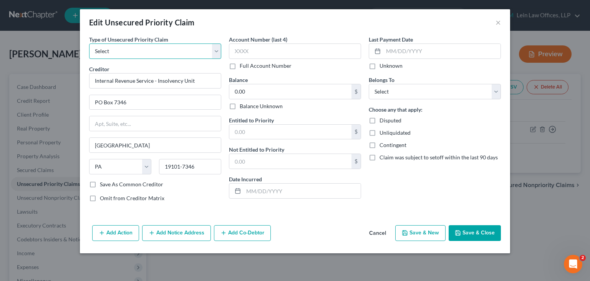
click at [152, 54] on select "Select Taxes & Other Government Units Domestic Support Obligations Extensions o…" at bounding box center [155, 50] width 132 height 15
select select "39"
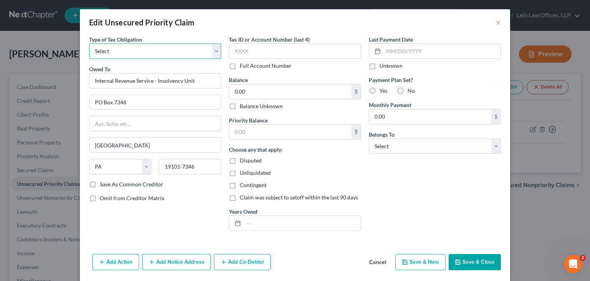
click at [208, 52] on select "Select Federal City State Franchise Tax Board Other" at bounding box center [155, 50] width 132 height 15
select select "0"
click at [89, 43] on select "Select Federal City State Franchise Tax Board Other" at bounding box center [155, 50] width 132 height 15
click at [255, 223] on input "text" at bounding box center [302, 223] width 117 height 15
type input "2023/2024"
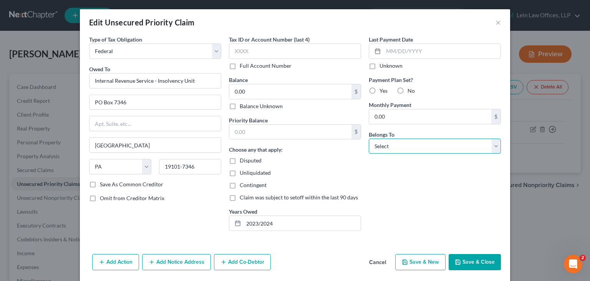
click at [394, 148] on select "Select Debtor 1 Only Debtor 2 Only Debtor 1 And Debtor 2 Only At Least One Of T…" at bounding box center [435, 145] width 132 height 15
select select "2"
click at [369, 138] on select "Select Debtor 1 Only Debtor 2 Only Debtor 1 And Debtor 2 Only At Least One Of T…" at bounding box center [435, 145] width 132 height 15
click at [97, 213] on div "Type of Tax Obligation * Select Federal City State Franchise Tax Board Other Ow…" at bounding box center [155, 135] width 140 height 201
click at [280, 92] on input "0.00" at bounding box center [290, 91] width 122 height 15
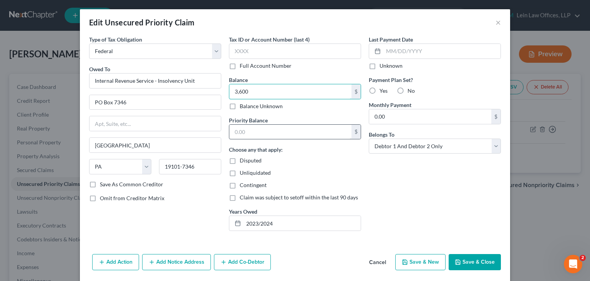
type input "3,600"
click at [270, 128] on input "text" at bounding box center [290, 132] width 122 height 15
type input "3,600"
click at [421, 187] on div "Last Payment Date Unknown Payment Plan Set? Yes No Monthly Payment 0.00 $ Belon…" at bounding box center [435, 135] width 140 height 201
click at [476, 258] on button "Save & Close" at bounding box center [475, 262] width 52 height 16
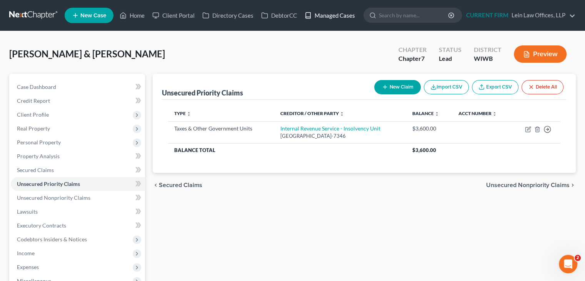
click at [338, 14] on link "Managed Cases" at bounding box center [330, 15] width 58 height 14
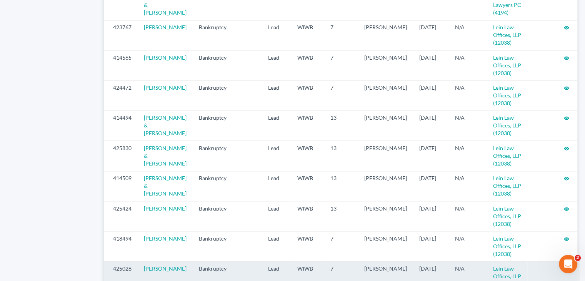
scroll to position [839, 0]
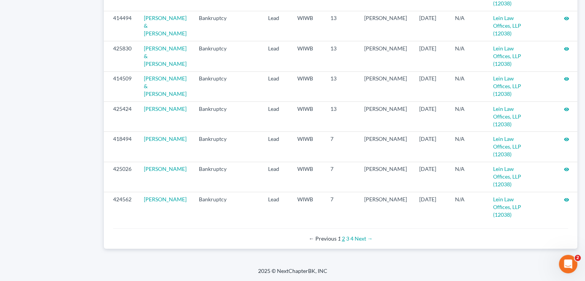
click at [342, 240] on link "2" at bounding box center [343, 238] width 3 height 7
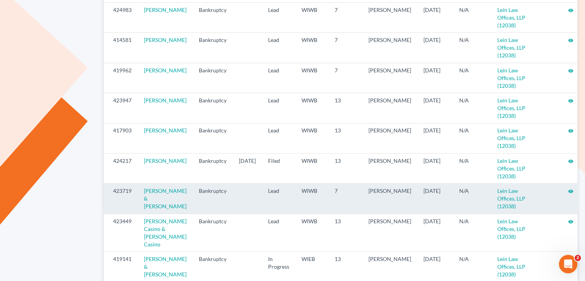
scroll to position [269, 0]
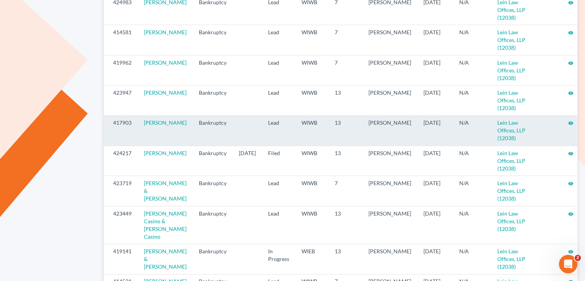
click at [193, 130] on td "Bankruptcy" at bounding box center [213, 130] width 40 height 30
click at [568, 120] on icon "visibility" at bounding box center [570, 122] width 5 height 5
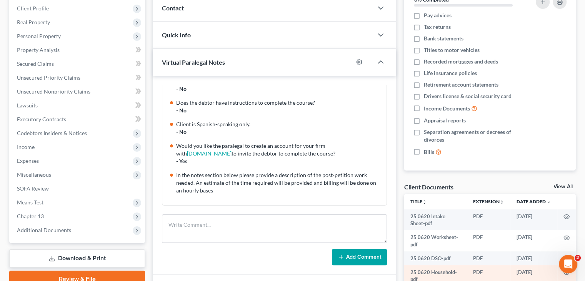
scroll to position [209, 0]
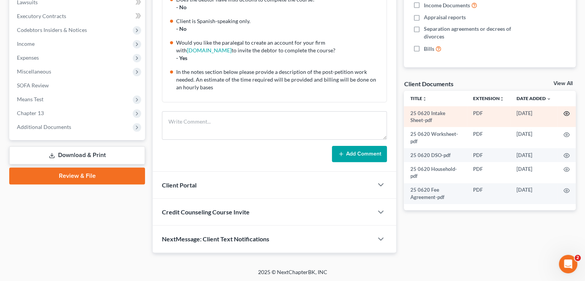
click at [567, 113] on circle "button" at bounding box center [566, 114] width 2 height 2
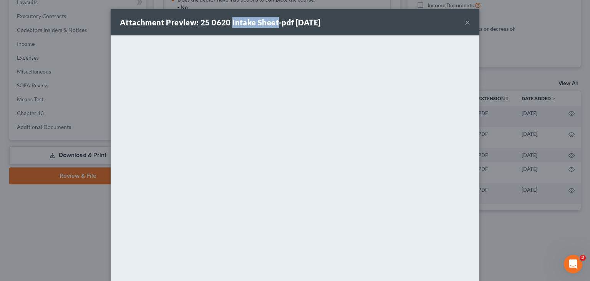
drag, startPoint x: 227, startPoint y: 22, endPoint x: 272, endPoint y: 23, distance: 45.4
click at [272, 23] on strong "Attachment Preview: 25 0620 Intake Sheet-pdf [DATE]" at bounding box center [220, 22] width 201 height 9
copy strong "Intake Sheet"
click at [371, 27] on div "Attachment Preview: 25 0620 Intake Sheet-pdf [DATE] ×" at bounding box center [295, 22] width 369 height 26
click at [467, 24] on button "×" at bounding box center [467, 22] width 5 height 9
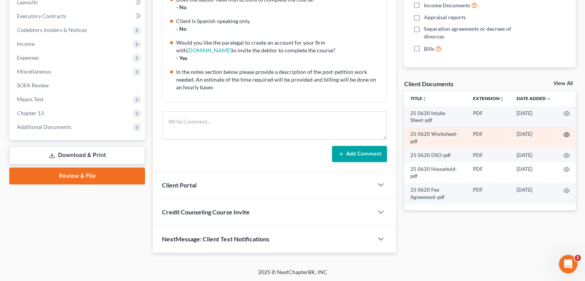
click at [565, 135] on icon "button" at bounding box center [566, 134] width 6 height 6
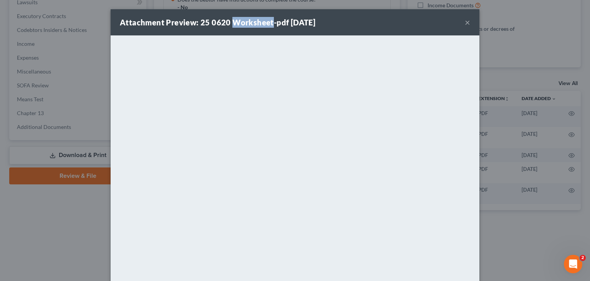
drag, startPoint x: 228, startPoint y: 21, endPoint x: 269, endPoint y: 27, distance: 41.2
click at [269, 27] on div "Attachment Preview: 25 0620 Worksheet-pdf 06/23/2025" at bounding box center [218, 22] width 196 height 11
copy strong "Worksheet"
click at [465, 24] on button "×" at bounding box center [467, 22] width 5 height 9
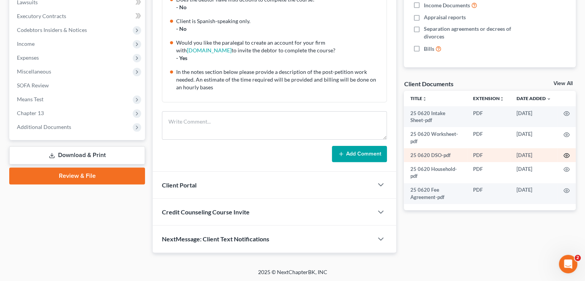
click at [568, 155] on icon "button" at bounding box center [566, 155] width 6 height 6
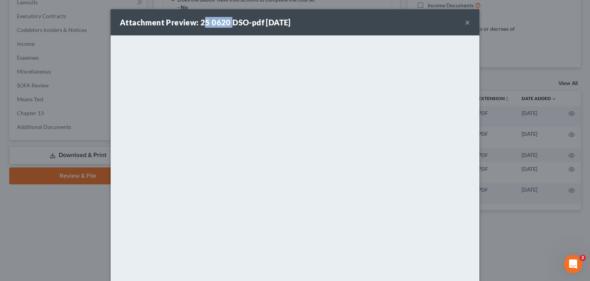
drag, startPoint x: 201, startPoint y: 21, endPoint x: 228, endPoint y: 22, distance: 26.9
click at [228, 22] on strong "Attachment Preview: 25 0620 DSO-pdf 06/23/2025" at bounding box center [205, 22] width 171 height 9
drag, startPoint x: 228, startPoint y: 22, endPoint x: 243, endPoint y: 27, distance: 15.8
click at [243, 27] on div "Attachment Preview: 25 0620 DSO-pdf 06/23/2025" at bounding box center [205, 22] width 171 height 11
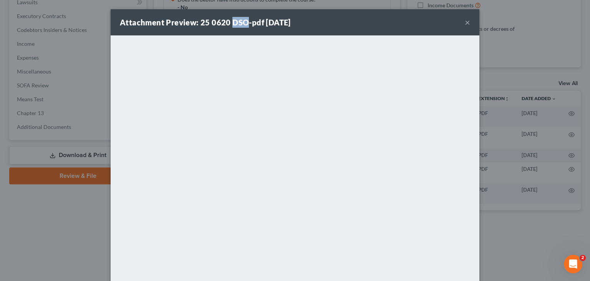
copy strong "DSO"
click at [383, 21] on div "Attachment Preview: 25 0620 DSO-pdf 06/23/2025 ×" at bounding box center [295, 22] width 369 height 26
click at [465, 23] on button "×" at bounding box center [467, 22] width 5 height 9
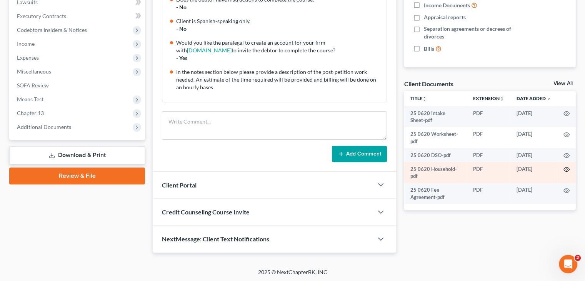
click at [565, 169] on icon "button" at bounding box center [566, 169] width 6 height 6
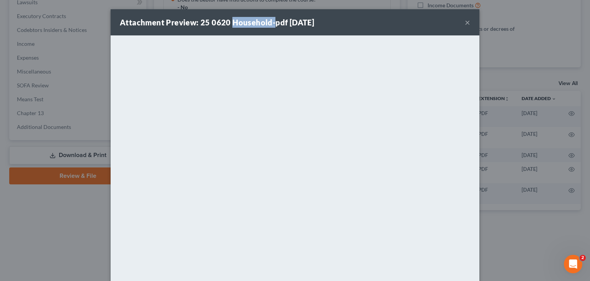
drag, startPoint x: 228, startPoint y: 22, endPoint x: 269, endPoint y: 20, distance: 40.8
click at [269, 20] on strong "Attachment Preview: 25 0620 Household-pdf 06/23/2025" at bounding box center [217, 22] width 194 height 9
copy strong "Household-"
click at [465, 24] on button "×" at bounding box center [467, 22] width 5 height 9
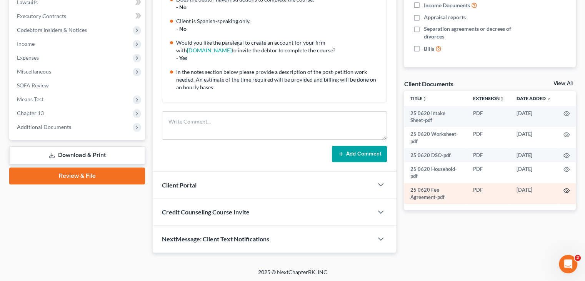
click at [567, 192] on icon "button" at bounding box center [566, 190] width 6 height 4
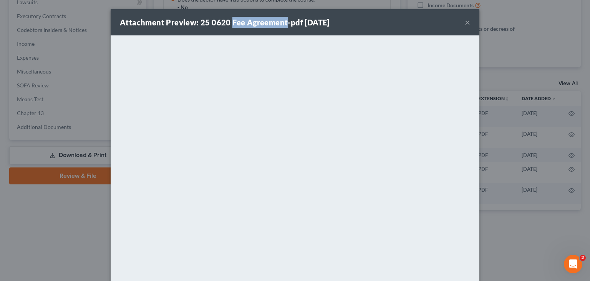
drag, startPoint x: 228, startPoint y: 22, endPoint x: 284, endPoint y: 25, distance: 57.0
click at [284, 25] on strong "Attachment Preview: 25 0620 Fee Agreement-pdf 06/23/2025" at bounding box center [225, 22] width 210 height 9
copy strong "Fee Agreement"
click at [397, 27] on div "Attachment Preview: 25 0620 Fee Agreement-pdf 06/23/2025 ×" at bounding box center [295, 22] width 369 height 26
click at [467, 22] on button "×" at bounding box center [467, 22] width 5 height 9
